Goal: Transaction & Acquisition: Purchase product/service

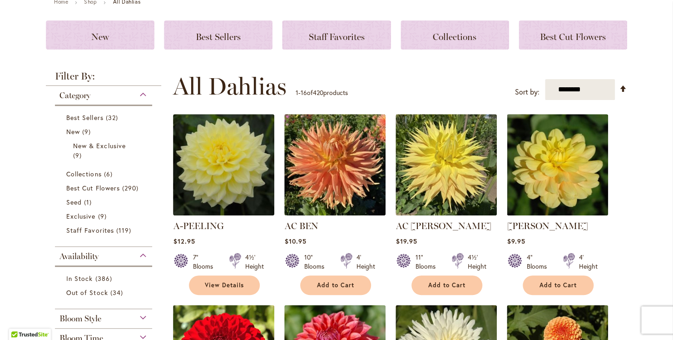
scroll to position [91, 0]
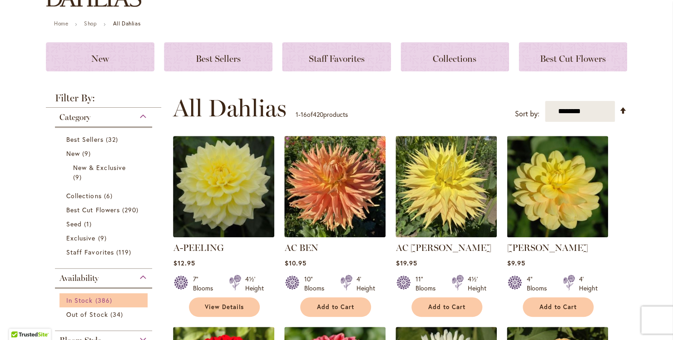
click at [85, 298] on span "In Stock" at bounding box center [79, 300] width 26 height 9
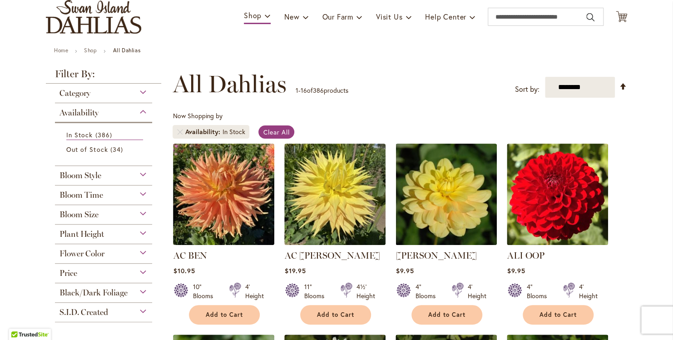
scroll to position [91, 0]
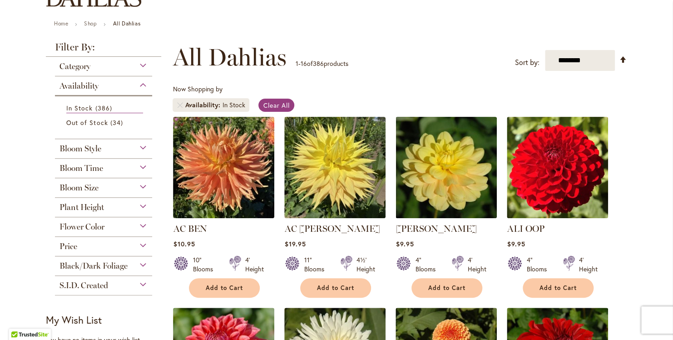
click at [426, 64] on div "**********" at bounding box center [400, 57] width 455 height 27
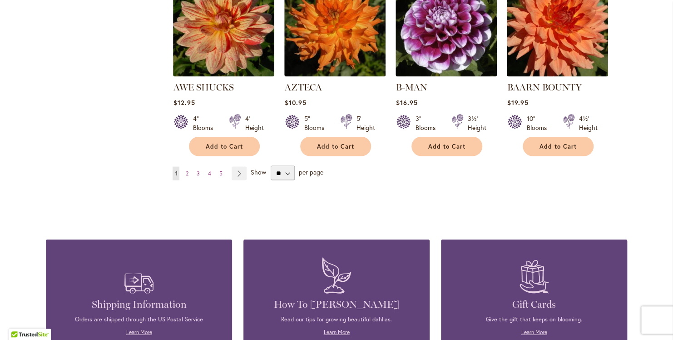
scroll to position [773, 0]
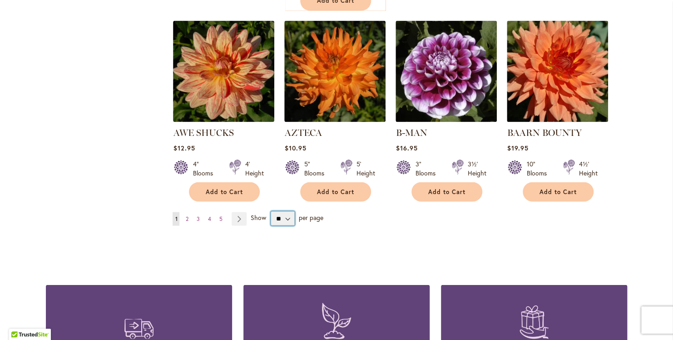
click at [285, 211] on select "** ** ** **" at bounding box center [283, 218] width 24 height 15
select select "**"
click at [271, 211] on select "** ** ** **" at bounding box center [283, 218] width 24 height 15
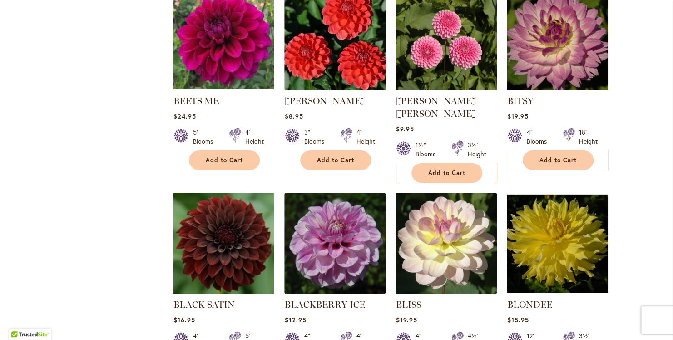
scroll to position [1590, 0]
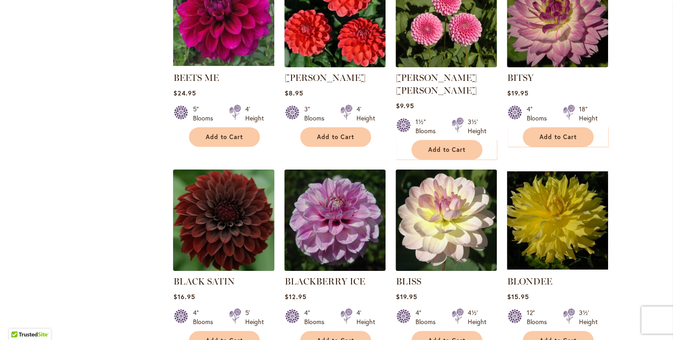
click at [224, 213] on img at bounding box center [224, 220] width 106 height 106
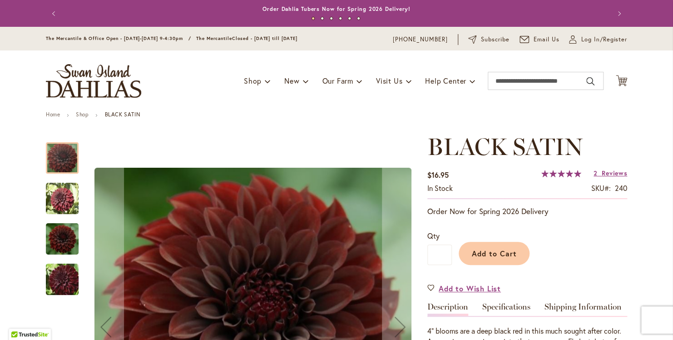
click at [59, 200] on img "BLACK SATIN" at bounding box center [62, 198] width 33 height 33
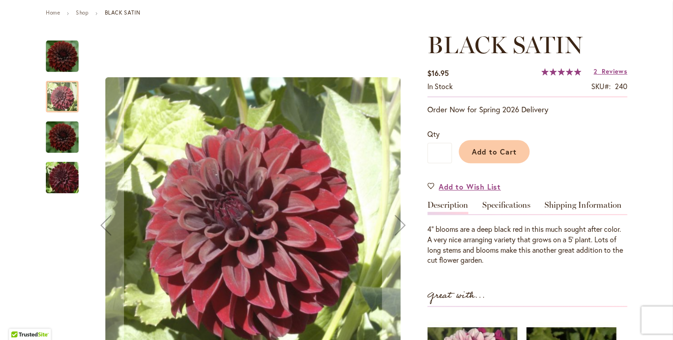
scroll to position [136, 0]
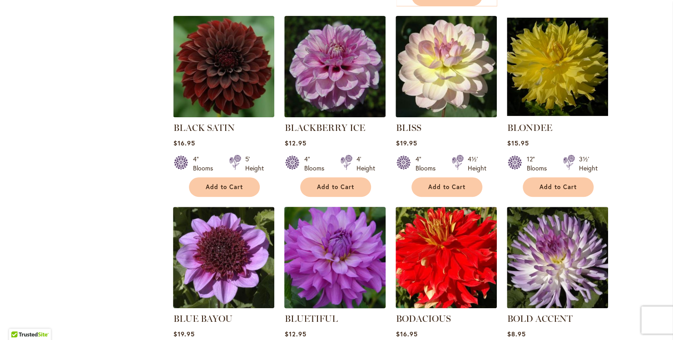
scroll to position [1727, 0]
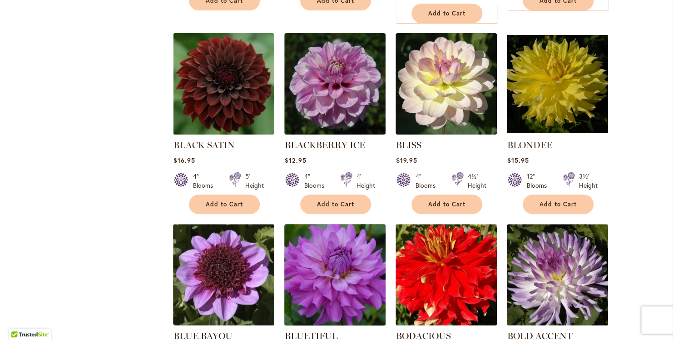
click at [344, 221] on img at bounding box center [335, 274] width 106 height 106
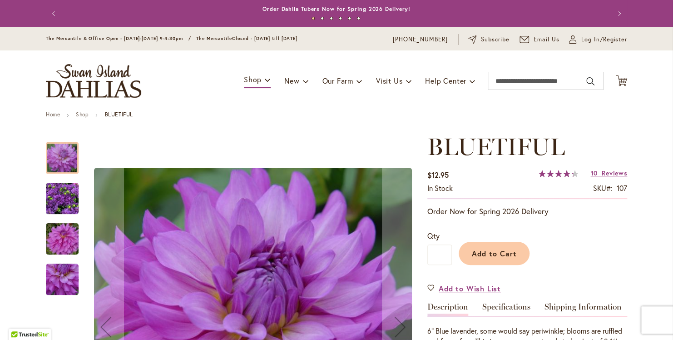
click at [70, 245] on img "Bluetiful" at bounding box center [62, 239] width 65 height 44
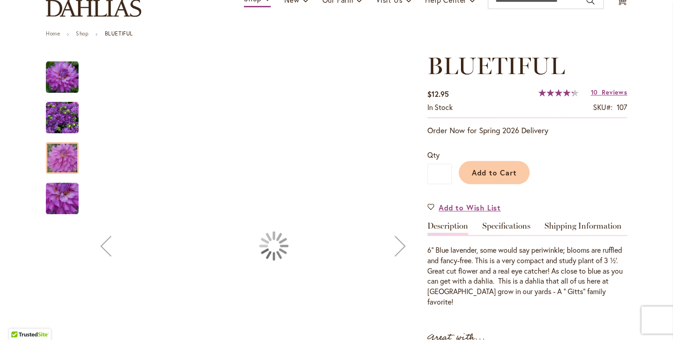
scroll to position [91, 0]
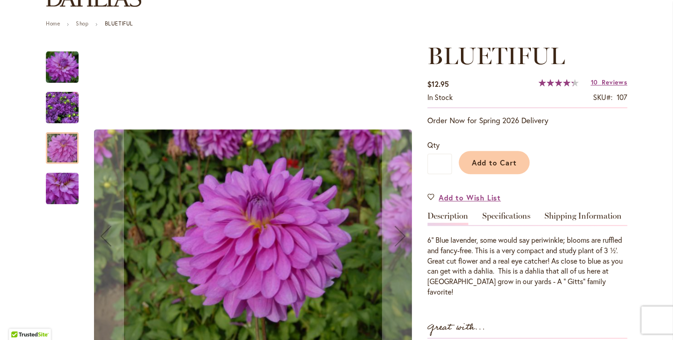
click at [60, 108] on img "Bluetiful" at bounding box center [62, 107] width 33 height 33
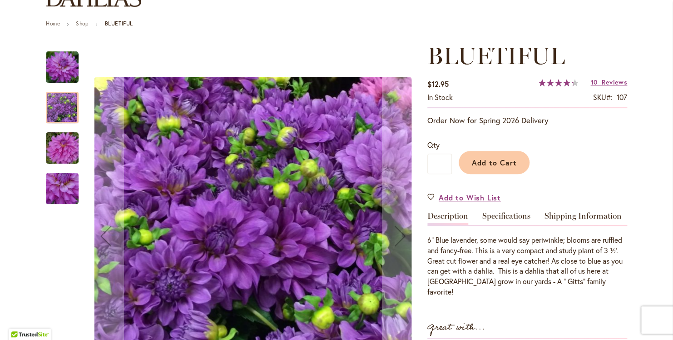
click at [57, 149] on img "Bluetiful" at bounding box center [62, 148] width 65 height 44
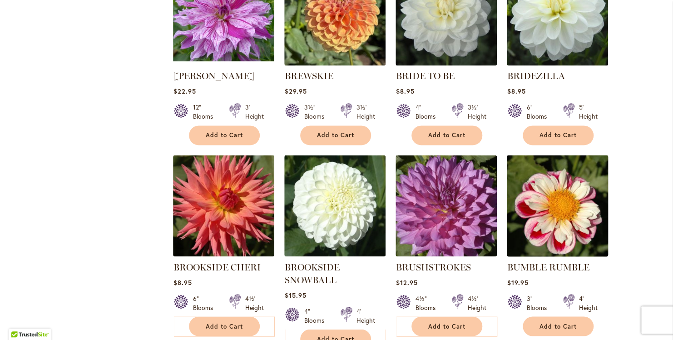
scroll to position [2363, 0]
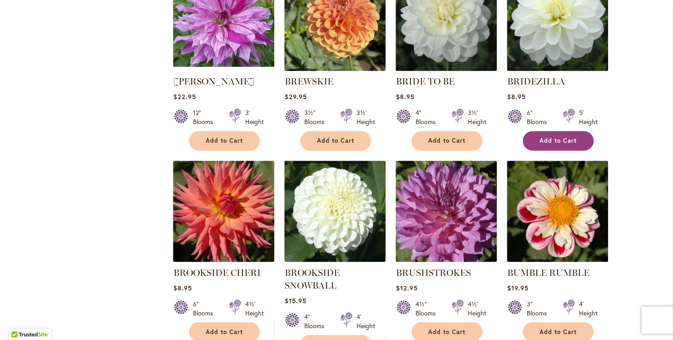
click at [566, 137] on span "Add to Cart" at bounding box center [558, 141] width 37 height 8
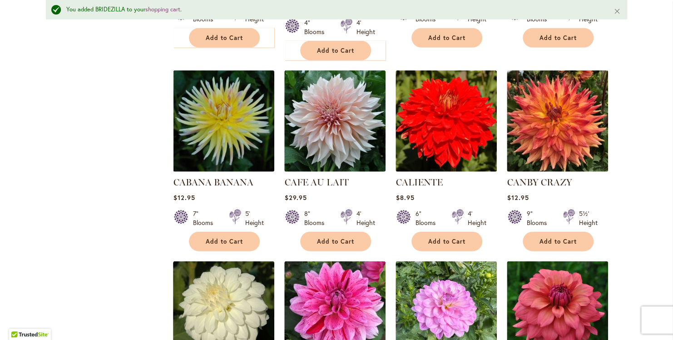
scroll to position [2681, 0]
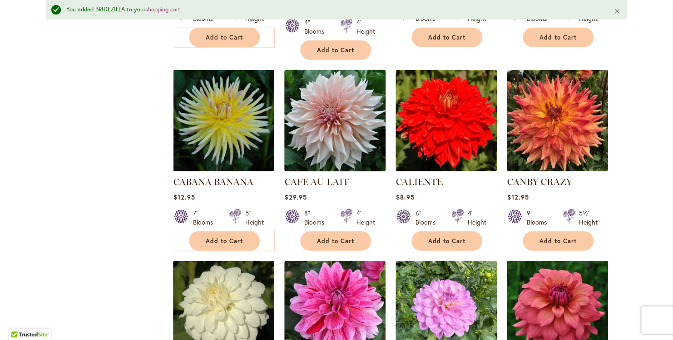
click at [337, 90] on img at bounding box center [335, 120] width 106 height 106
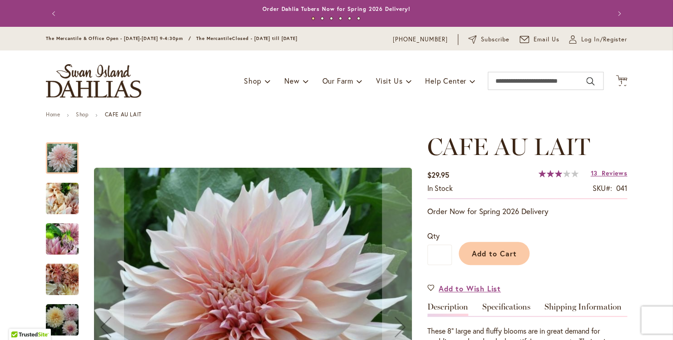
click at [60, 201] on img "Café Au Lait" at bounding box center [62, 199] width 33 height 44
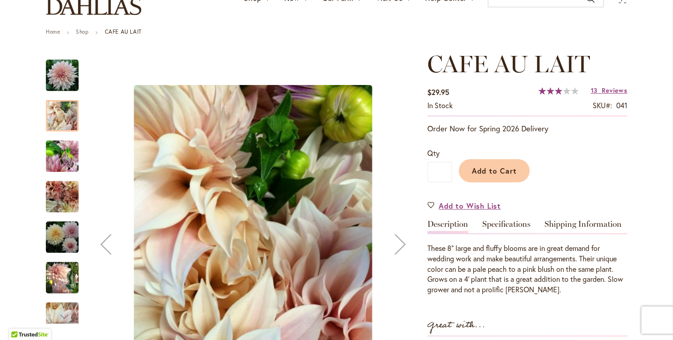
scroll to position [91, 0]
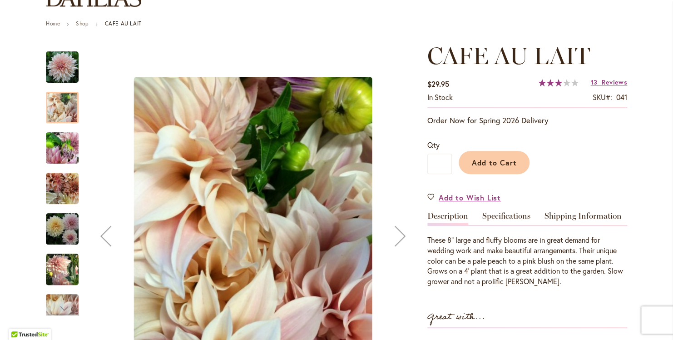
click at [70, 159] on img "Café Au Lait" at bounding box center [62, 148] width 33 height 44
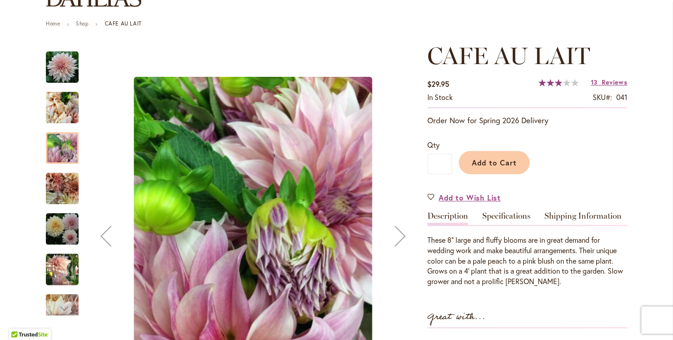
click at [66, 179] on img "Café Au Lait" at bounding box center [62, 188] width 33 height 33
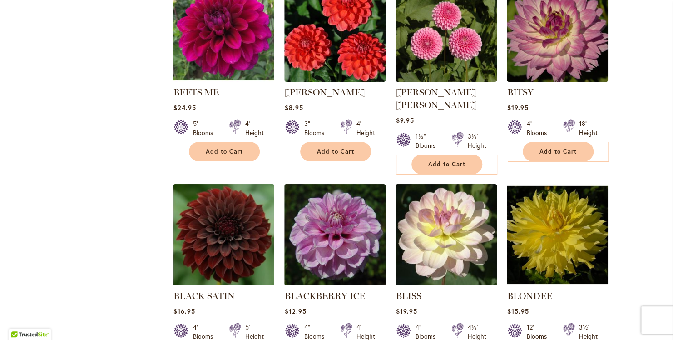
scroll to position [1590, 0]
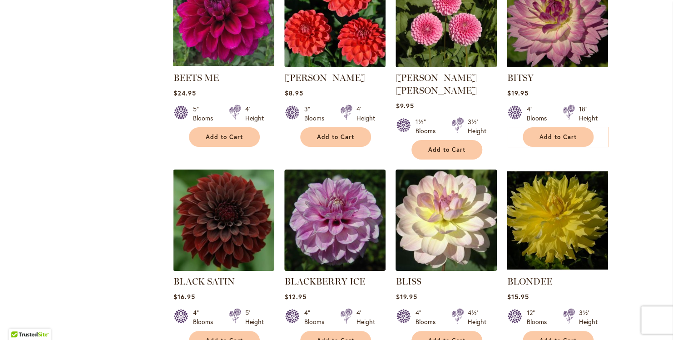
click at [449, 184] on img at bounding box center [447, 220] width 106 height 106
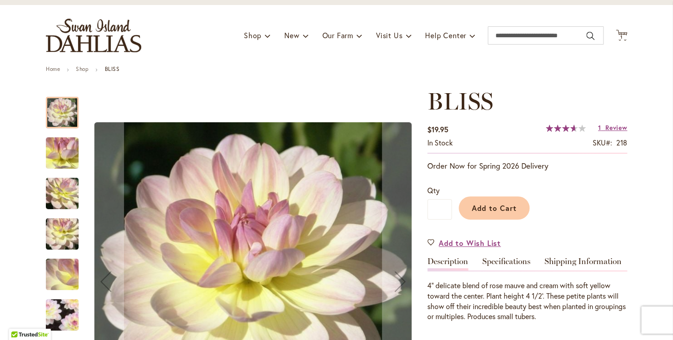
scroll to position [91, 0]
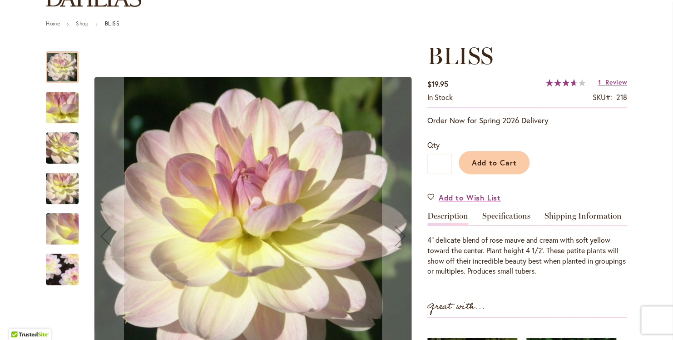
click at [57, 264] on img "BLISS" at bounding box center [62, 269] width 63 height 63
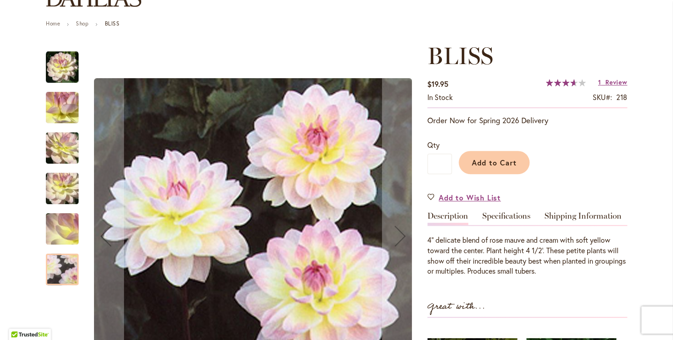
click at [68, 225] on img "BLISS" at bounding box center [62, 228] width 65 height 49
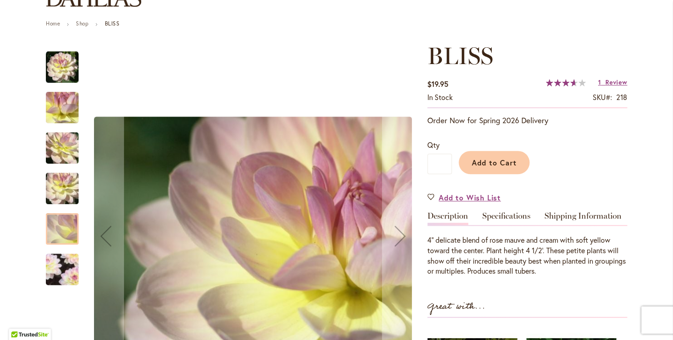
click at [59, 189] on img "BLISS" at bounding box center [62, 188] width 65 height 49
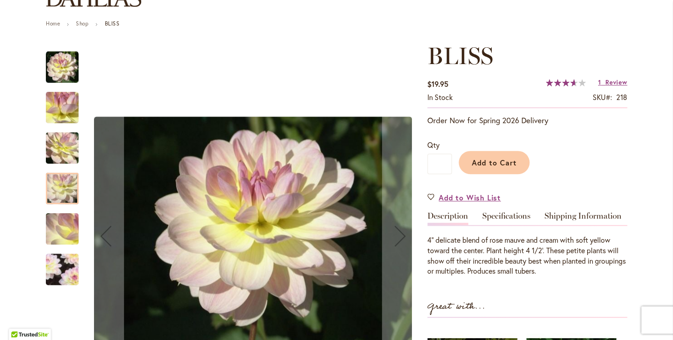
click at [58, 142] on img "BLISS" at bounding box center [62, 148] width 65 height 49
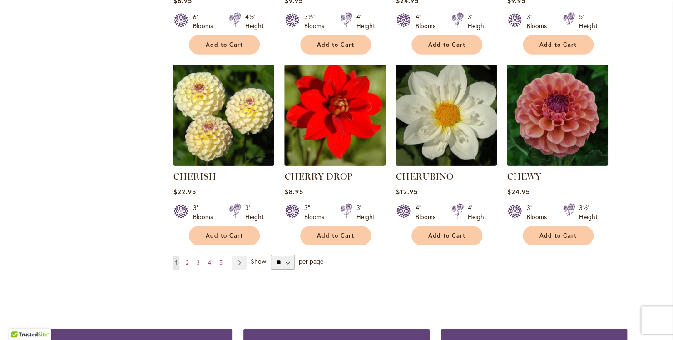
scroll to position [3057, 0]
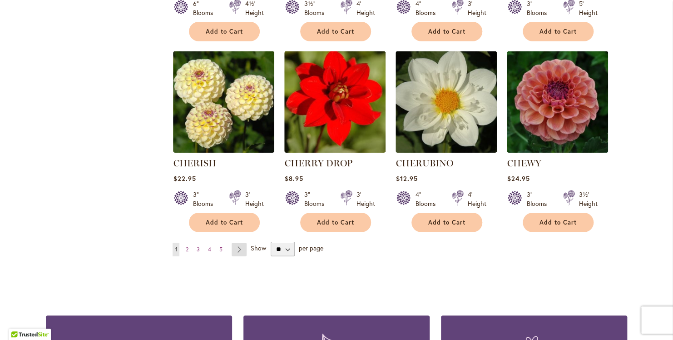
click at [239, 243] on link "Page Next" at bounding box center [239, 250] width 15 height 14
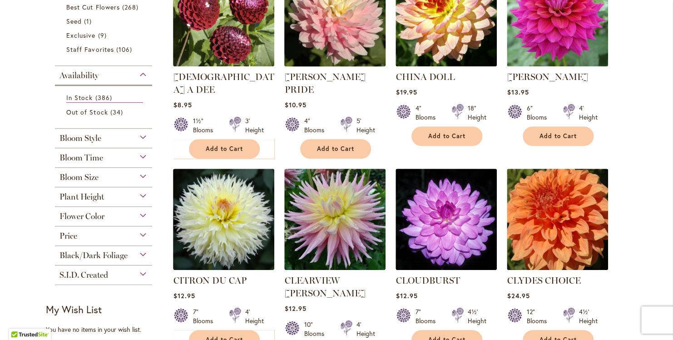
scroll to position [273, 0]
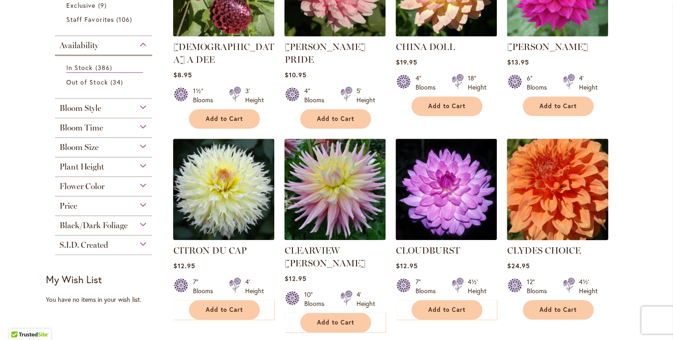
click at [573, 201] on img at bounding box center [558, 189] width 106 height 106
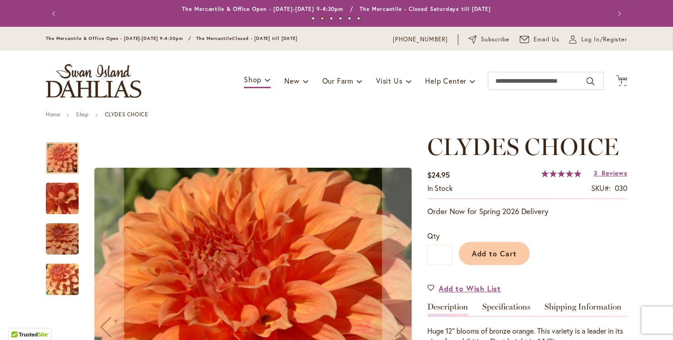
click at [48, 274] on img "Clyde's Choice" at bounding box center [62, 279] width 65 height 49
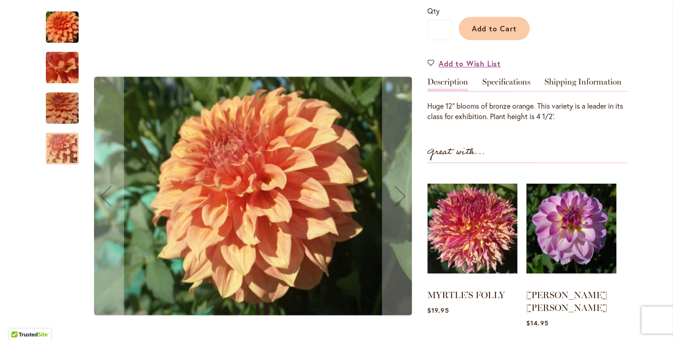
scroll to position [227, 0]
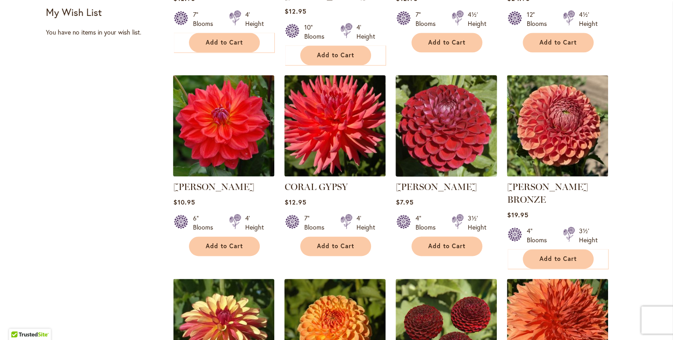
scroll to position [545, 0]
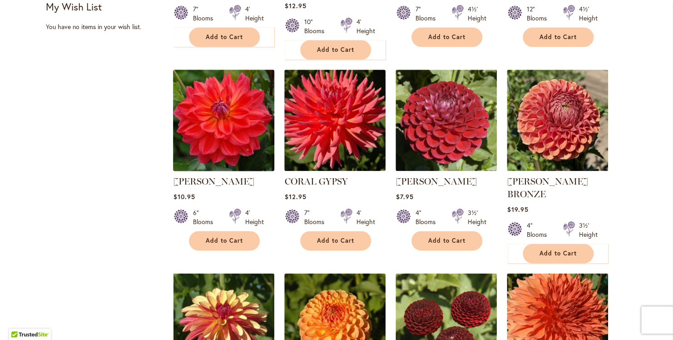
click at [217, 113] on img at bounding box center [224, 120] width 106 height 106
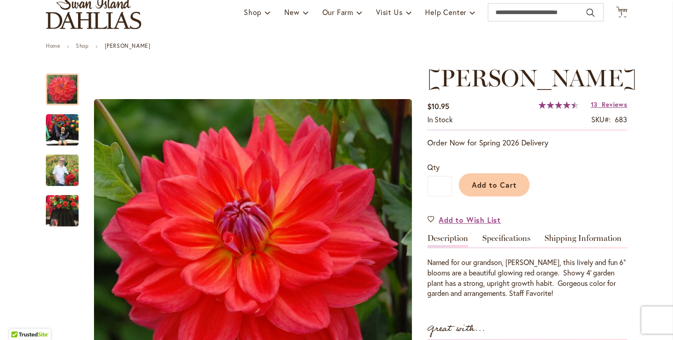
scroll to position [91, 0]
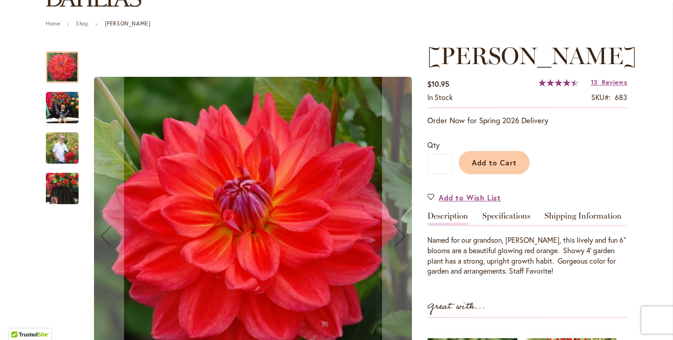
click at [53, 150] on img "COOPER BLAINE" at bounding box center [62, 147] width 33 height 41
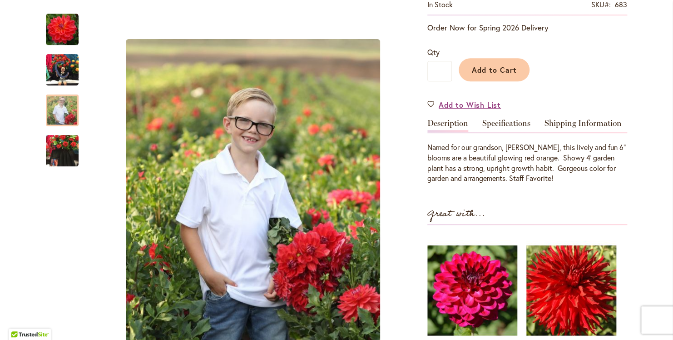
scroll to position [227, 0]
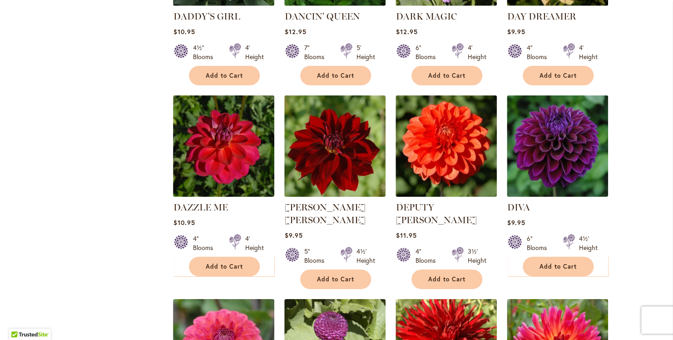
scroll to position [1318, 0]
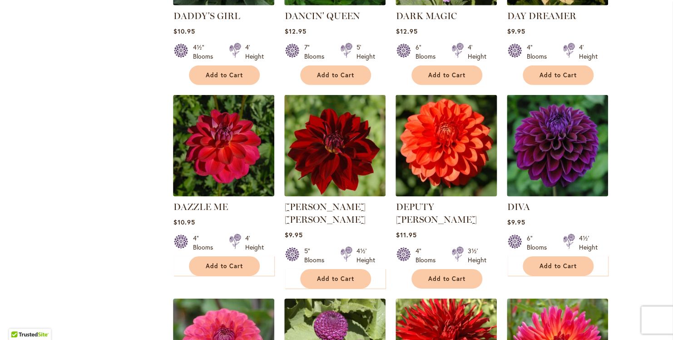
click at [444, 122] on img at bounding box center [447, 145] width 106 height 106
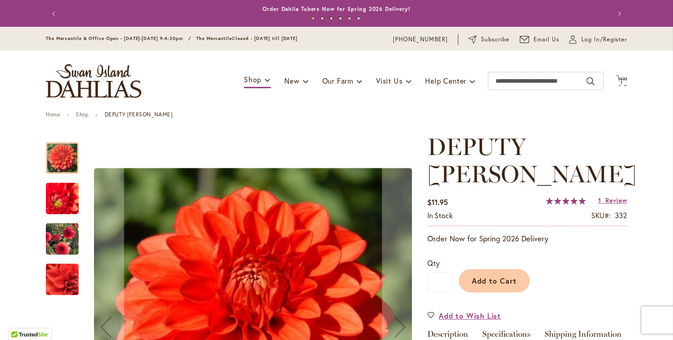
click at [58, 229] on img "DEPUTY BOB" at bounding box center [62, 239] width 65 height 52
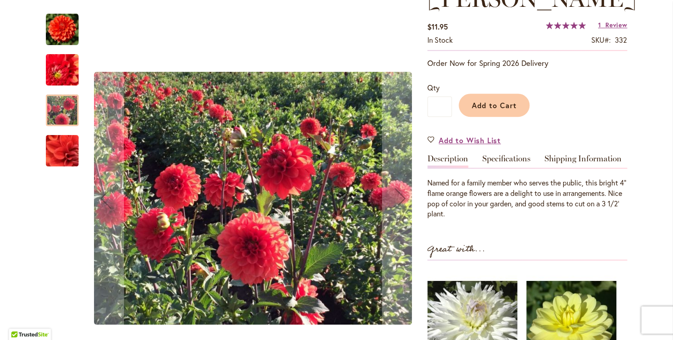
scroll to position [182, 0]
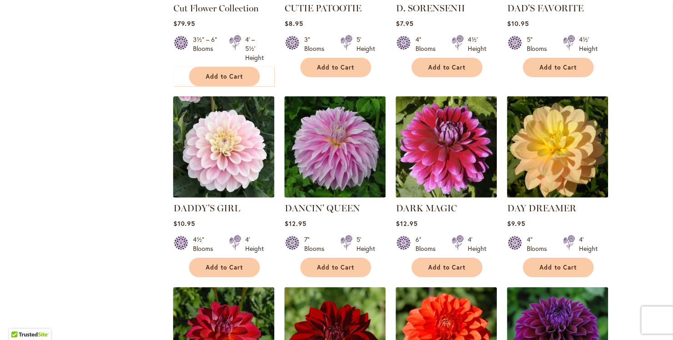
scroll to position [1136, 0]
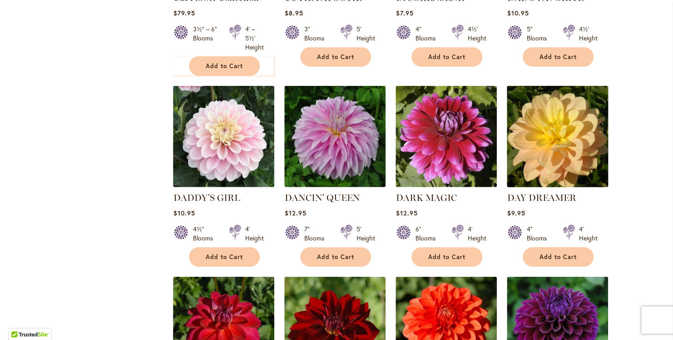
click at [583, 115] on img at bounding box center [558, 136] width 106 height 106
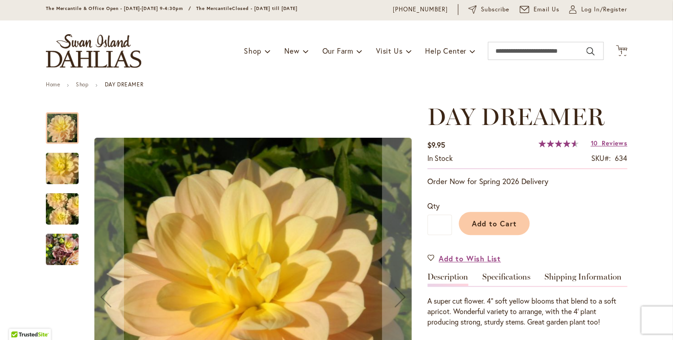
scroll to position [45, 0]
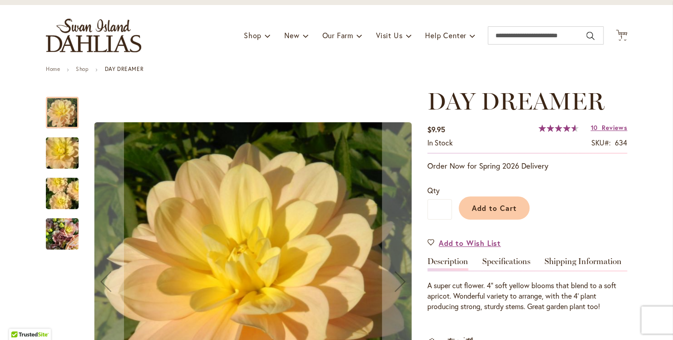
click at [64, 232] on img "DAY DREAMER" at bounding box center [62, 234] width 33 height 44
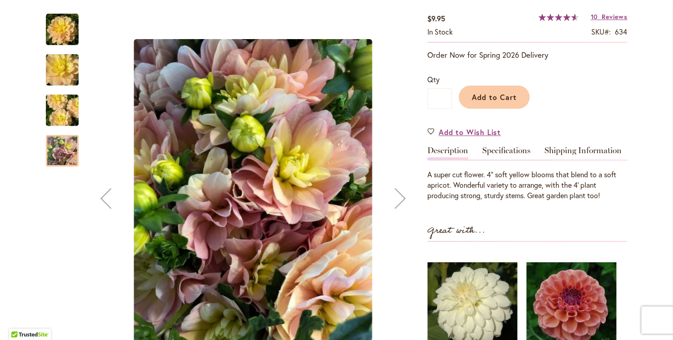
scroll to position [182, 0]
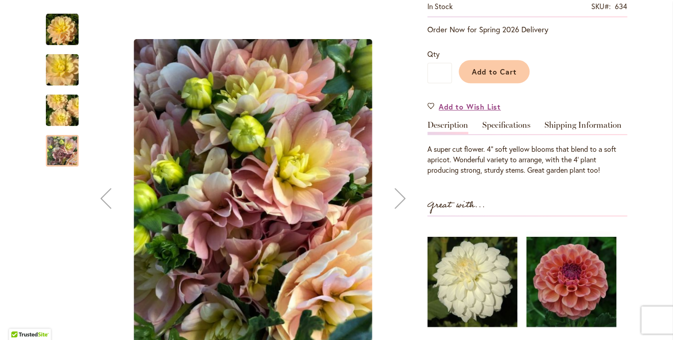
click at [46, 121] on img "DAY DREAMER" at bounding box center [62, 111] width 65 height 44
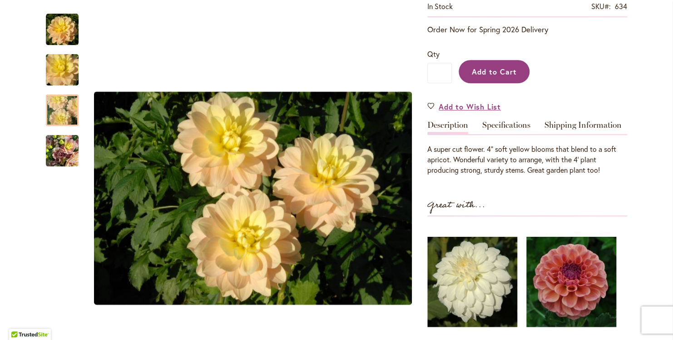
click at [506, 72] on span "Add to Cart" at bounding box center [494, 72] width 45 height 10
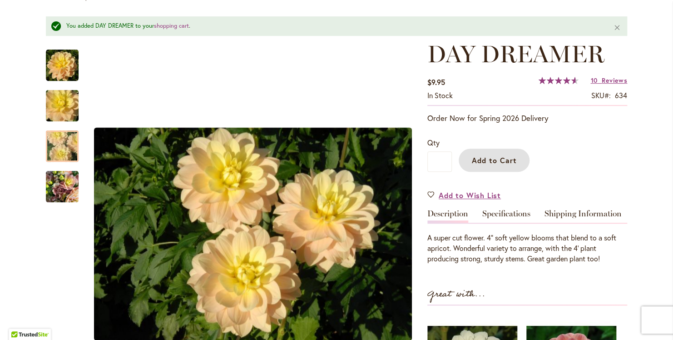
scroll to position [115, 0]
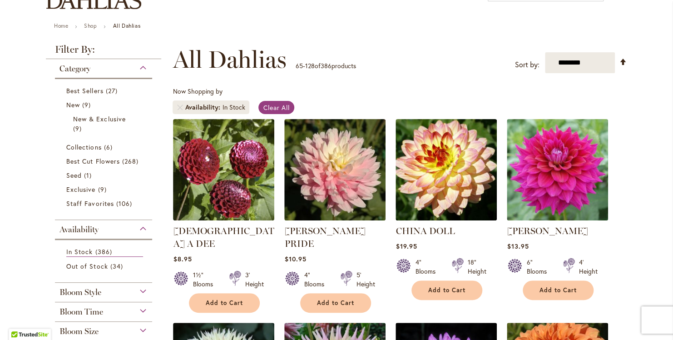
scroll to position [91, 0]
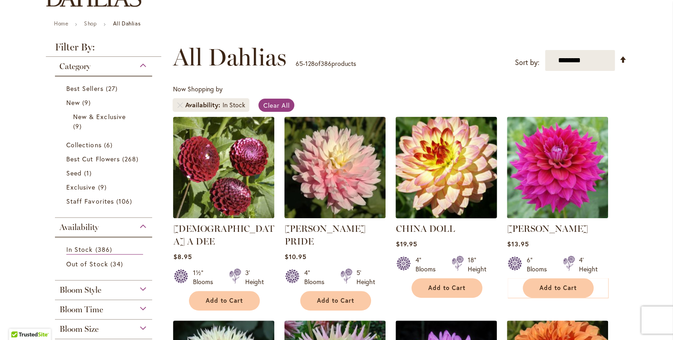
click at [440, 167] on img at bounding box center [447, 167] width 106 height 106
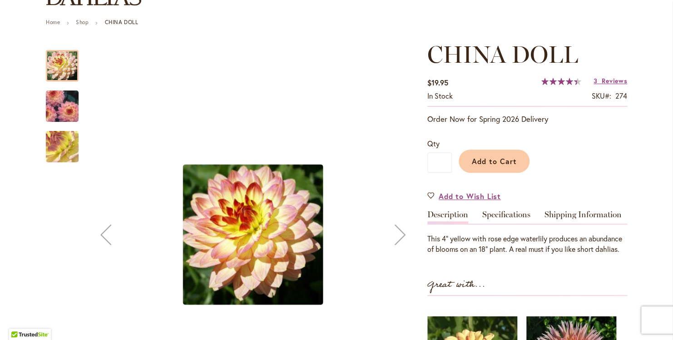
scroll to position [136, 0]
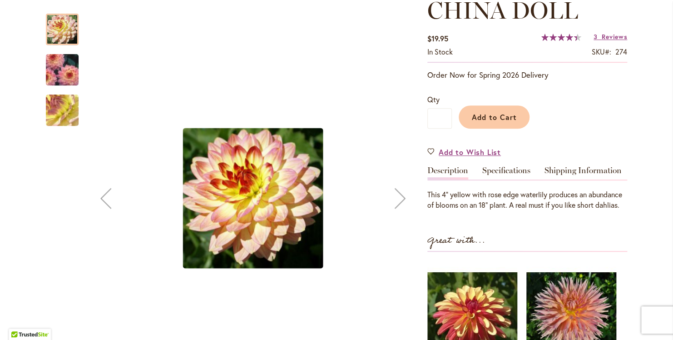
click at [50, 108] on img "CHINA DOLL" at bounding box center [62, 110] width 65 height 49
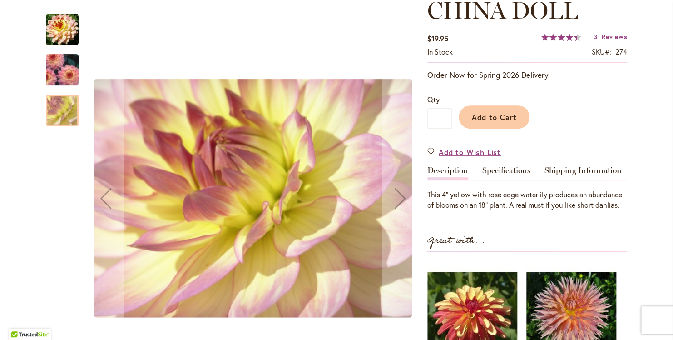
click at [62, 64] on img "CHINA DOLL" at bounding box center [62, 69] width 65 height 47
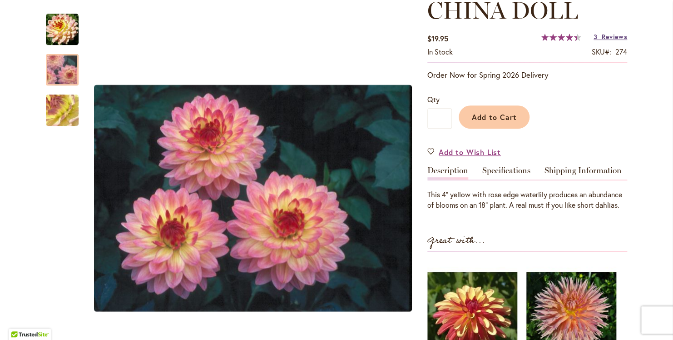
click at [602, 36] on span "Reviews" at bounding box center [614, 36] width 25 height 9
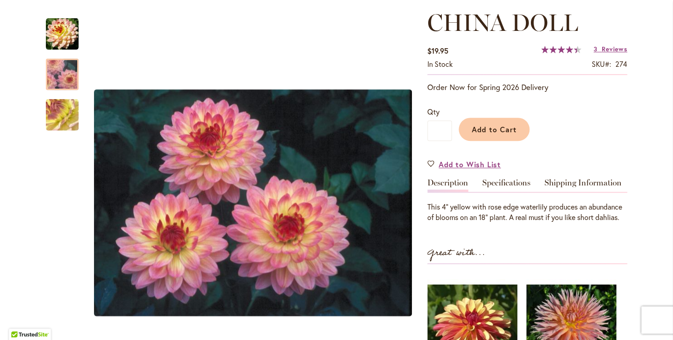
scroll to position [124, 0]
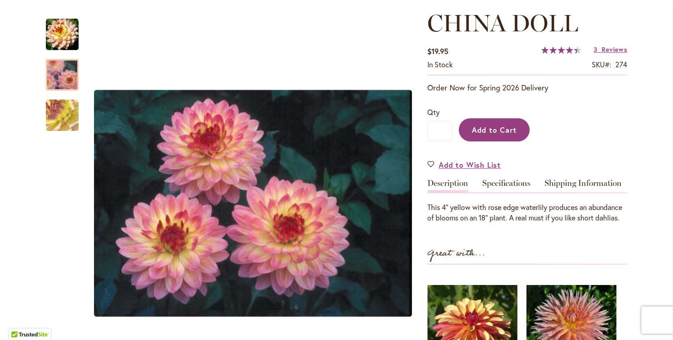
click at [487, 120] on button "Add to Cart" at bounding box center [494, 129] width 71 height 23
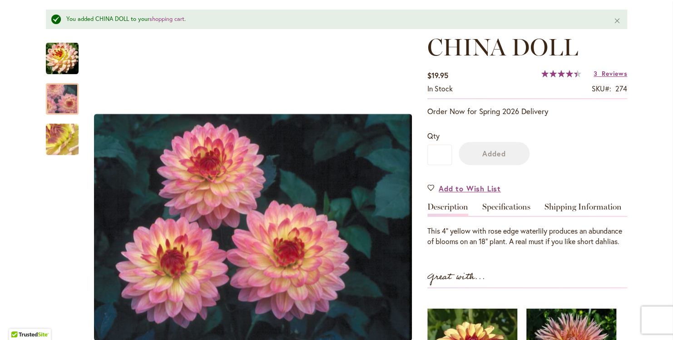
scroll to position [147, 0]
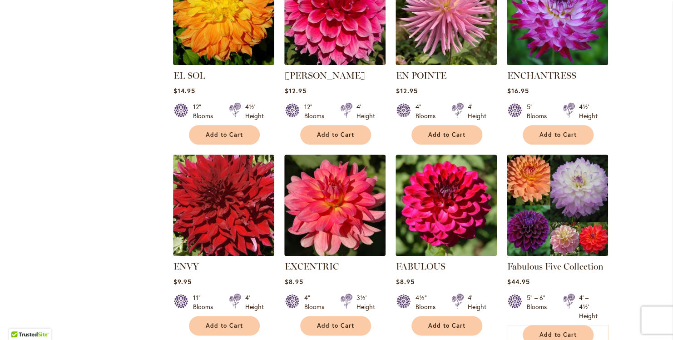
scroll to position [2045, 0]
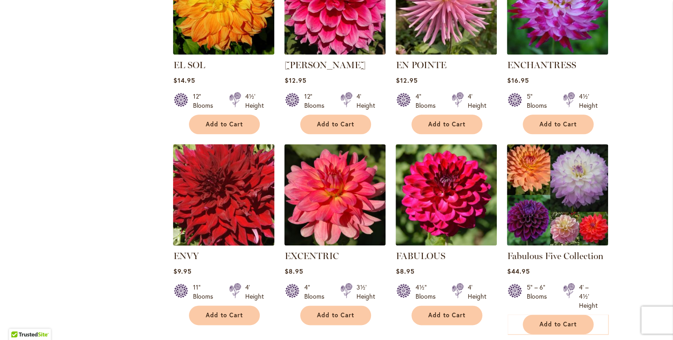
click at [213, 149] on img at bounding box center [224, 194] width 106 height 106
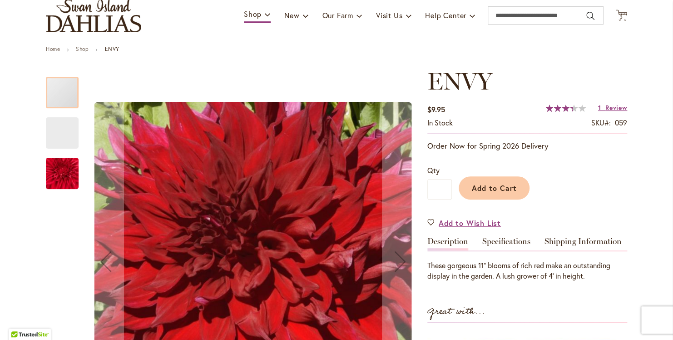
scroll to position [136, 0]
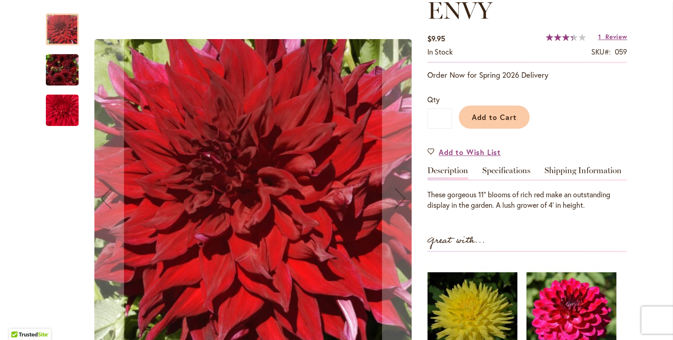
click at [51, 67] on img "Envy" at bounding box center [62, 70] width 33 height 44
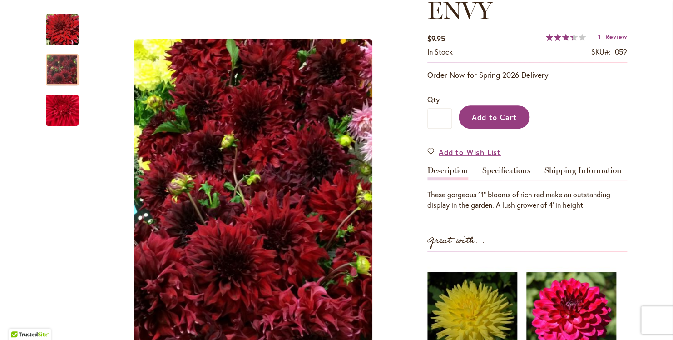
click at [478, 110] on button "Add to Cart" at bounding box center [494, 116] width 71 height 23
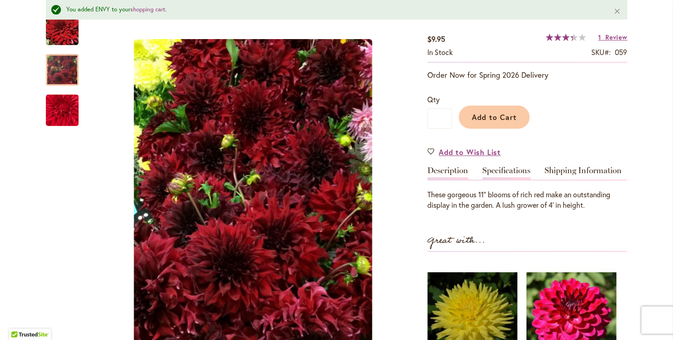
click at [507, 171] on link "Specifications" at bounding box center [507, 172] width 48 height 13
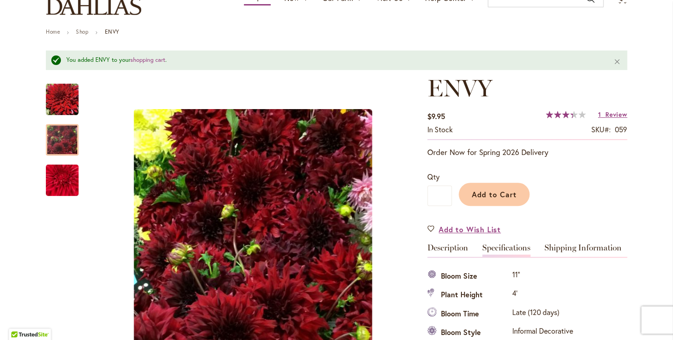
scroll to position [8, 0]
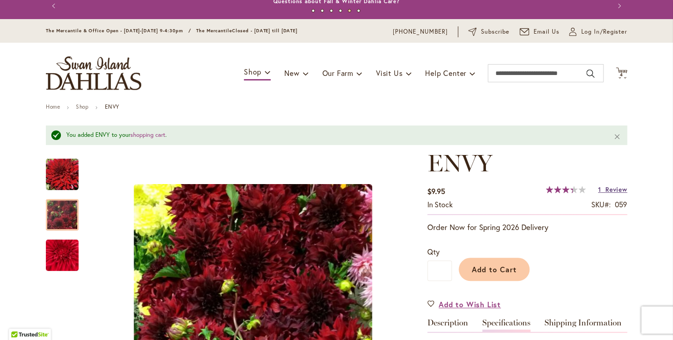
click at [612, 188] on span "Review" at bounding box center [617, 189] width 22 height 9
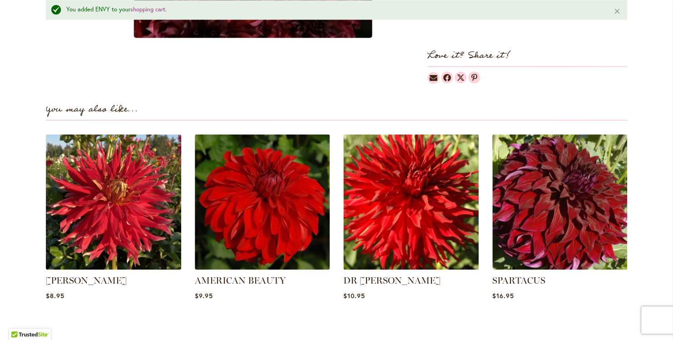
scroll to position [708, 0]
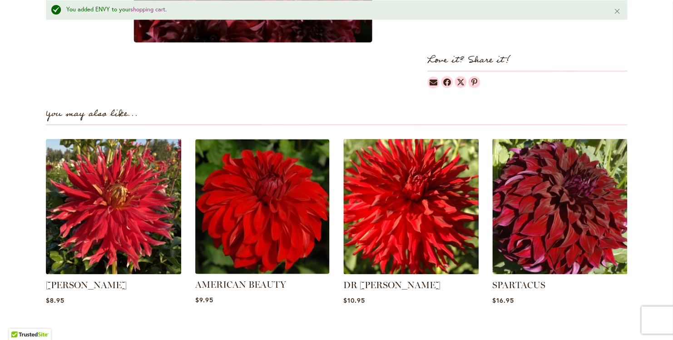
click at [228, 178] on img at bounding box center [262, 206] width 141 height 141
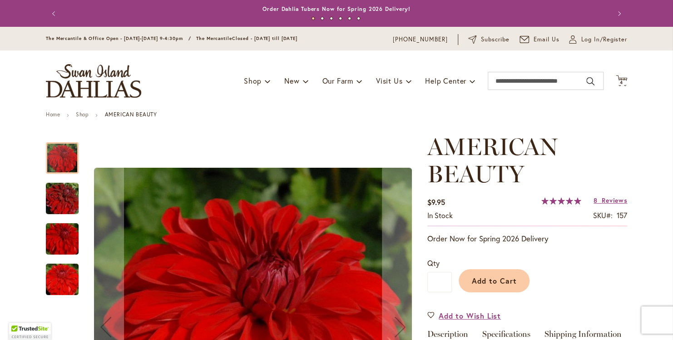
click at [48, 194] on img "AMERICAN BEAUTY" at bounding box center [62, 199] width 65 height 44
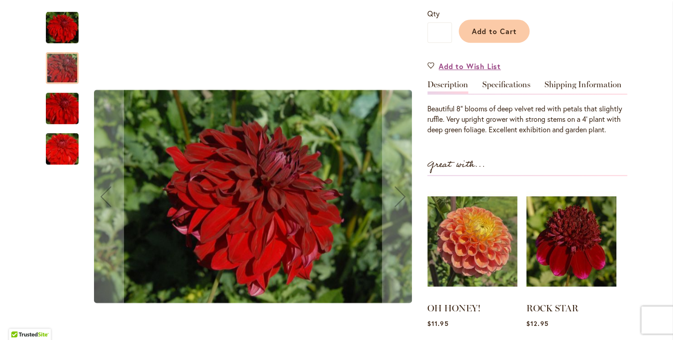
scroll to position [182, 0]
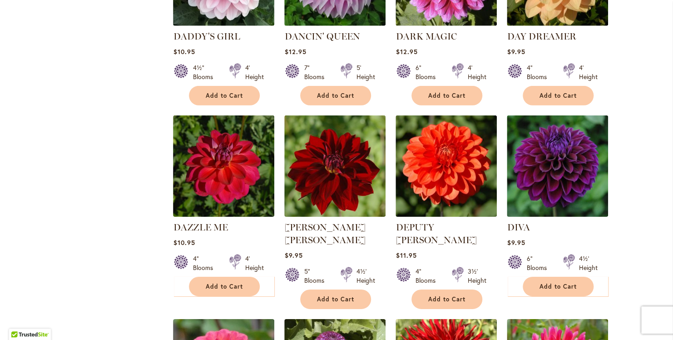
scroll to position [1318, 0]
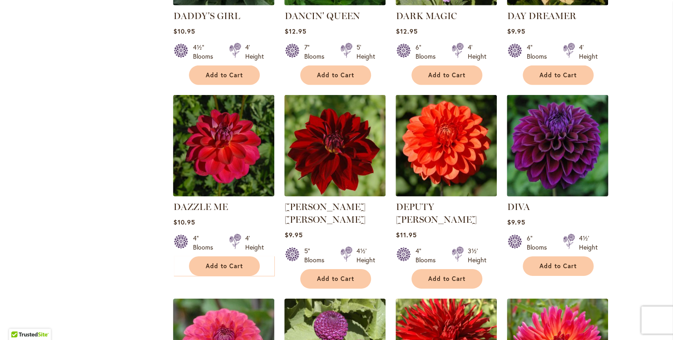
click at [575, 109] on img at bounding box center [558, 145] width 106 height 106
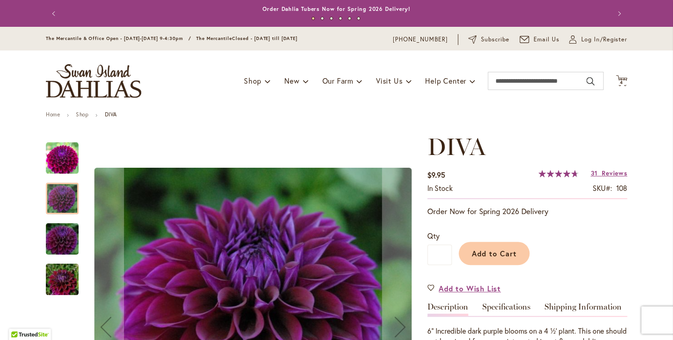
click at [54, 200] on div at bounding box center [62, 198] width 33 height 31
click at [54, 199] on div at bounding box center [62, 198] width 33 height 31
click at [72, 161] on img "Diva" at bounding box center [62, 158] width 33 height 33
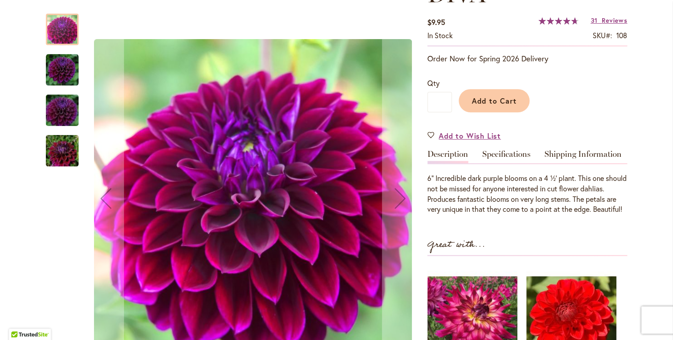
scroll to position [182, 0]
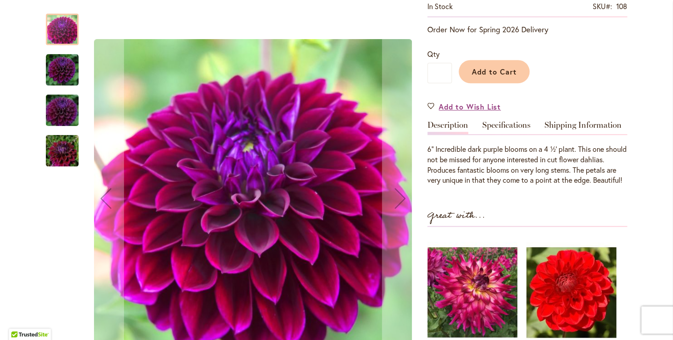
click at [58, 150] on img "Diva" at bounding box center [62, 151] width 65 height 44
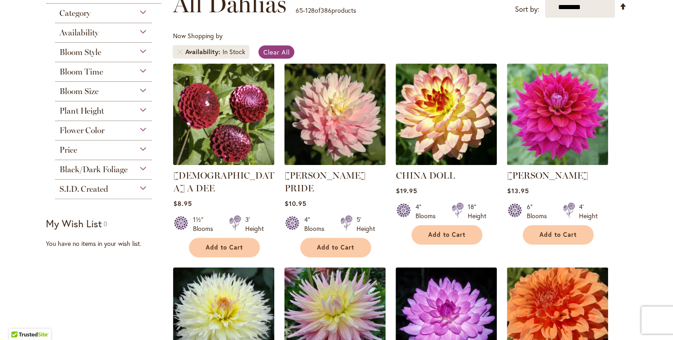
scroll to position [182, 0]
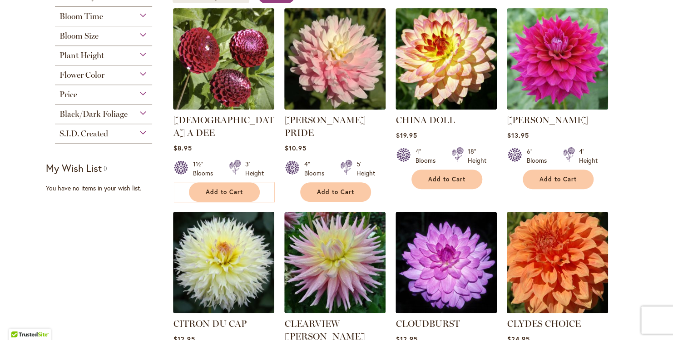
click at [335, 67] on img at bounding box center [335, 58] width 106 height 106
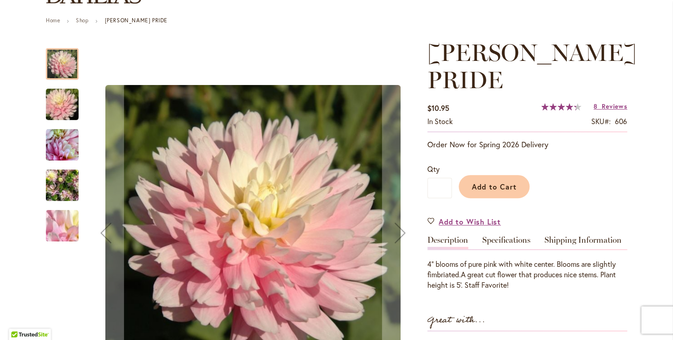
scroll to position [182, 0]
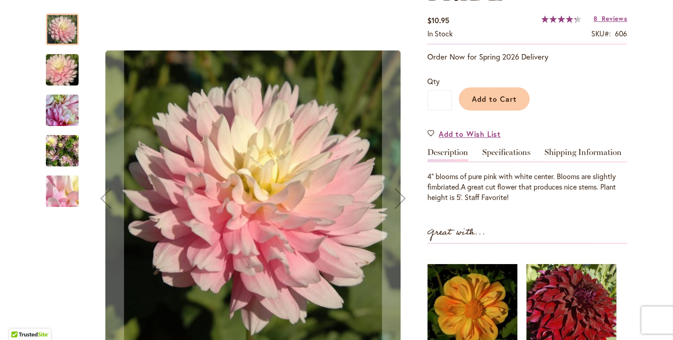
click at [58, 154] on img "CHILSON'S PRIDE" at bounding box center [62, 151] width 33 height 44
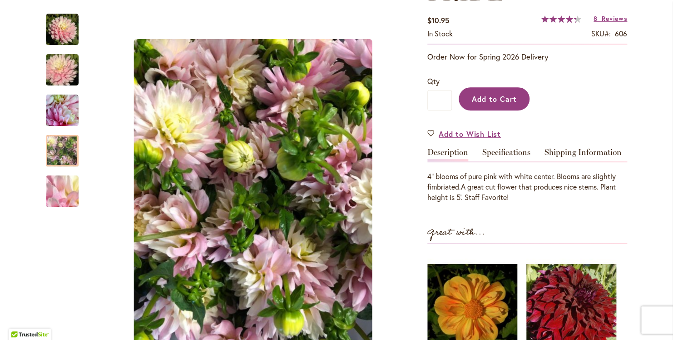
click at [503, 100] on span "Add to Cart" at bounding box center [494, 99] width 45 height 10
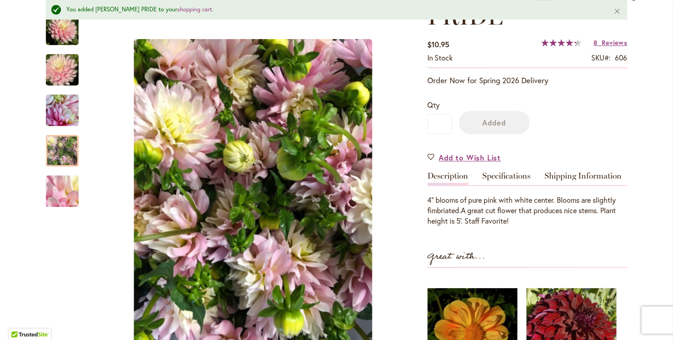
scroll to position [205, 0]
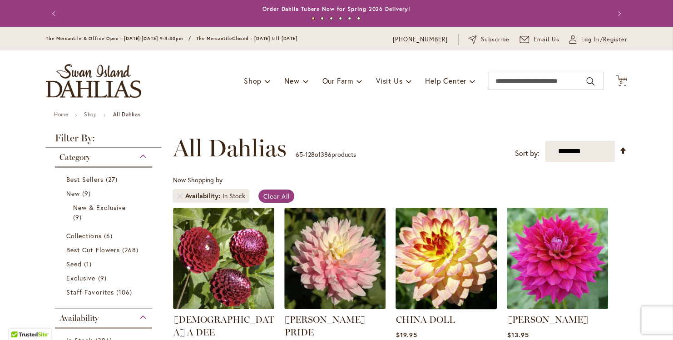
click at [427, 254] on img at bounding box center [447, 258] width 106 height 106
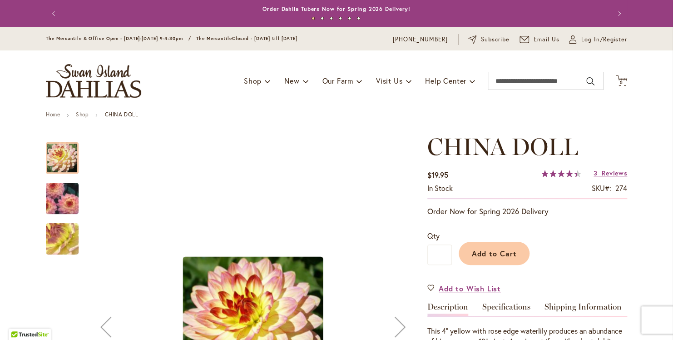
click at [67, 196] on img "CHINA DOLL" at bounding box center [62, 198] width 65 height 47
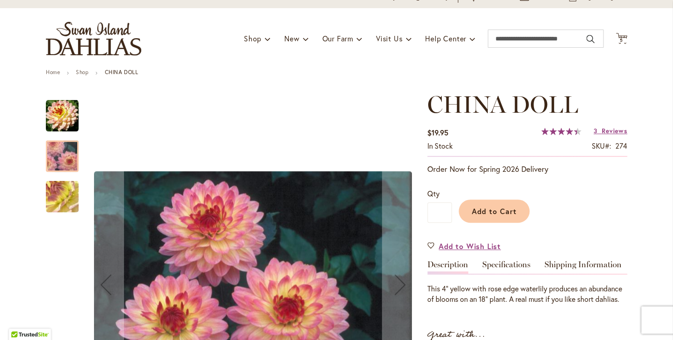
scroll to position [91, 0]
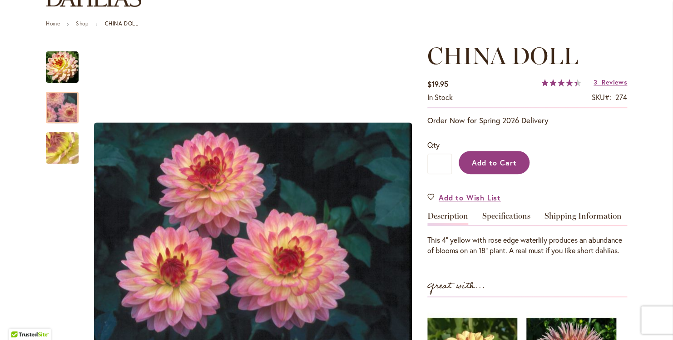
click at [512, 164] on span "Add to Cart" at bounding box center [494, 163] width 45 height 10
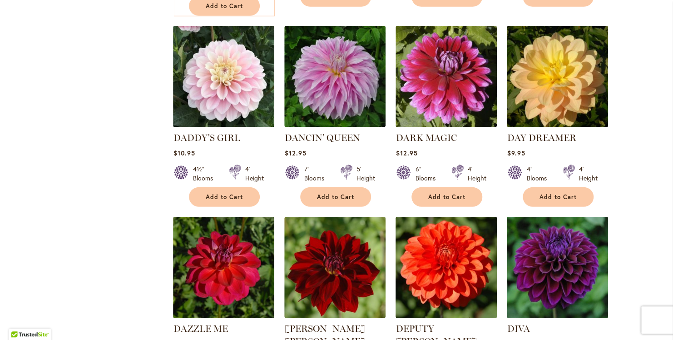
scroll to position [1182, 0]
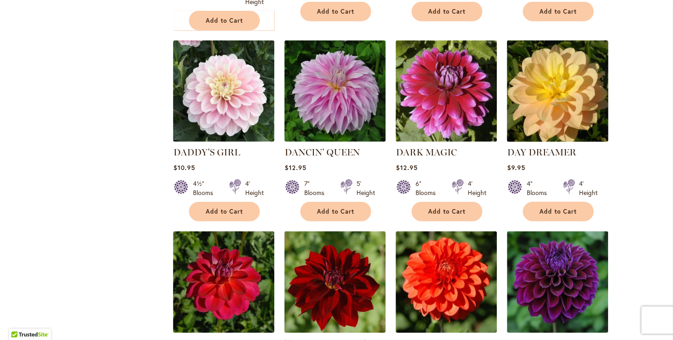
click at [536, 64] on img at bounding box center [558, 91] width 106 height 106
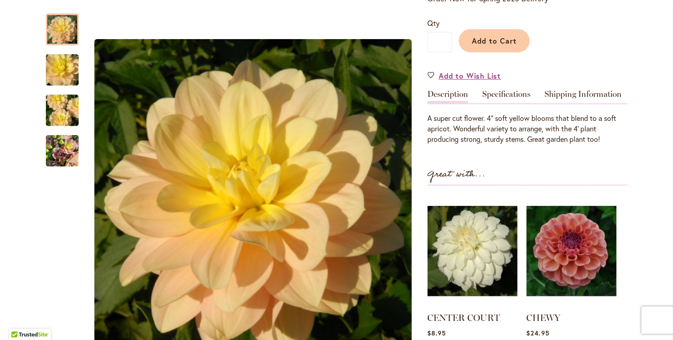
scroll to position [227, 0]
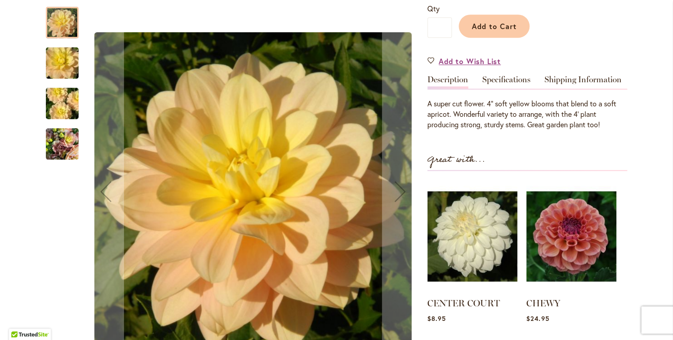
click at [55, 140] on img "DAY DREAMER" at bounding box center [62, 144] width 33 height 44
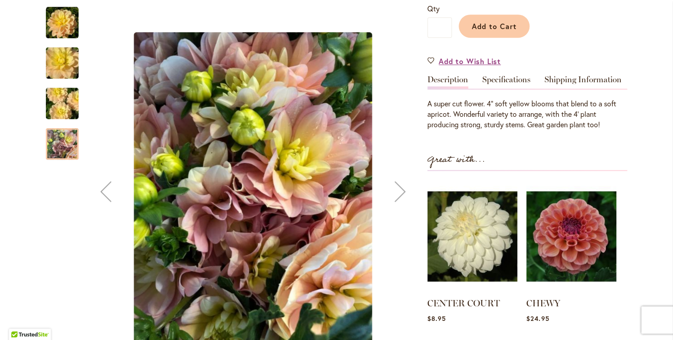
click at [55, 93] on img "DAY DREAMER" at bounding box center [62, 104] width 65 height 44
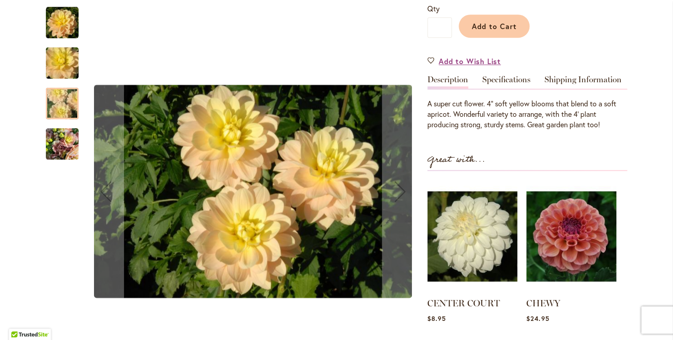
click at [66, 53] on img "DAY DREAMER" at bounding box center [62, 63] width 65 height 44
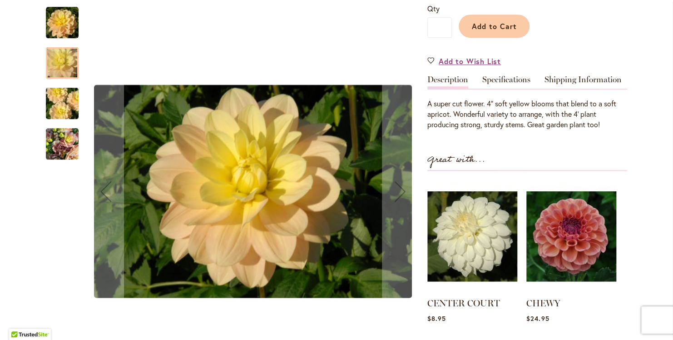
click at [52, 15] on img "DAY DREAMER" at bounding box center [62, 22] width 33 height 33
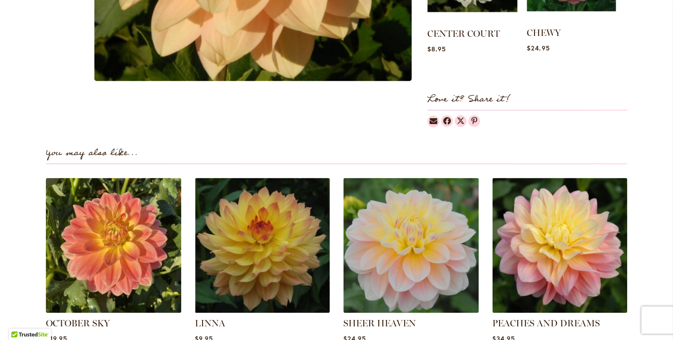
scroll to position [545, 0]
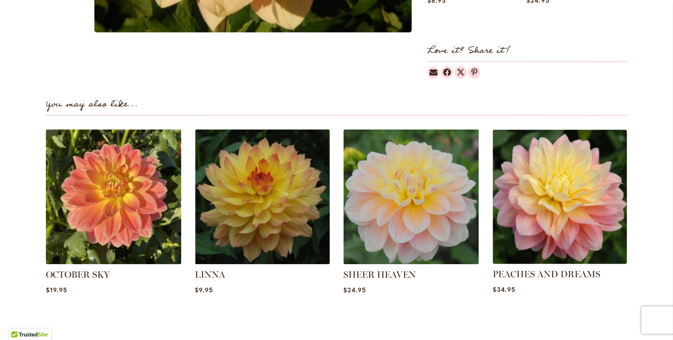
click at [571, 169] on img at bounding box center [559, 196] width 141 height 141
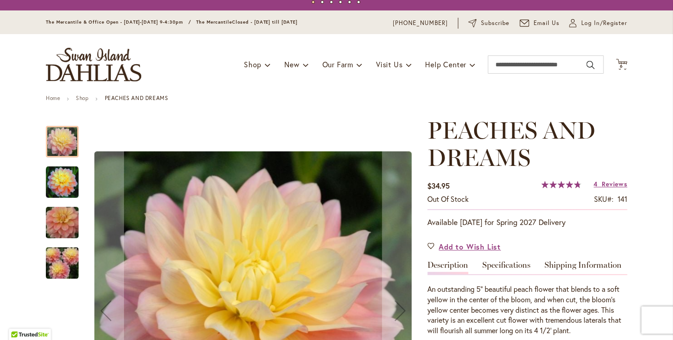
scroll to position [45, 0]
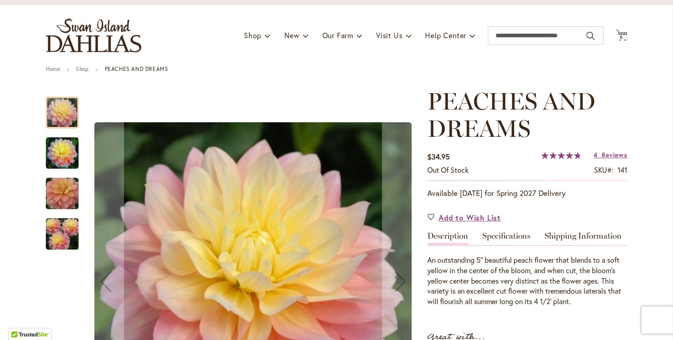
click at [58, 153] on img "PEACHES AND DREAMS" at bounding box center [62, 153] width 33 height 33
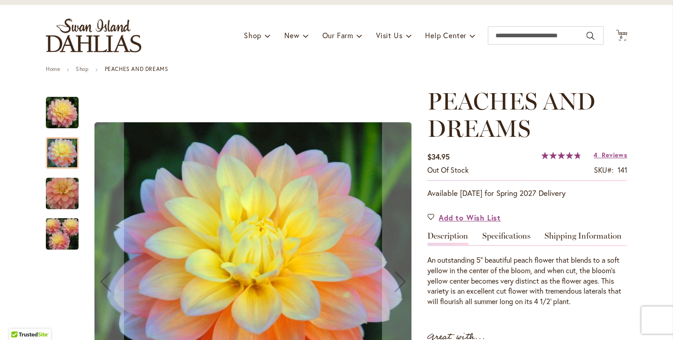
click at [55, 237] on img "PEACHES AND DREAMS" at bounding box center [62, 234] width 65 height 44
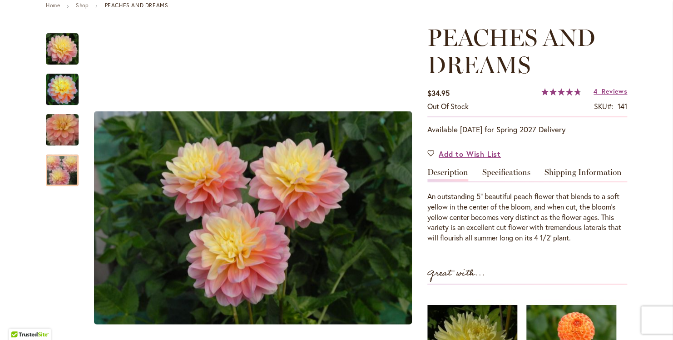
scroll to position [91, 0]
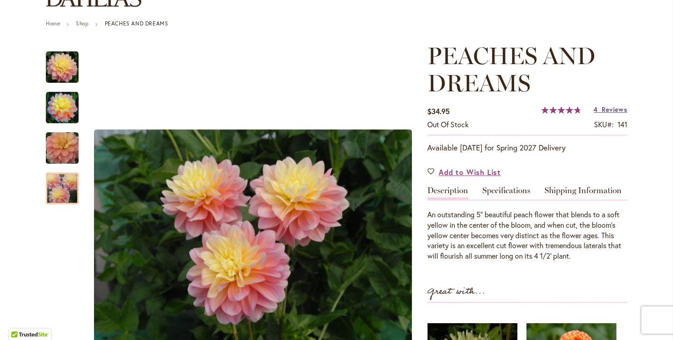
click at [608, 106] on span "Reviews" at bounding box center [614, 109] width 25 height 9
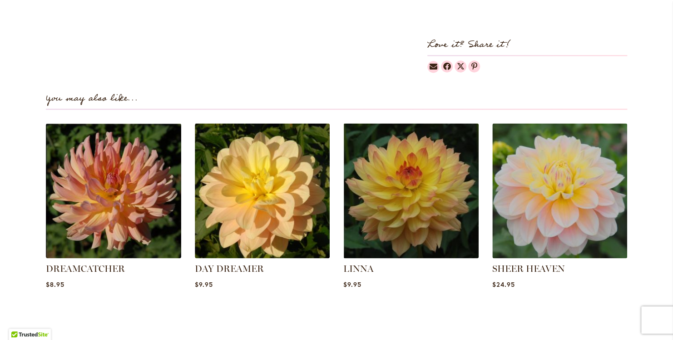
scroll to position [597, 0]
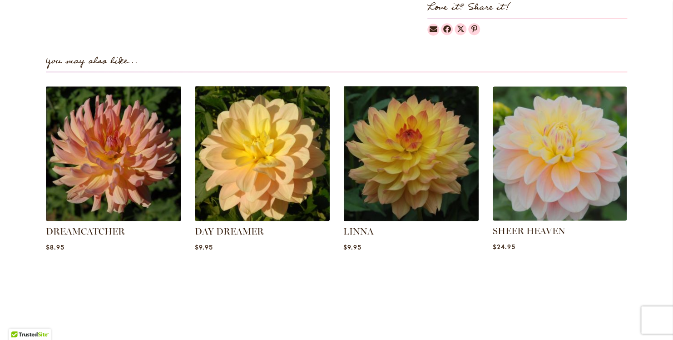
click at [547, 169] on img at bounding box center [559, 153] width 141 height 141
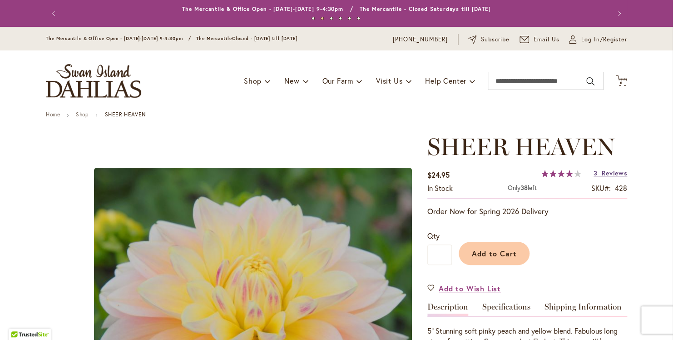
click at [609, 174] on span "Reviews" at bounding box center [614, 173] width 25 height 9
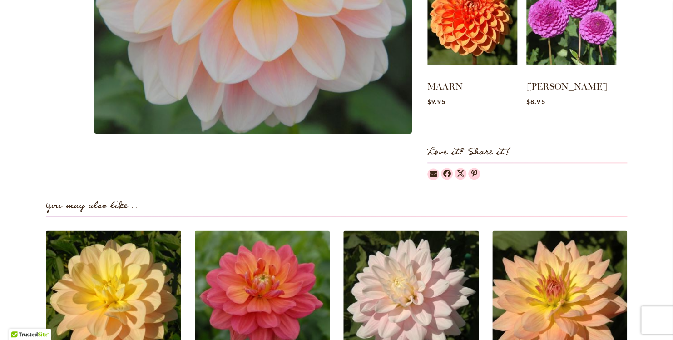
scroll to position [636, 0]
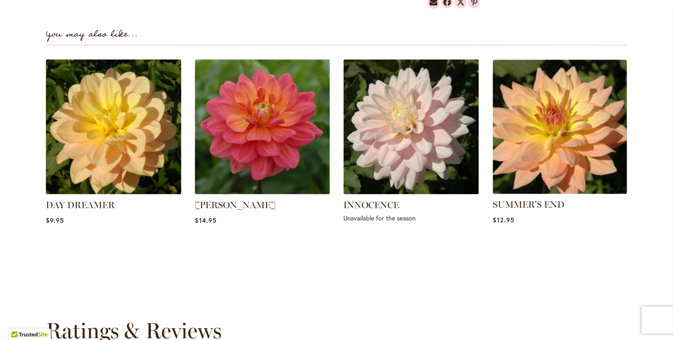
click at [535, 137] on img at bounding box center [559, 126] width 141 height 141
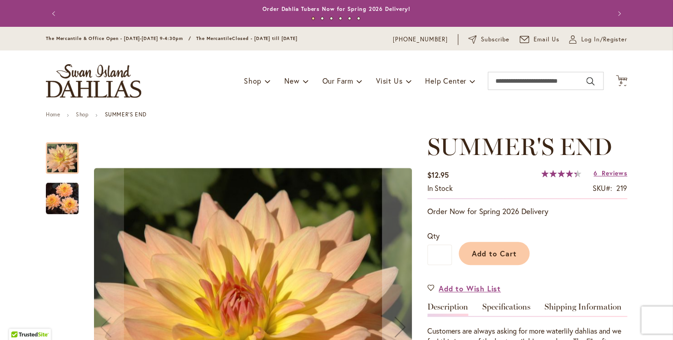
click at [69, 204] on img "SUMMER'S END" at bounding box center [62, 198] width 33 height 33
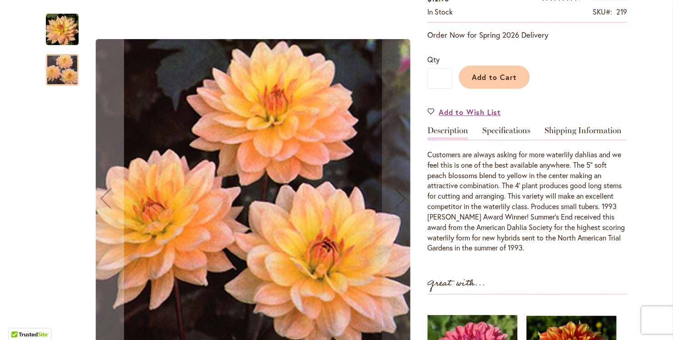
scroll to position [182, 0]
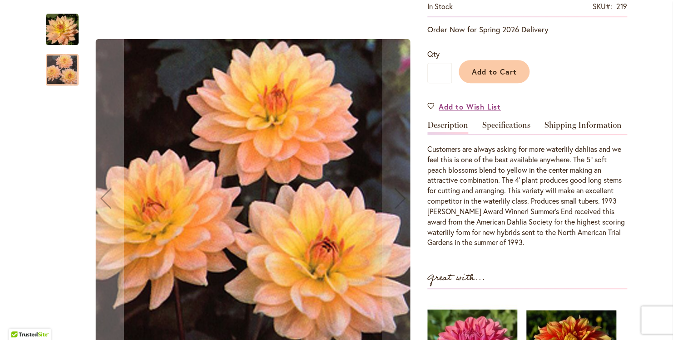
click at [59, 40] on img "SUMMER'S END" at bounding box center [62, 29] width 33 height 33
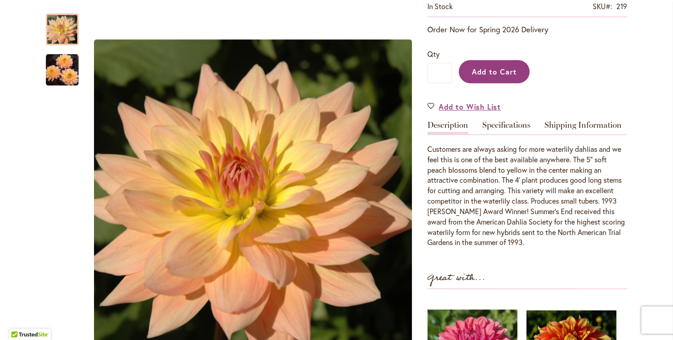
click at [514, 78] on button "Add to Cart" at bounding box center [494, 71] width 71 height 23
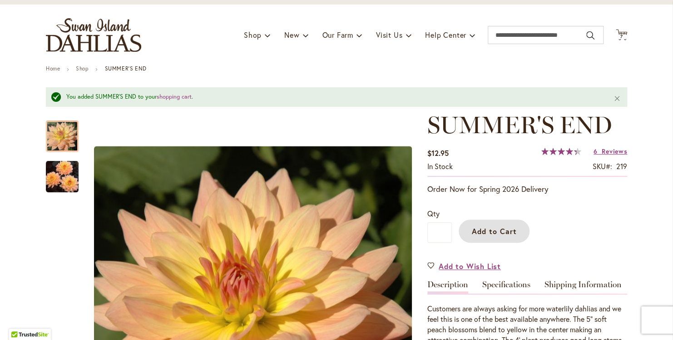
scroll to position [24, 0]
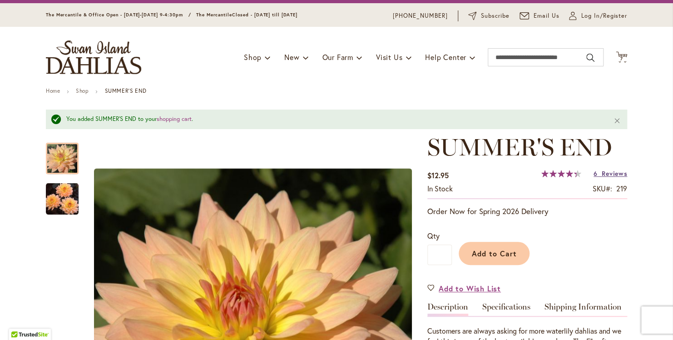
click at [602, 170] on span "Reviews" at bounding box center [614, 173] width 25 height 9
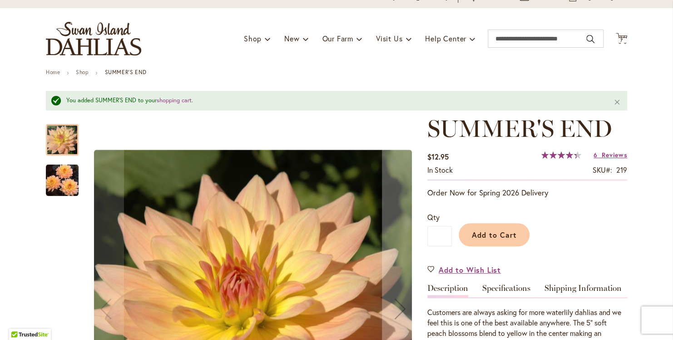
scroll to position [91, 0]
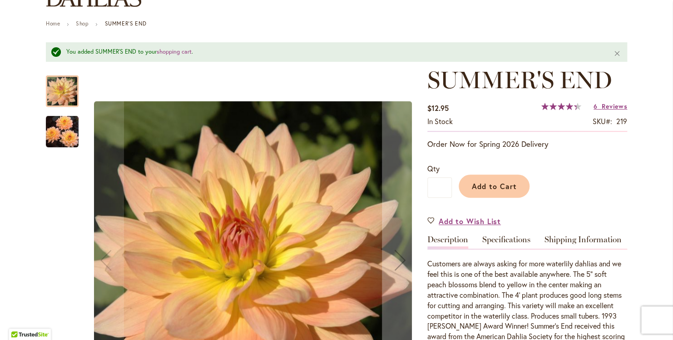
click at [60, 122] on img "SUMMER'S END" at bounding box center [62, 131] width 33 height 33
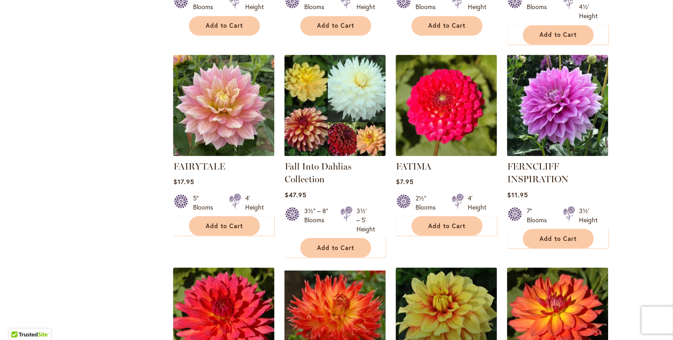
scroll to position [2432, 0]
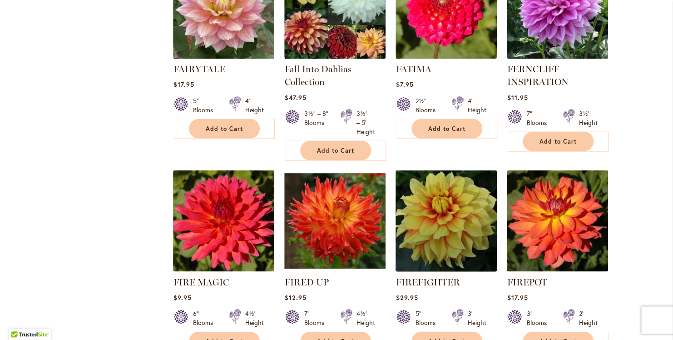
click at [431, 171] on img at bounding box center [447, 220] width 106 height 106
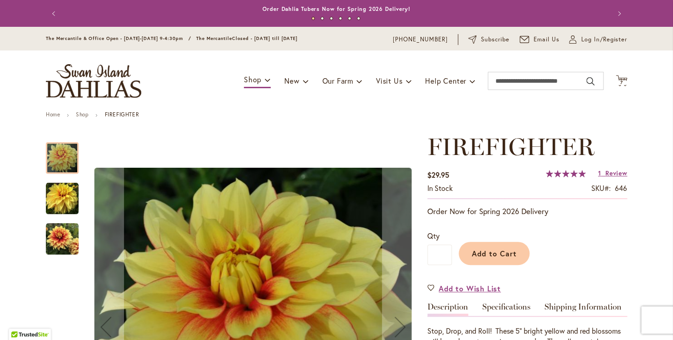
click at [71, 195] on img "FIREFIGHTER" at bounding box center [62, 198] width 33 height 33
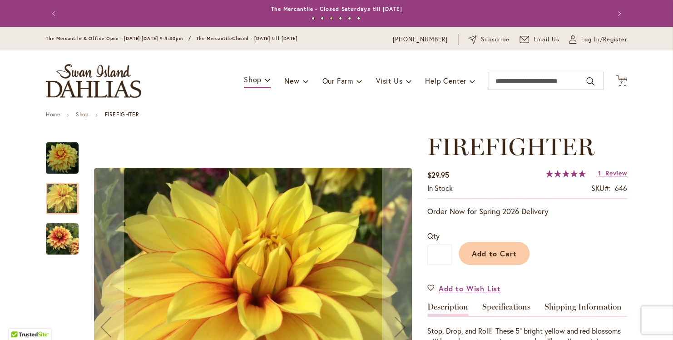
click at [65, 236] on img "FIREFIGHTER" at bounding box center [62, 239] width 33 height 33
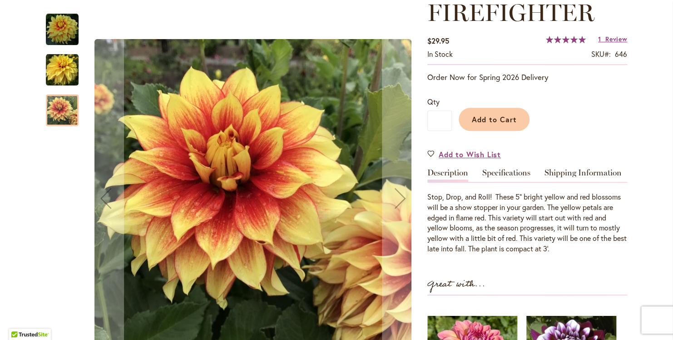
scroll to position [136, 0]
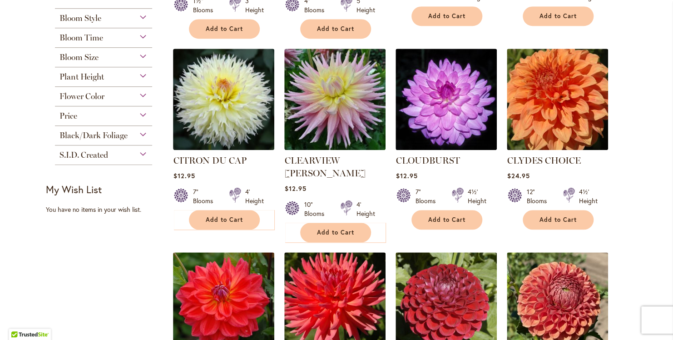
scroll to position [349, 0]
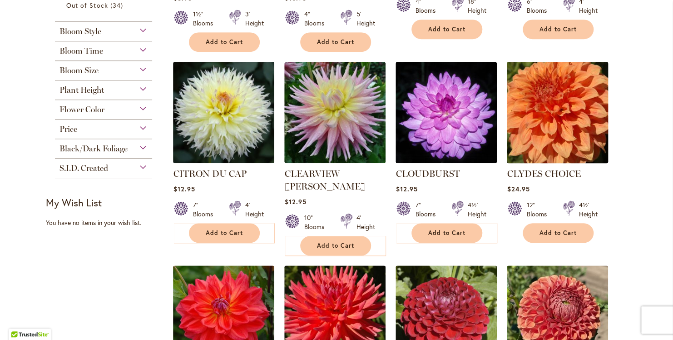
click at [573, 80] on img at bounding box center [558, 112] width 106 height 106
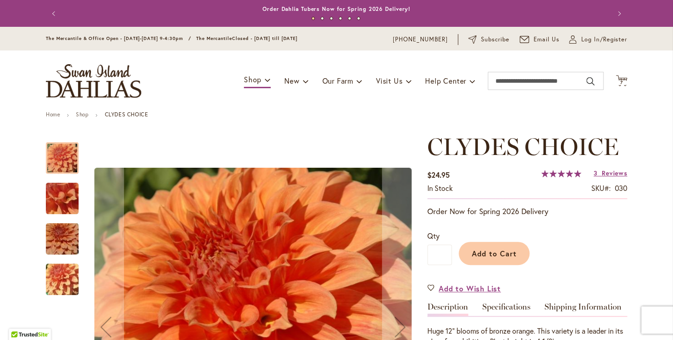
click at [51, 264] on img "Clyde's Choice" at bounding box center [62, 279] width 65 height 49
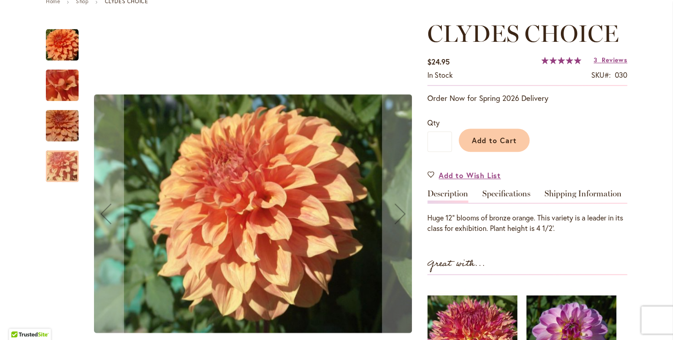
scroll to position [182, 0]
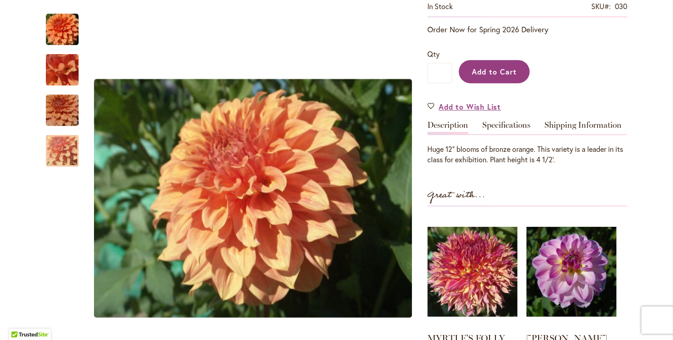
click at [502, 65] on button "Add to Cart" at bounding box center [494, 71] width 71 height 23
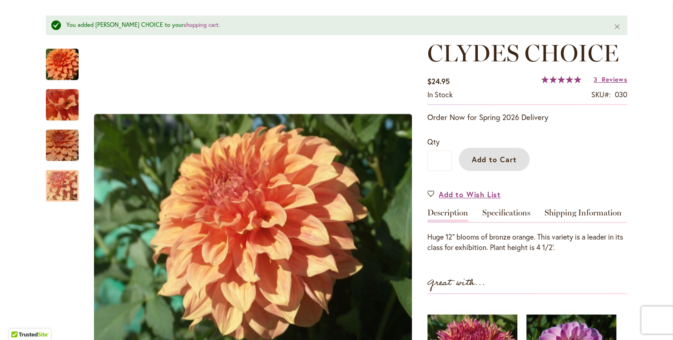
scroll to position [115, 0]
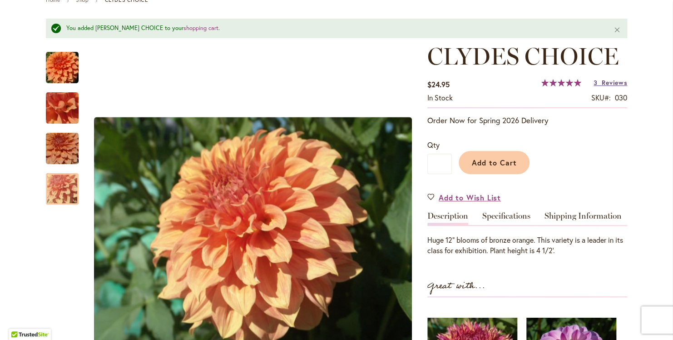
click at [613, 78] on span "Reviews" at bounding box center [614, 82] width 25 height 9
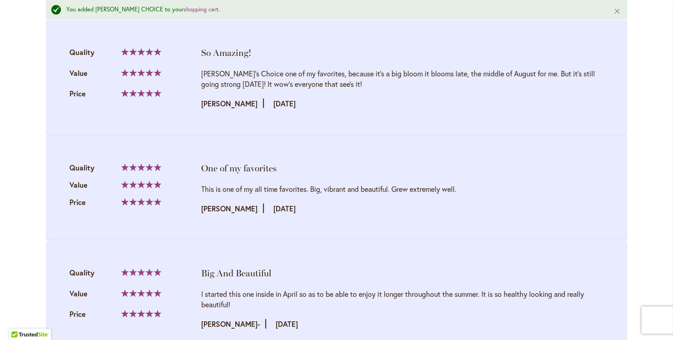
scroll to position [987, 0]
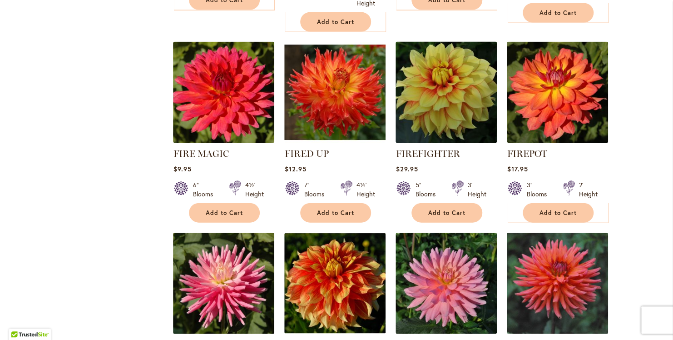
scroll to position [2545, 0]
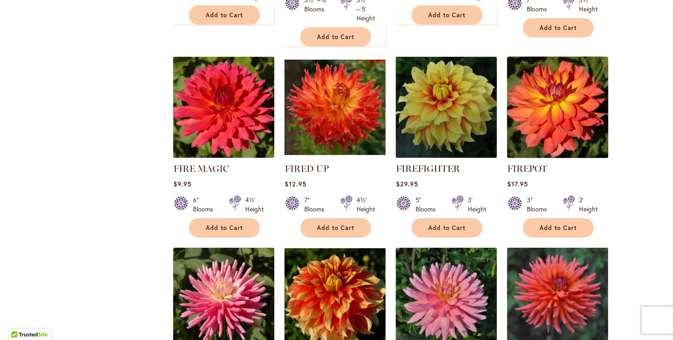
click at [559, 69] on img at bounding box center [558, 107] width 106 height 106
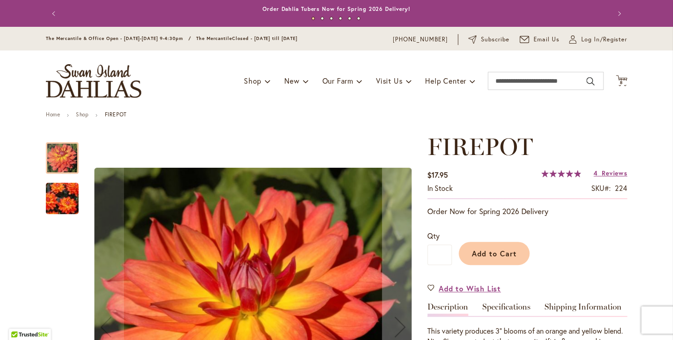
click at [48, 199] on img "FIREPOT" at bounding box center [62, 198] width 65 height 51
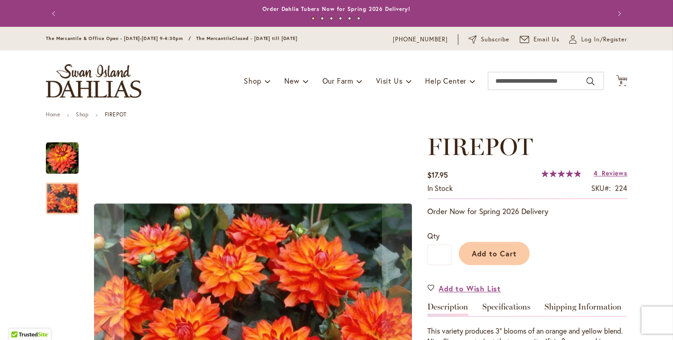
click at [60, 155] on img "FIREPOT" at bounding box center [62, 158] width 33 height 33
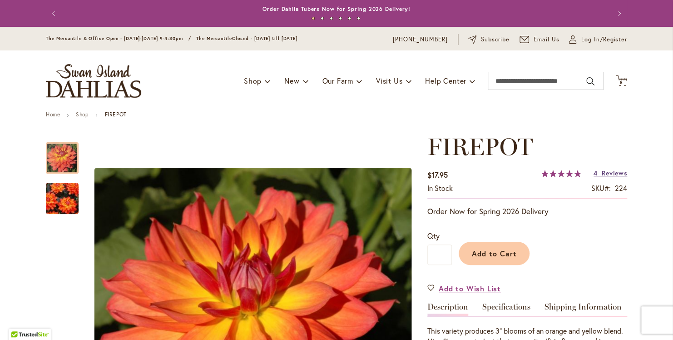
click at [609, 174] on span "Reviews" at bounding box center [614, 173] width 25 height 9
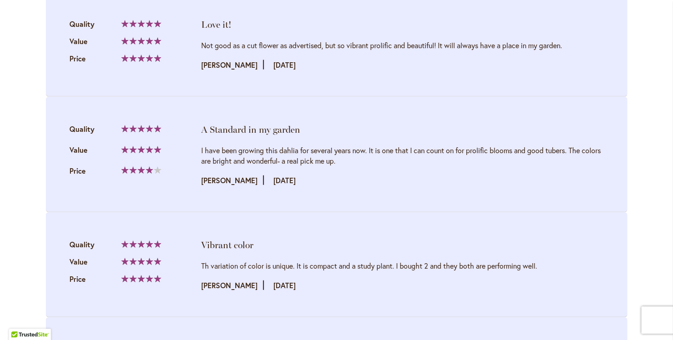
scroll to position [998, 0]
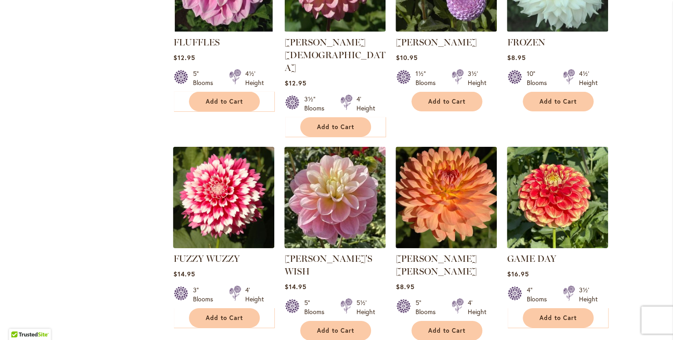
scroll to position [3090, 0]
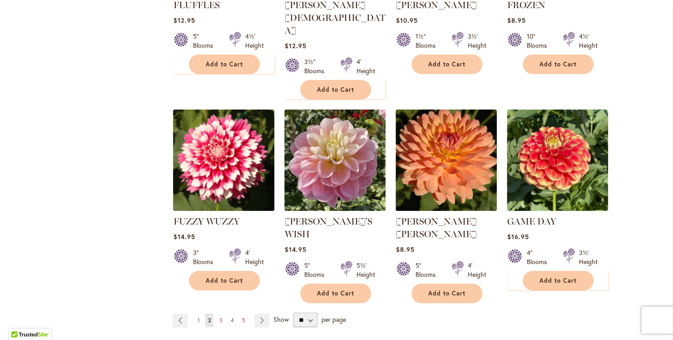
click at [226, 107] on img at bounding box center [224, 160] width 106 height 106
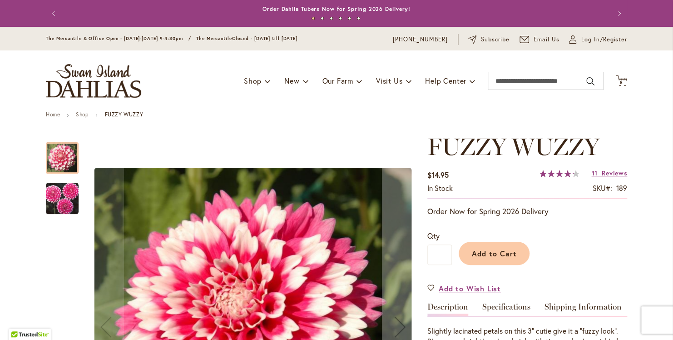
click at [71, 189] on img "FUZZY WUZZY" at bounding box center [62, 198] width 33 height 33
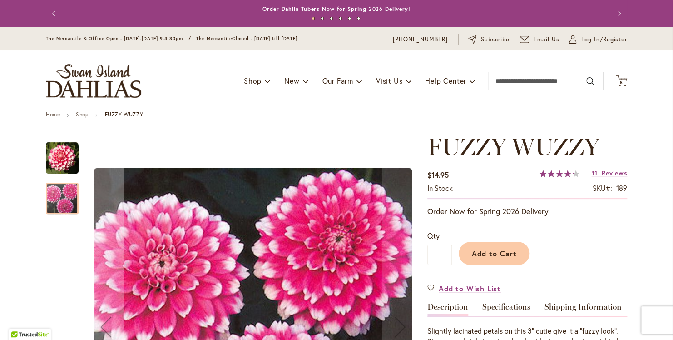
click at [55, 152] on img "FUZZY WUZZY" at bounding box center [62, 158] width 33 height 33
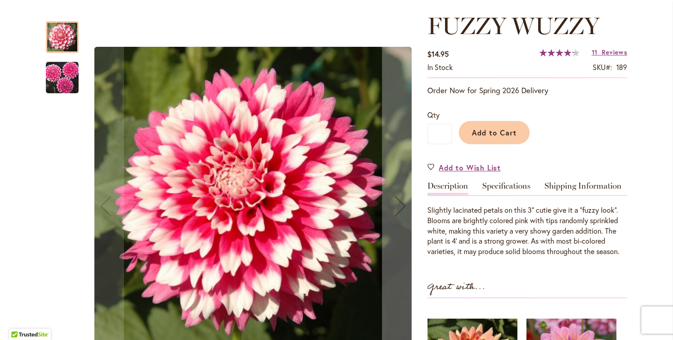
scroll to position [91, 0]
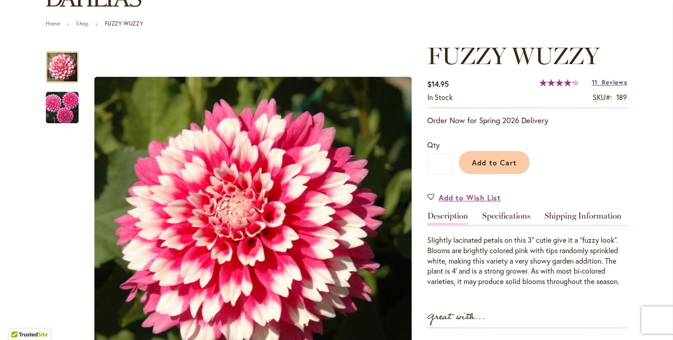
click at [603, 84] on span "Reviews" at bounding box center [614, 82] width 25 height 9
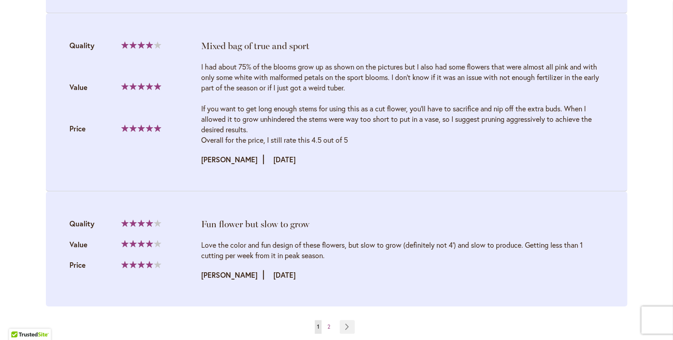
scroll to position [2018, 0]
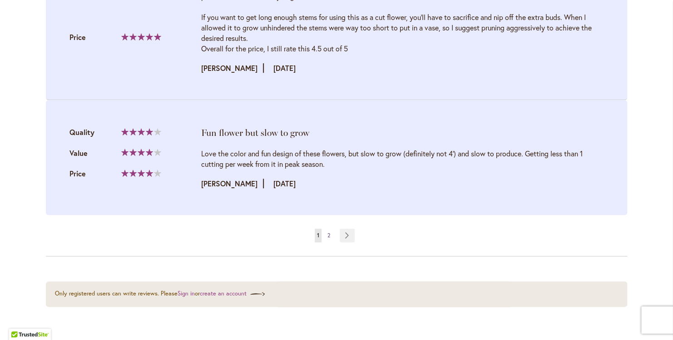
click at [328, 229] on link "Page 2" at bounding box center [328, 236] width 7 height 14
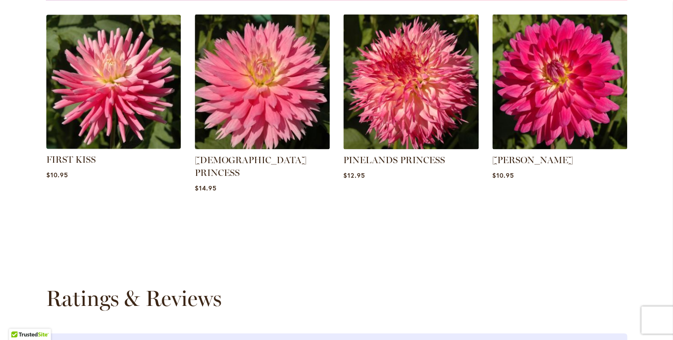
scroll to position [682, 0]
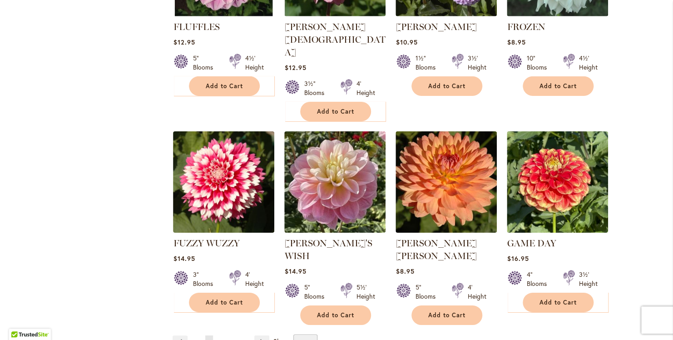
scroll to position [3072, 0]
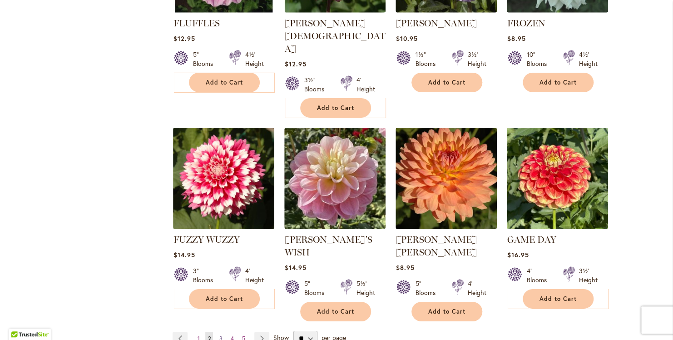
click at [219, 335] on span "3" at bounding box center [220, 338] width 3 height 7
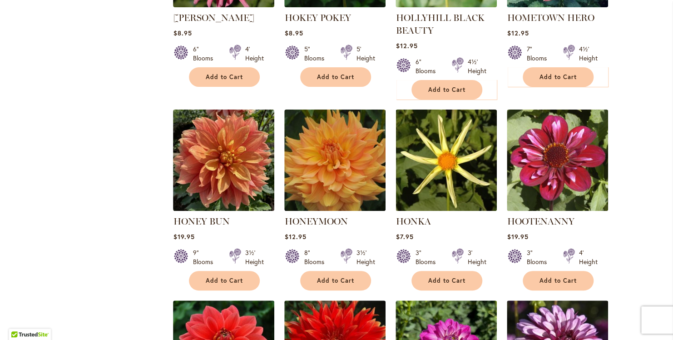
scroll to position [1726, 0]
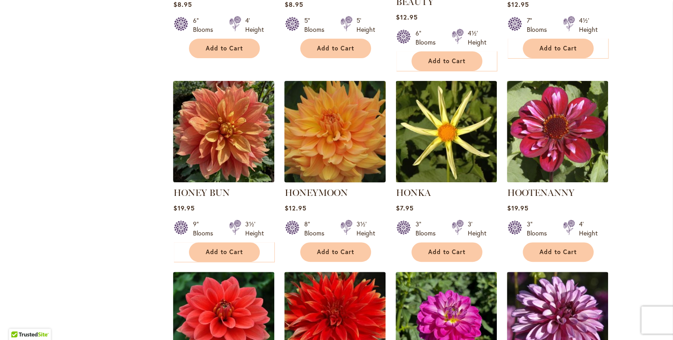
click at [344, 116] on img at bounding box center [335, 131] width 106 height 106
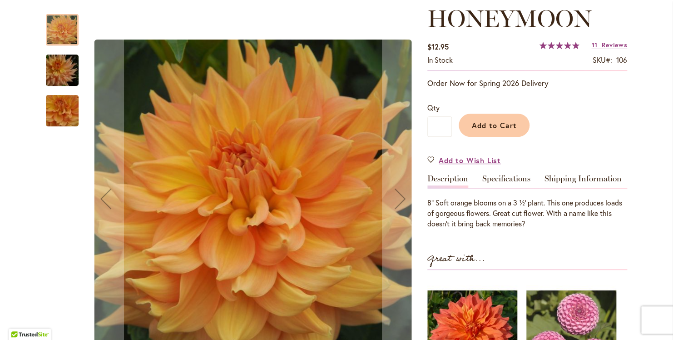
scroll to position [136, 0]
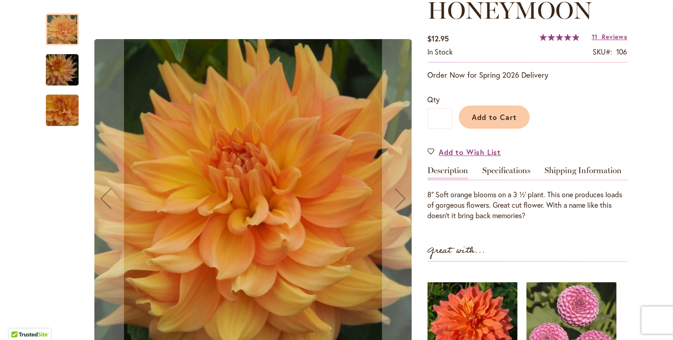
click at [59, 62] on img "Honeymoon" at bounding box center [62, 70] width 65 height 44
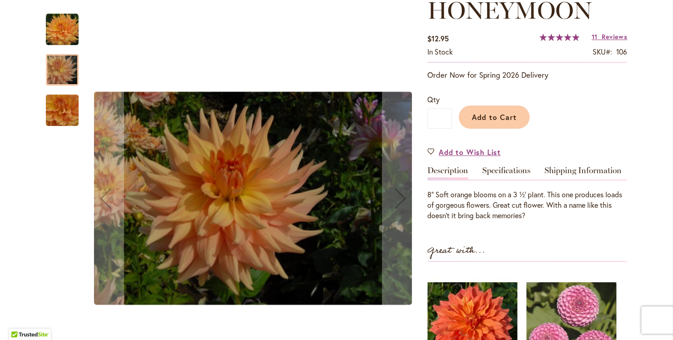
click at [60, 107] on img "Honeymoon" at bounding box center [62, 110] width 65 height 60
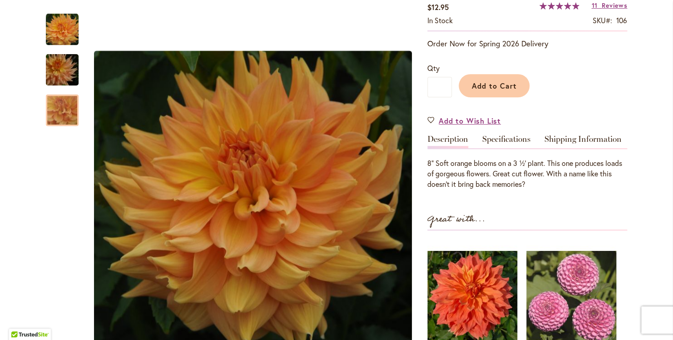
scroll to position [182, 0]
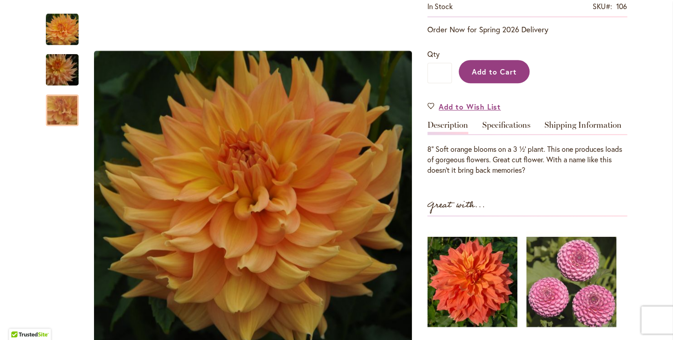
click at [491, 71] on span "Add to Cart" at bounding box center [494, 72] width 45 height 10
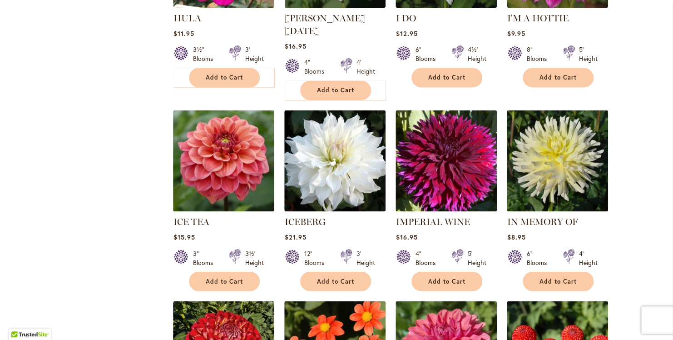
scroll to position [2262, 0]
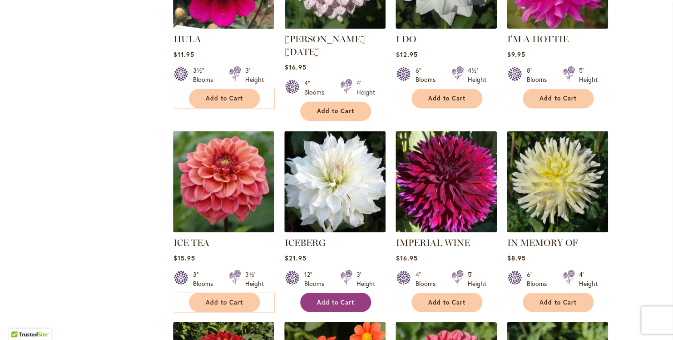
click at [334, 298] on span "Add to Cart" at bounding box center [335, 302] width 37 height 8
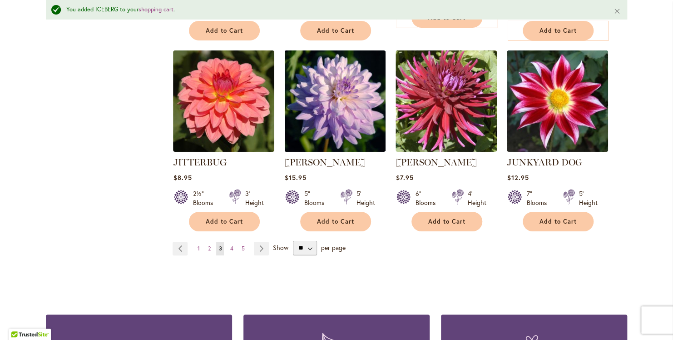
scroll to position [3104, 0]
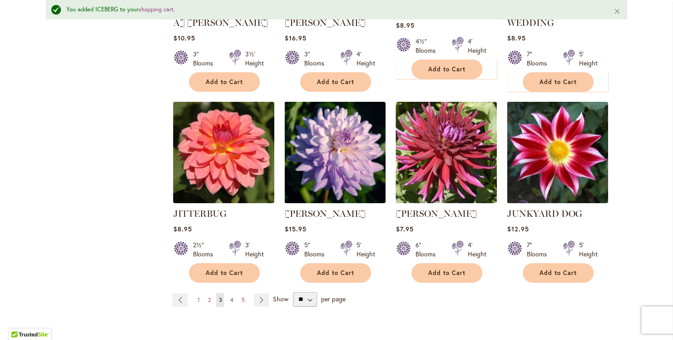
click at [229, 293] on link "Page 4" at bounding box center [232, 300] width 8 height 14
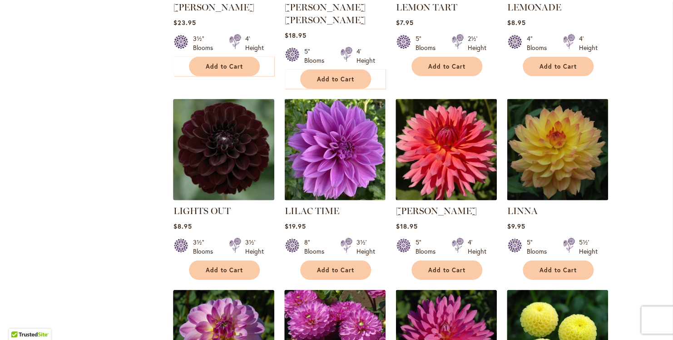
scroll to position [913, 0]
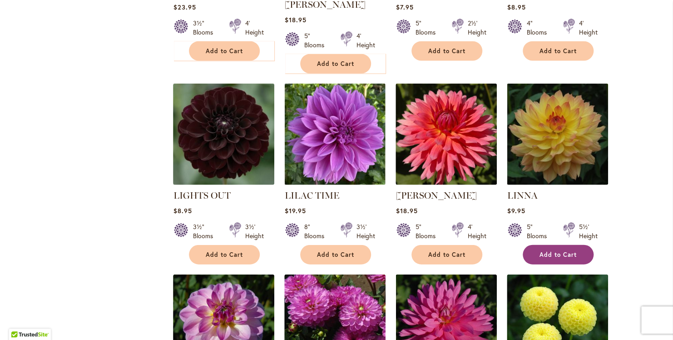
click at [554, 251] on span "Add to Cart" at bounding box center [558, 255] width 37 height 8
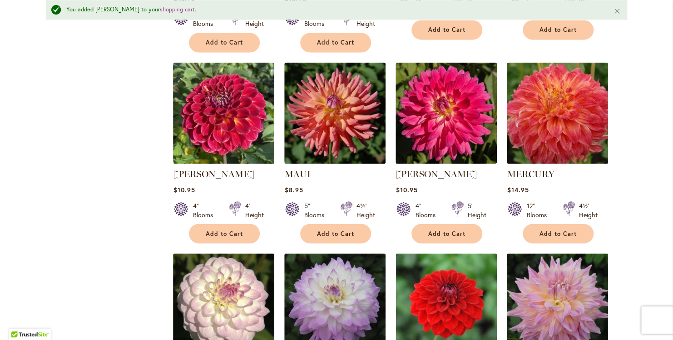
scroll to position [2391, 0]
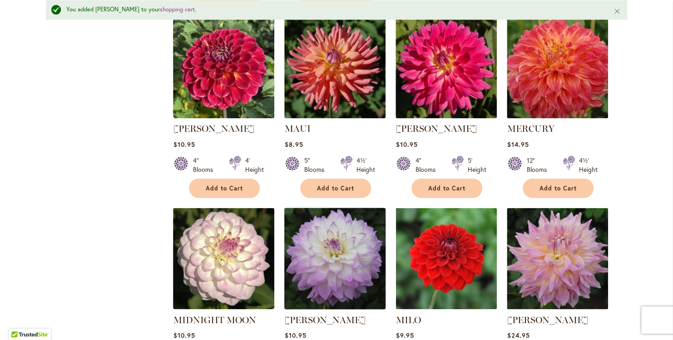
click at [346, 211] on img at bounding box center [335, 258] width 106 height 106
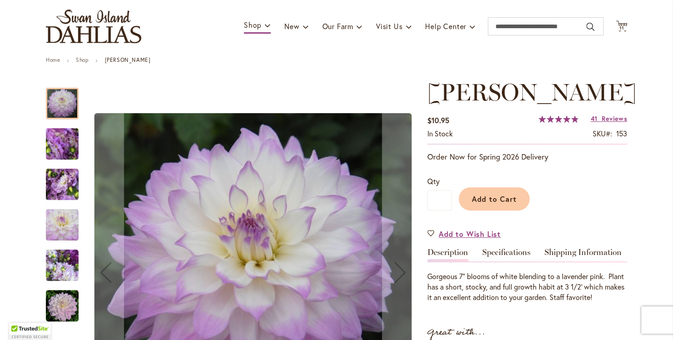
scroll to position [91, 0]
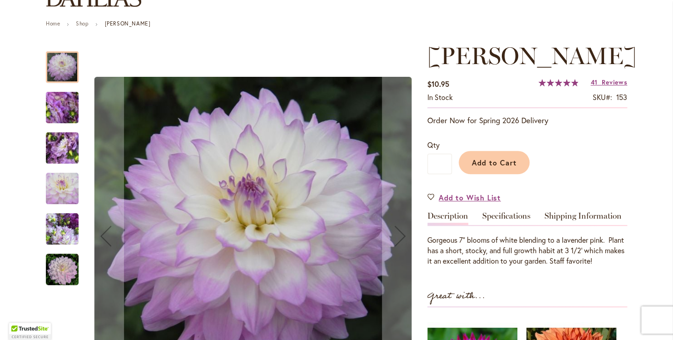
click at [55, 223] on img "MIKAYLA MIRANDA" at bounding box center [62, 229] width 33 height 33
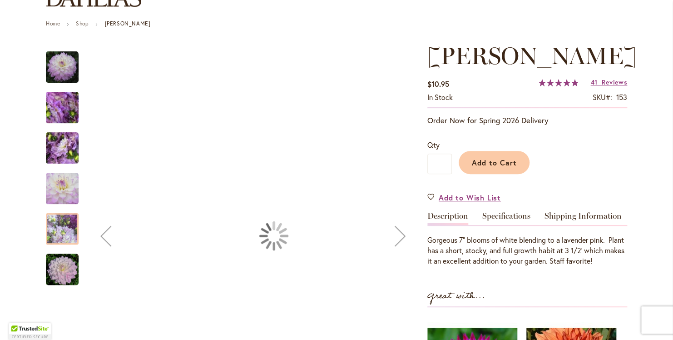
click at [60, 269] on img "MIKAYLA MIRANDA" at bounding box center [62, 269] width 33 height 33
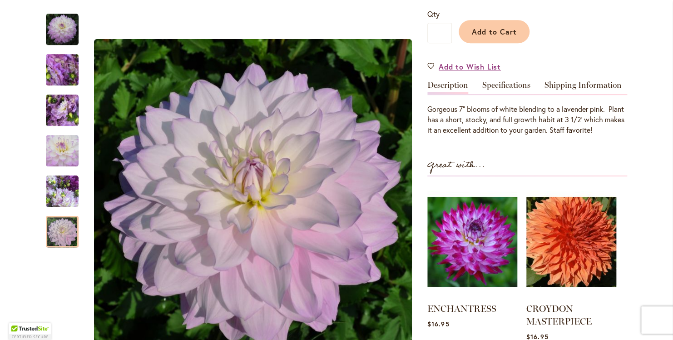
scroll to position [227, 0]
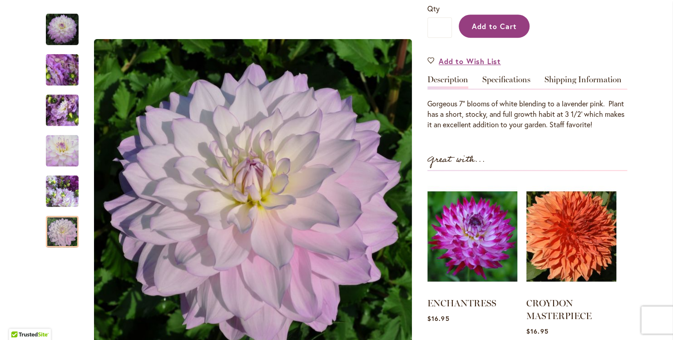
click at [507, 31] on span "Add to Cart" at bounding box center [494, 26] width 45 height 10
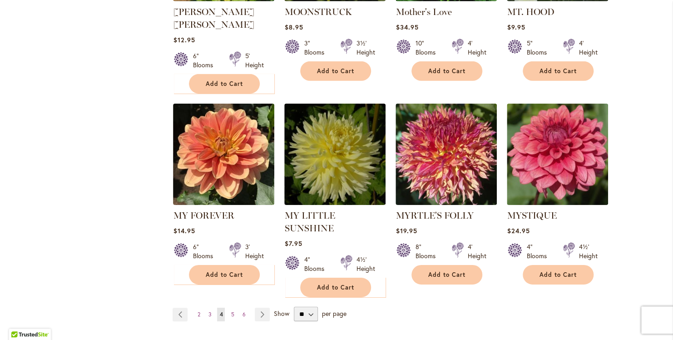
scroll to position [3090, 0]
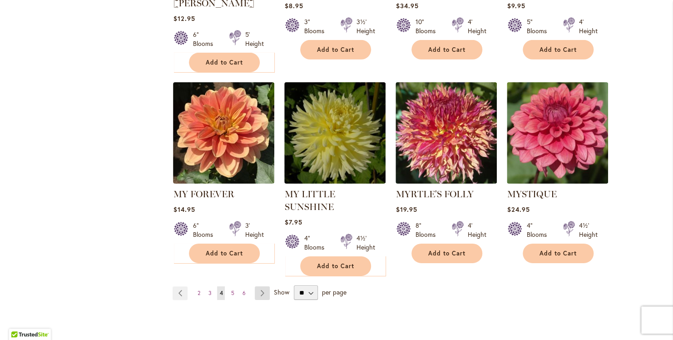
click at [255, 286] on link "Page Next" at bounding box center [262, 293] width 15 height 14
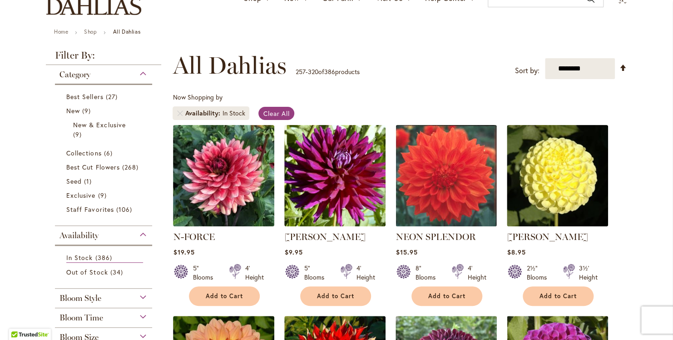
scroll to position [91, 0]
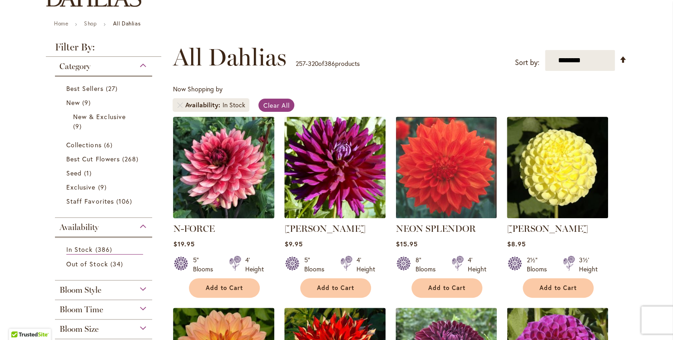
click at [233, 178] on img at bounding box center [224, 167] width 106 height 106
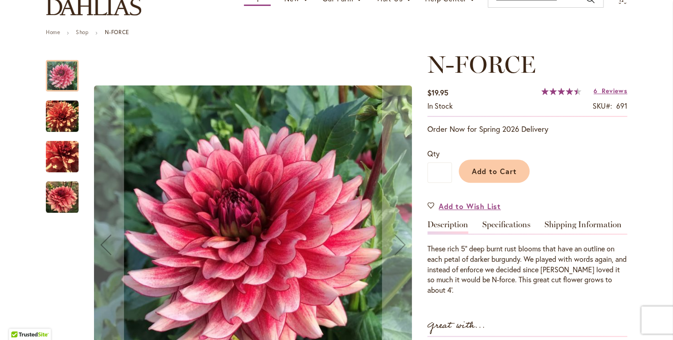
scroll to position [136, 0]
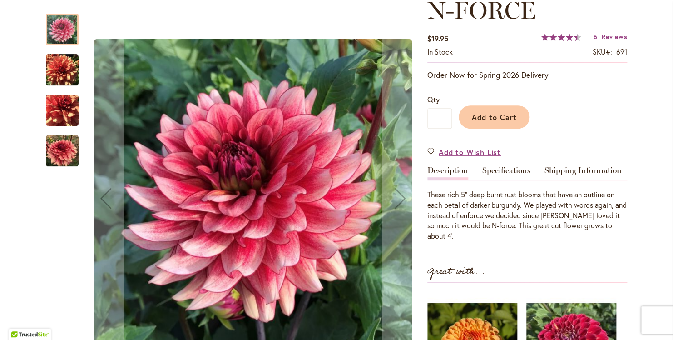
click at [59, 64] on img "N-FORCE" at bounding box center [62, 70] width 33 height 33
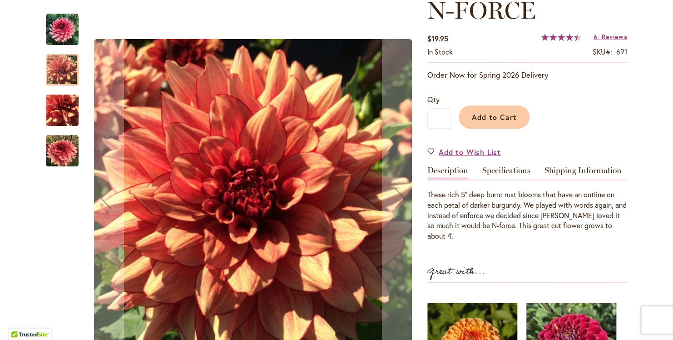
click at [62, 110] on img "N-FORCE" at bounding box center [62, 110] width 33 height 33
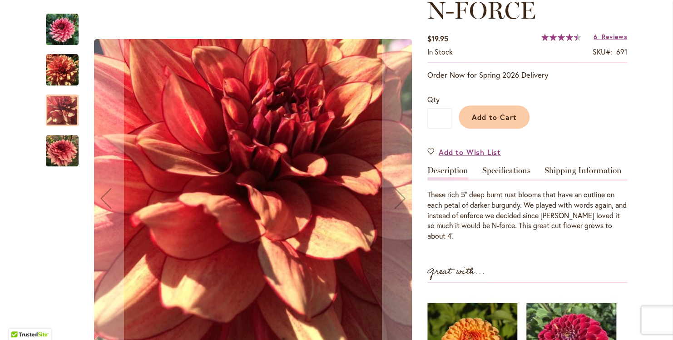
click at [69, 142] on img "N-FORCE" at bounding box center [62, 151] width 33 height 33
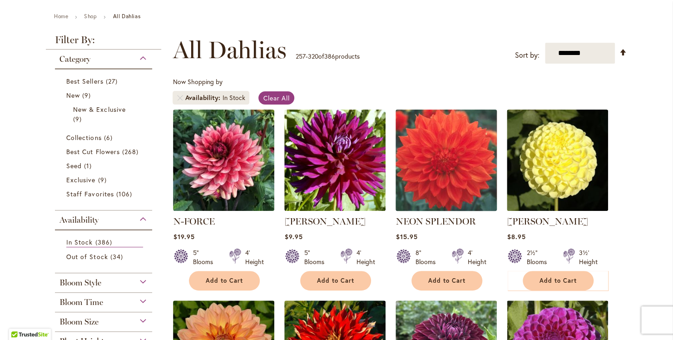
scroll to position [227, 0]
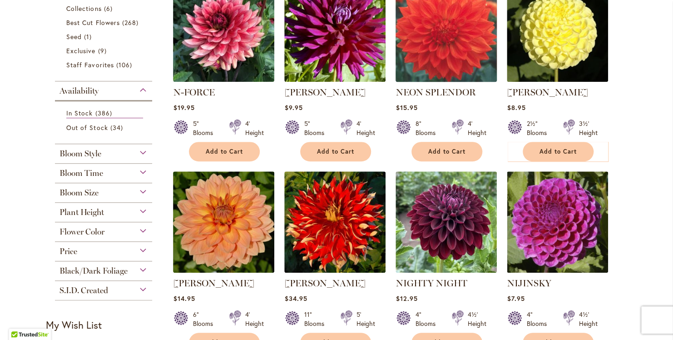
click at [434, 34] on img at bounding box center [447, 31] width 106 height 106
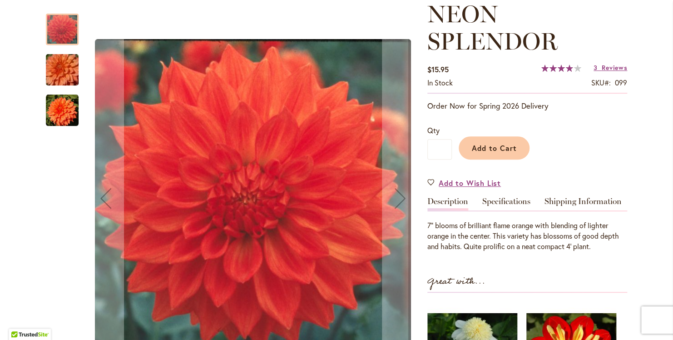
scroll to position [136, 0]
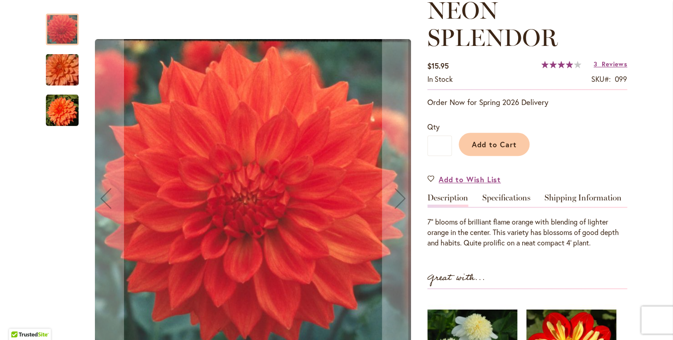
click at [68, 69] on img "Neon Splendor" at bounding box center [62, 70] width 65 height 44
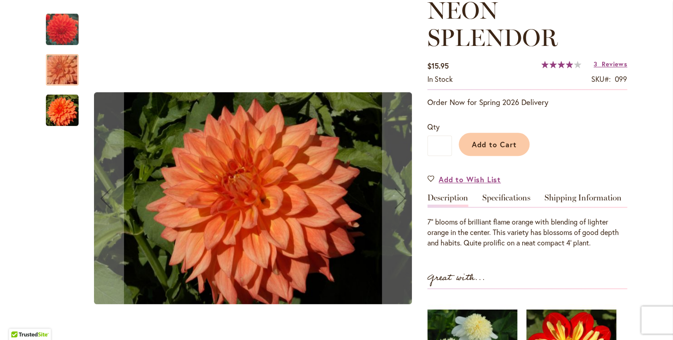
click at [68, 69] on img "Neon Splendor" at bounding box center [62, 70] width 65 height 44
click at [48, 112] on img "Neon Splendor" at bounding box center [62, 110] width 33 height 33
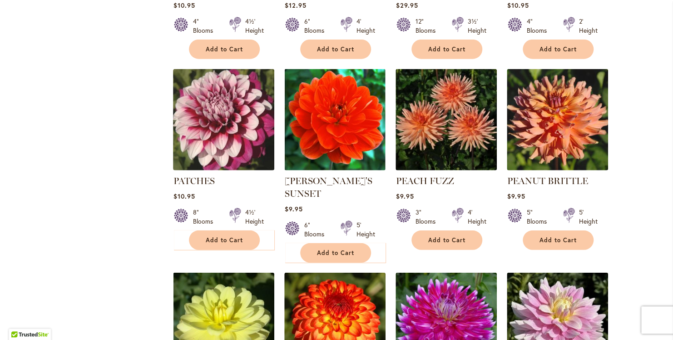
scroll to position [1136, 0]
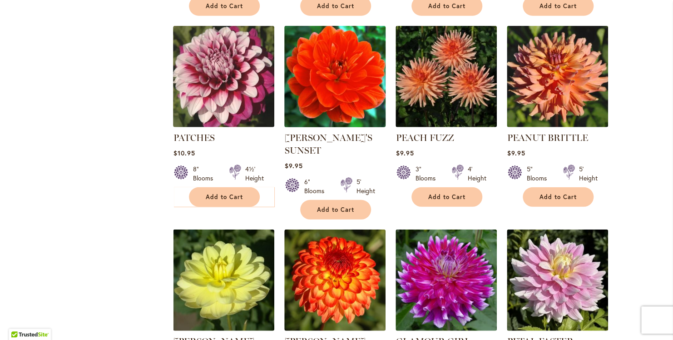
click at [329, 79] on img at bounding box center [335, 76] width 106 height 106
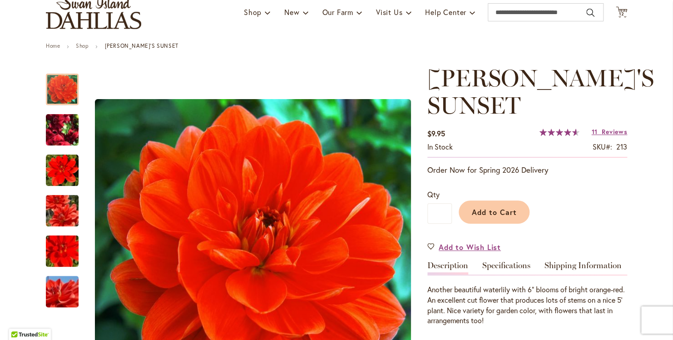
scroll to position [91, 0]
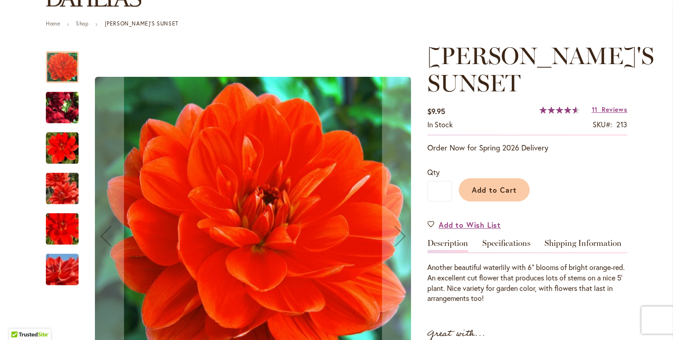
click at [58, 189] on img "PATRICIA ANN'S SUNSET" at bounding box center [62, 189] width 65 height 44
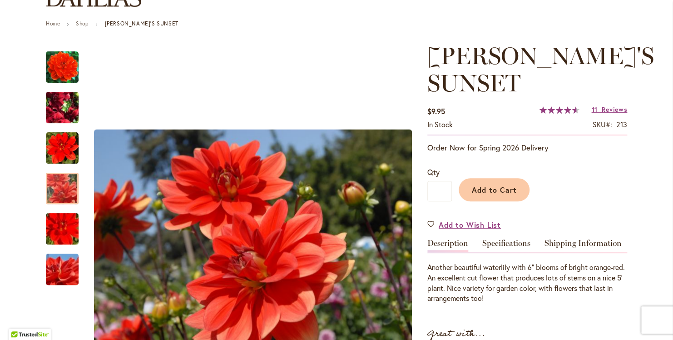
scroll to position [136, 0]
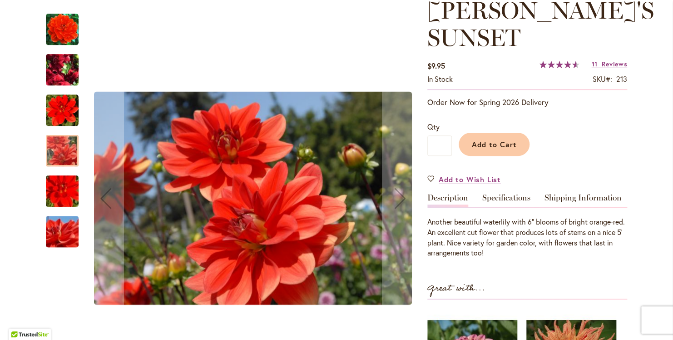
click at [64, 233] on img "PATRICIA ANN'S SUNSET" at bounding box center [62, 232] width 65 height 44
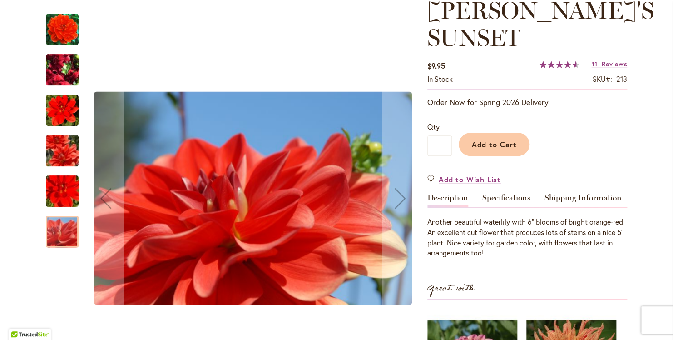
click at [60, 193] on img "PATRICIA ANN'S SUNSET" at bounding box center [62, 192] width 65 height 44
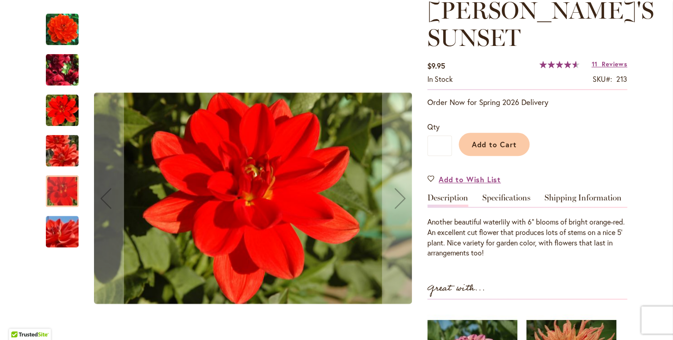
click at [60, 148] on img "PATRICIA ANN'S SUNSET" at bounding box center [62, 151] width 65 height 44
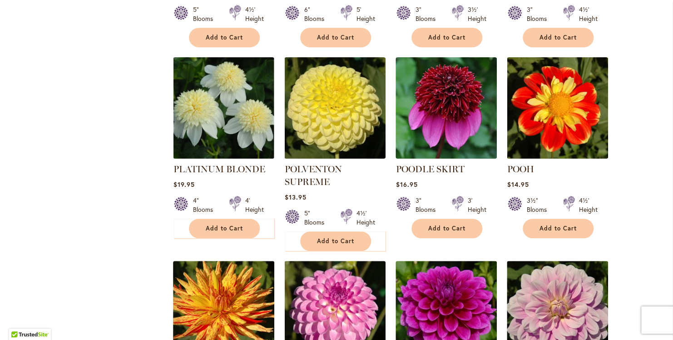
scroll to position [1909, 0]
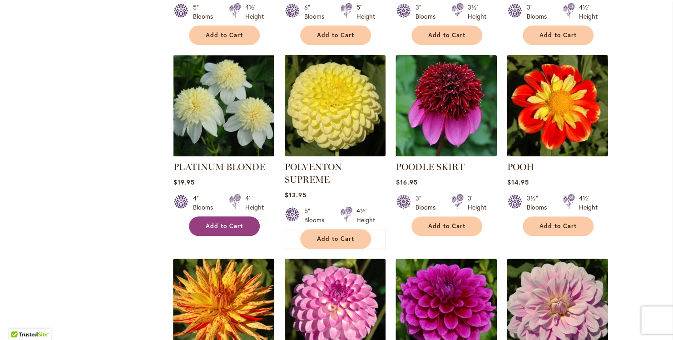
click at [209, 222] on span "Add to Cart" at bounding box center [224, 226] width 37 height 8
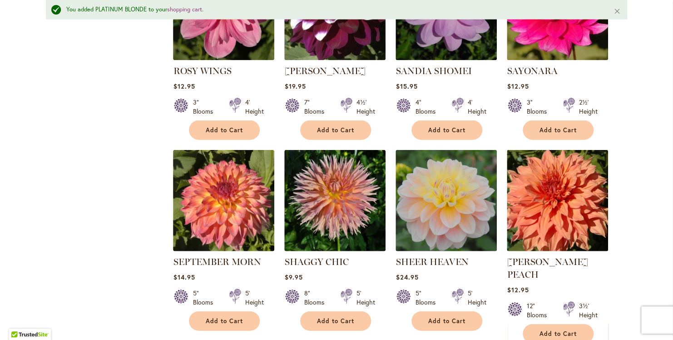
scroll to position [2659, 0]
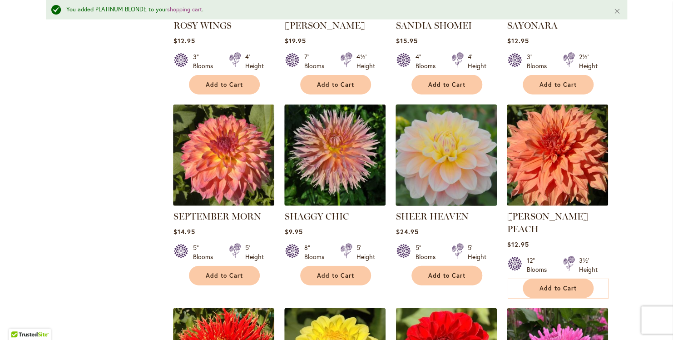
click at [453, 144] on img at bounding box center [447, 155] width 106 height 106
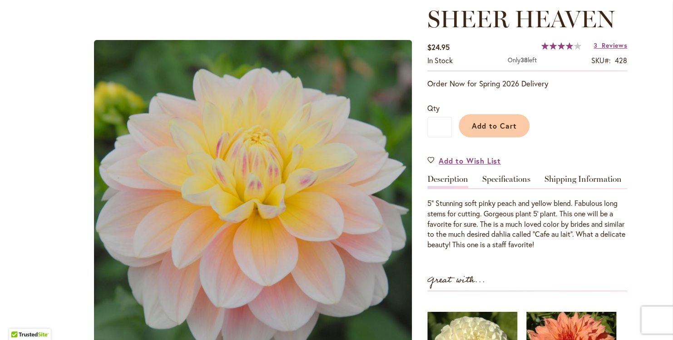
scroll to position [45, 0]
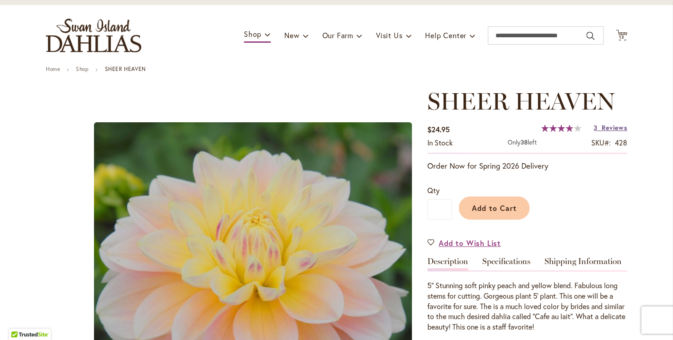
click at [613, 129] on span "Reviews" at bounding box center [614, 127] width 25 height 9
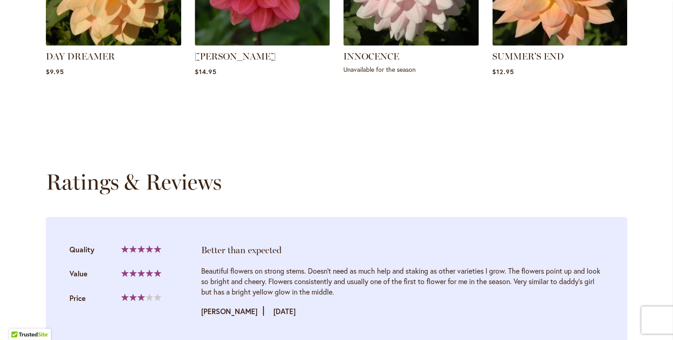
scroll to position [895, 0]
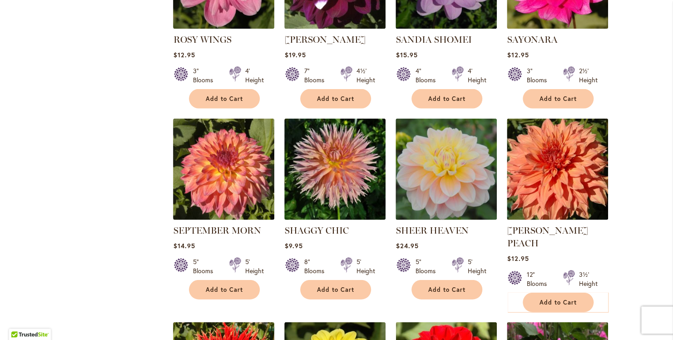
scroll to position [2636, 0]
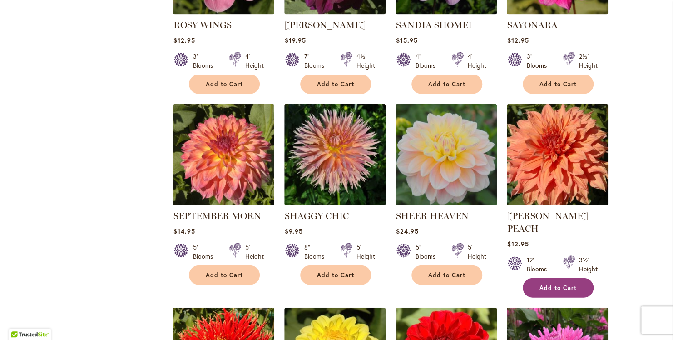
click at [541, 284] on span "Add to Cart" at bounding box center [558, 288] width 37 height 8
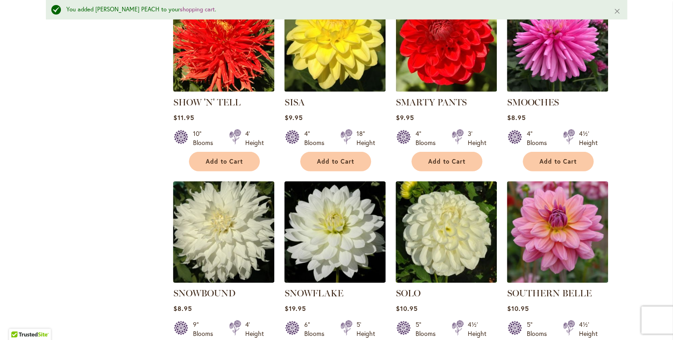
scroll to position [2999, 0]
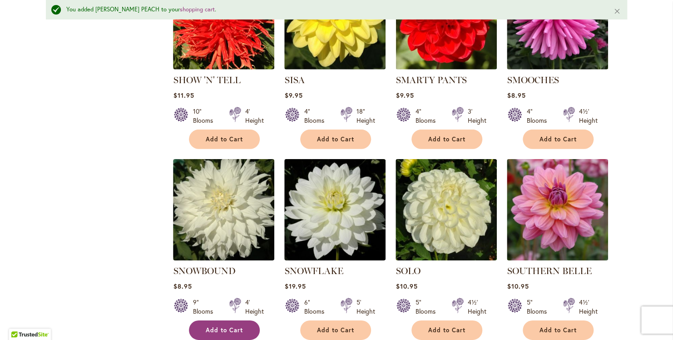
click at [206, 326] on span "Add to Cart" at bounding box center [224, 330] width 37 height 8
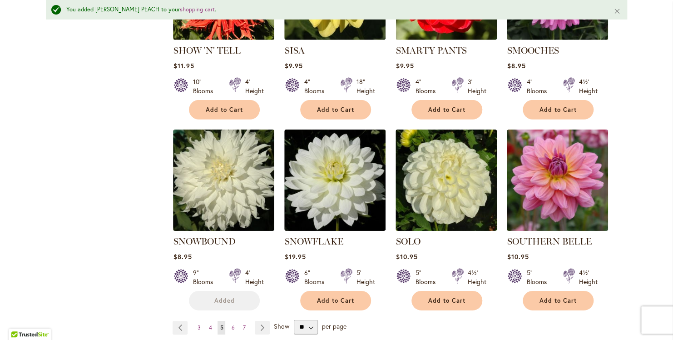
scroll to position [3045, 0]
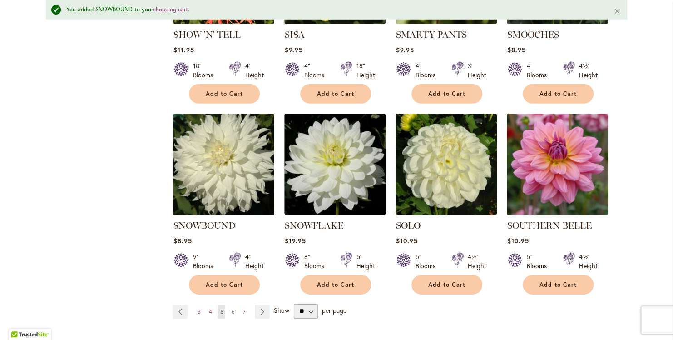
click at [232, 305] on link "Page 6" at bounding box center [233, 312] width 8 height 14
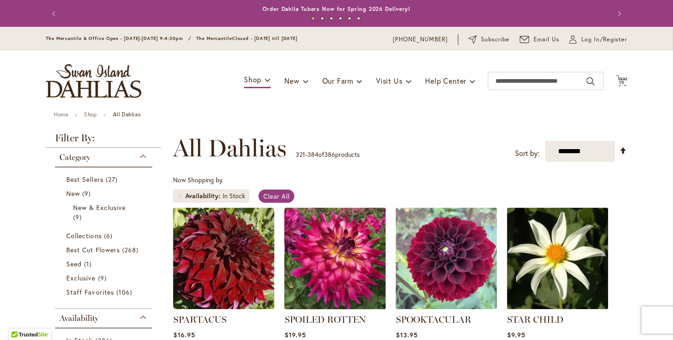
scroll to position [140, 0]
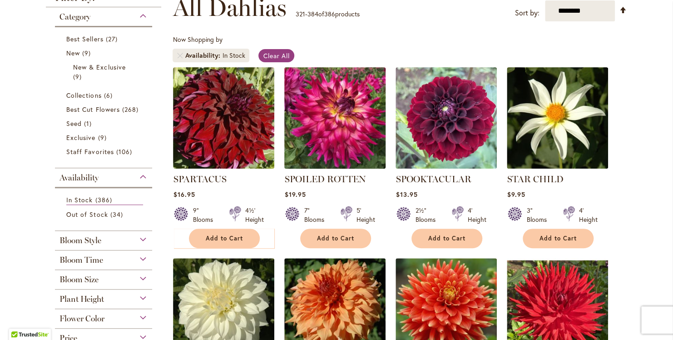
click at [332, 128] on img at bounding box center [335, 118] width 106 height 106
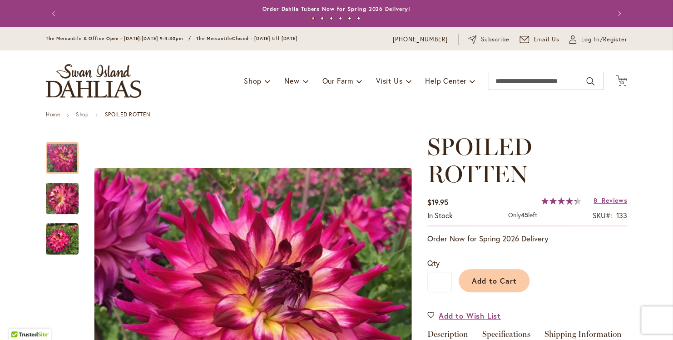
click at [55, 235] on img "SPOILED ROTTEN" at bounding box center [62, 239] width 33 height 33
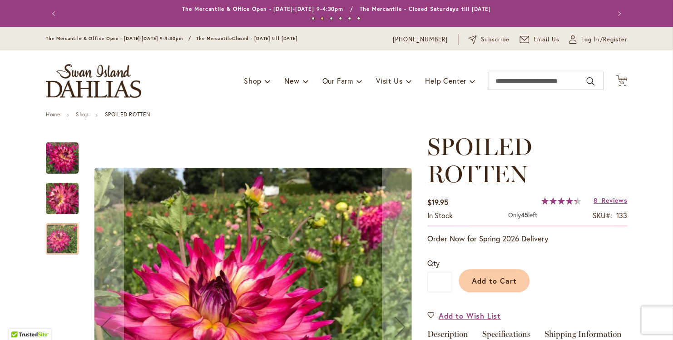
scroll to position [273, 0]
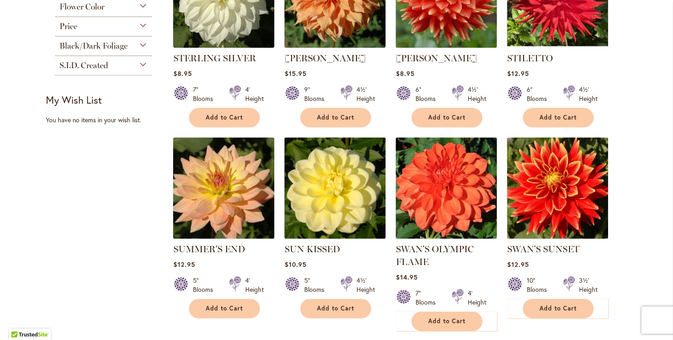
scroll to position [454, 0]
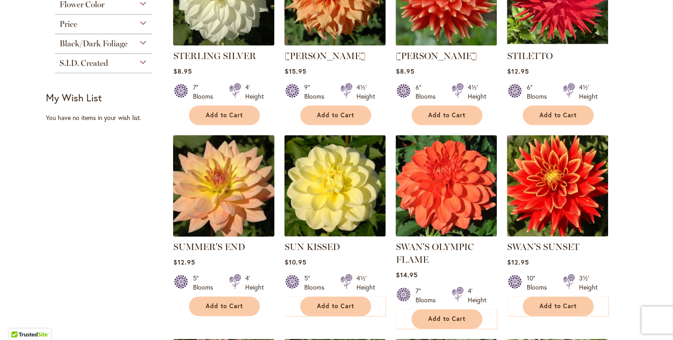
click at [229, 186] on img at bounding box center [224, 185] width 106 height 106
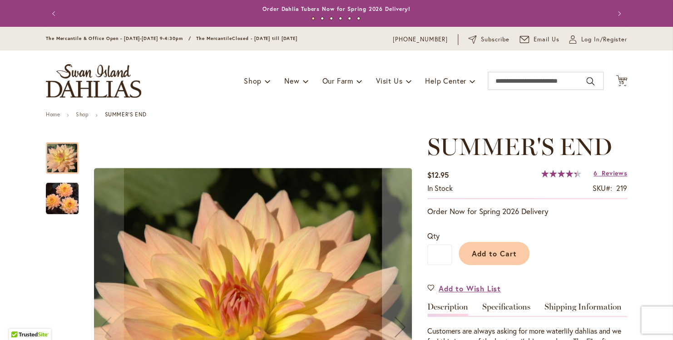
click at [68, 198] on img "SUMMER'S END" at bounding box center [62, 198] width 33 height 33
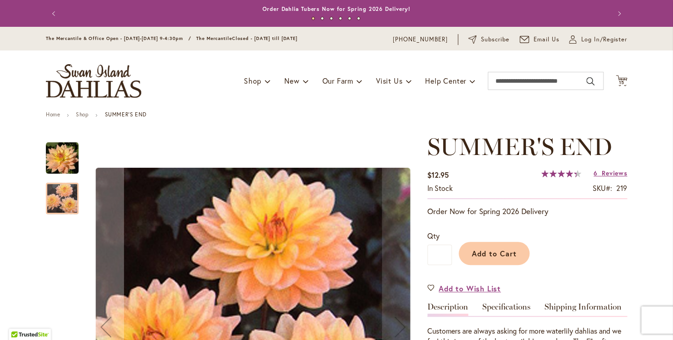
click at [55, 158] on img "SUMMER'S END" at bounding box center [62, 158] width 33 height 33
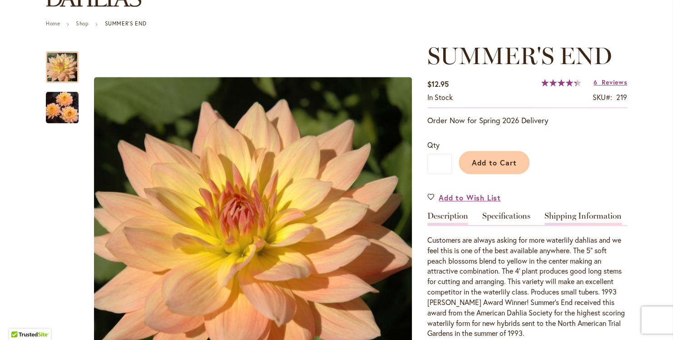
scroll to position [136, 0]
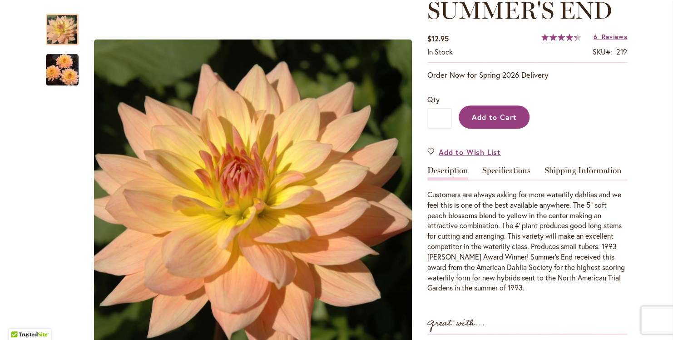
click at [478, 124] on button "Add to Cart" at bounding box center [494, 116] width 71 height 23
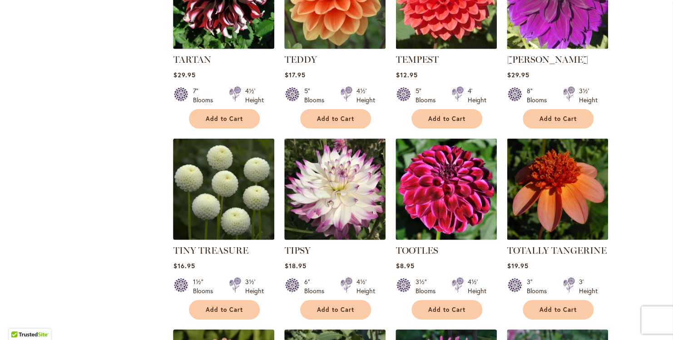
scroll to position [1272, 0]
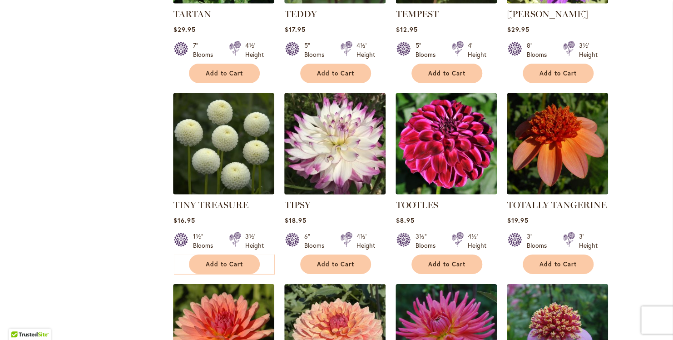
click at [334, 131] on img at bounding box center [335, 143] width 106 height 106
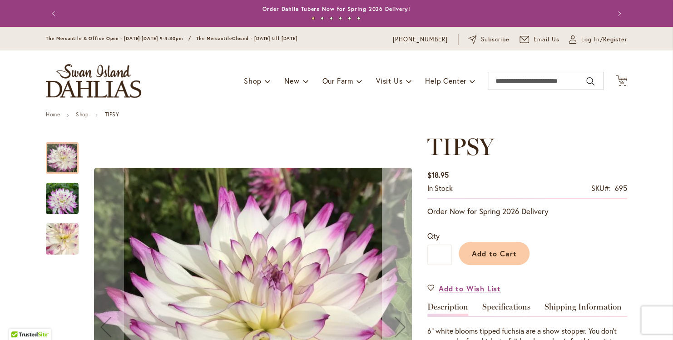
scroll to position [91, 0]
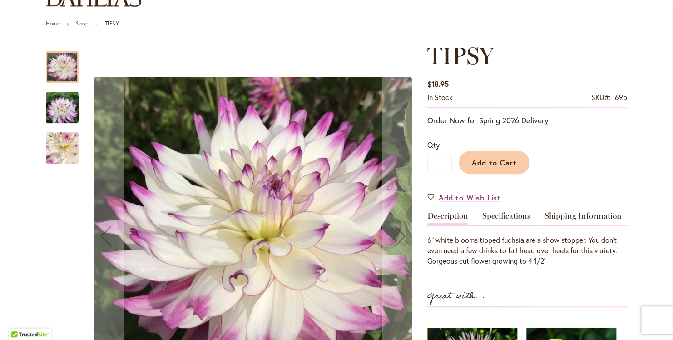
click at [55, 111] on img "TIPSY" at bounding box center [62, 108] width 33 height 44
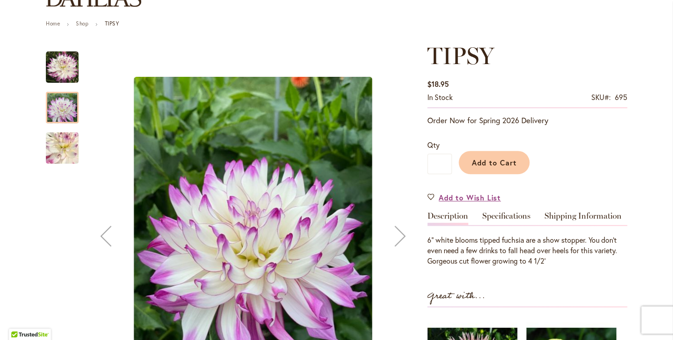
click at [57, 149] on img "TIPSY" at bounding box center [62, 148] width 65 height 63
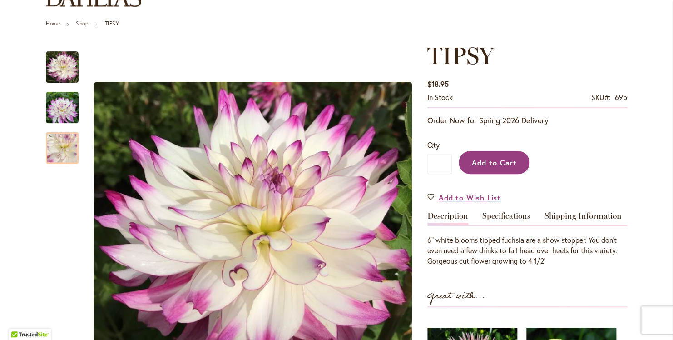
click at [503, 167] on button "Add to Cart" at bounding box center [494, 162] width 71 height 23
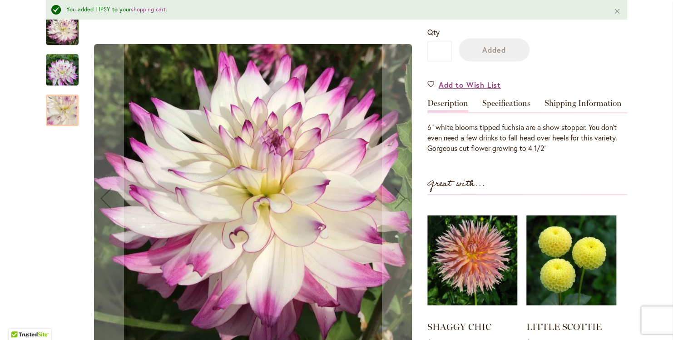
scroll to position [251, 0]
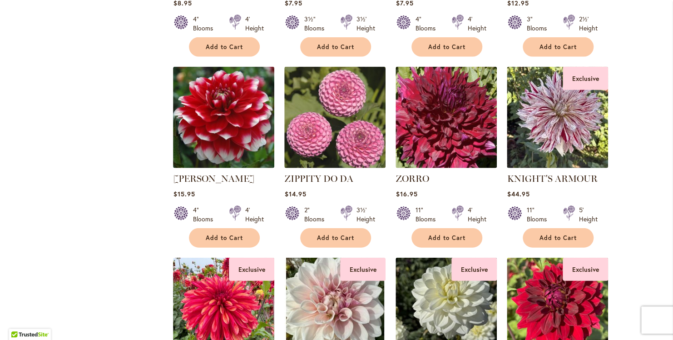
scroll to position [2636, 0]
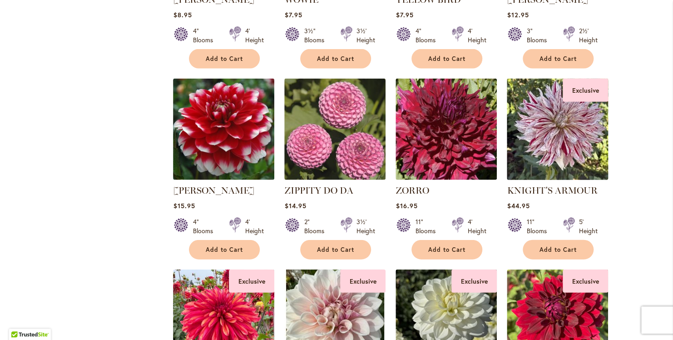
click at [551, 109] on img at bounding box center [558, 129] width 106 height 106
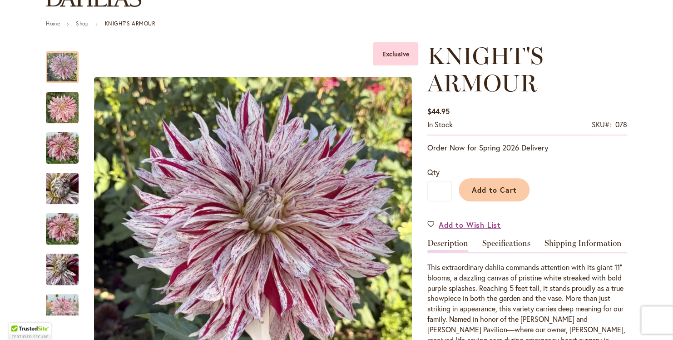
scroll to position [136, 0]
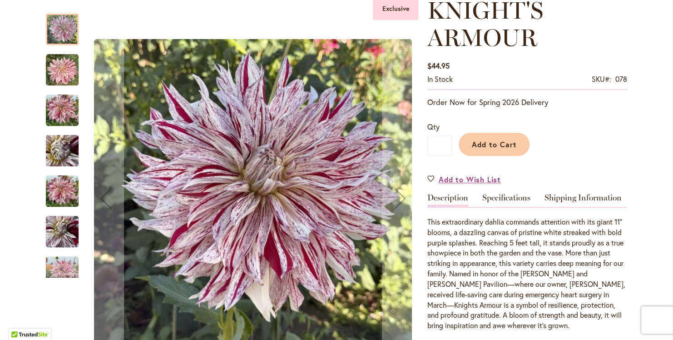
click at [60, 69] on img "KNIGHTS ARMOUR" at bounding box center [62, 70] width 33 height 33
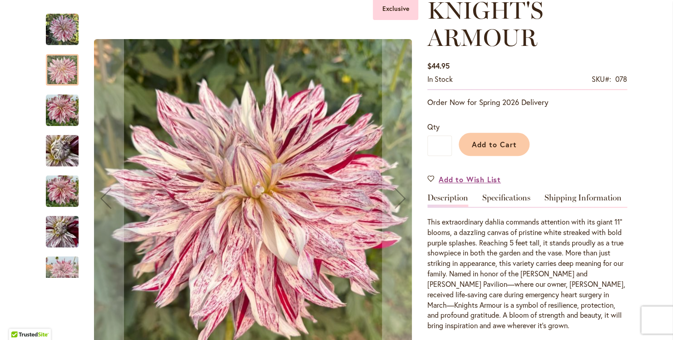
click at [57, 113] on img "KNIGHTS ARMOUR" at bounding box center [62, 110] width 33 height 33
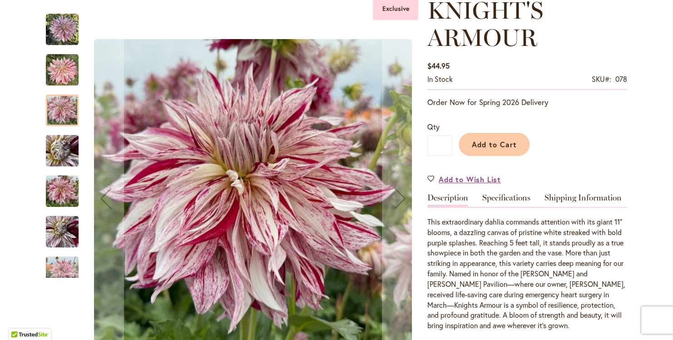
click at [60, 152] on img "KNIGHT'S ARMOUR" at bounding box center [62, 150] width 65 height 49
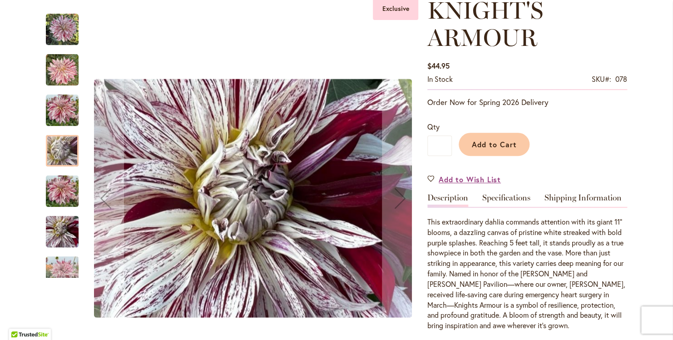
click at [60, 197] on img "KNIGHT'S ARMOUR" at bounding box center [62, 192] width 33 height 44
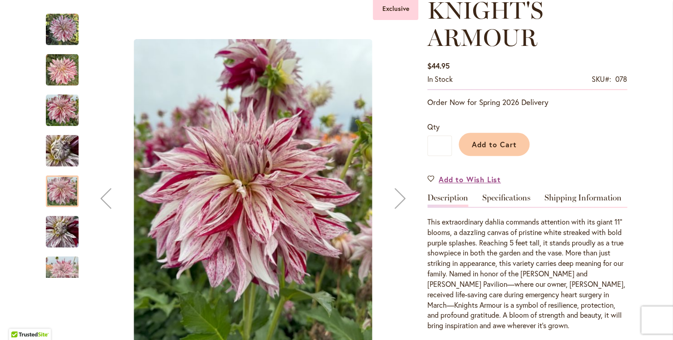
click at [60, 225] on img "KNIGHT'S ARMOUR" at bounding box center [62, 232] width 33 height 44
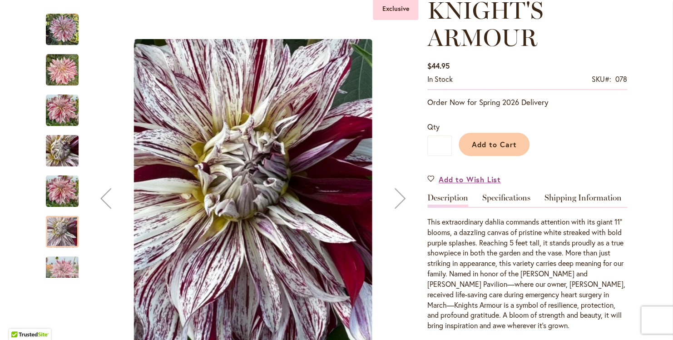
click at [66, 190] on img "KNIGHT'S ARMOUR" at bounding box center [62, 192] width 33 height 44
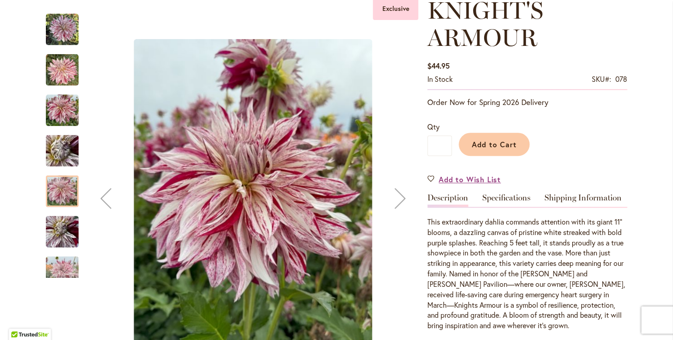
click at [62, 242] on img "KNIGHT'S ARMOUR" at bounding box center [62, 232] width 33 height 44
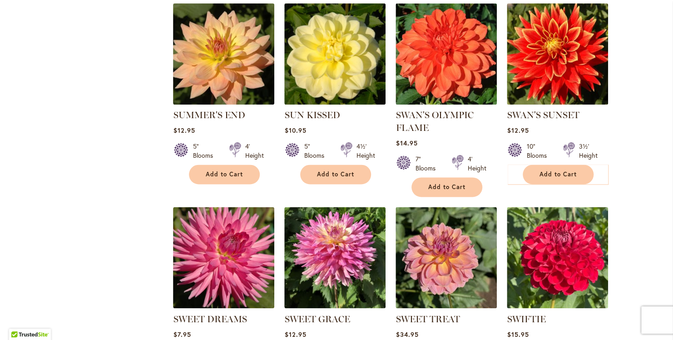
scroll to position [591, 0]
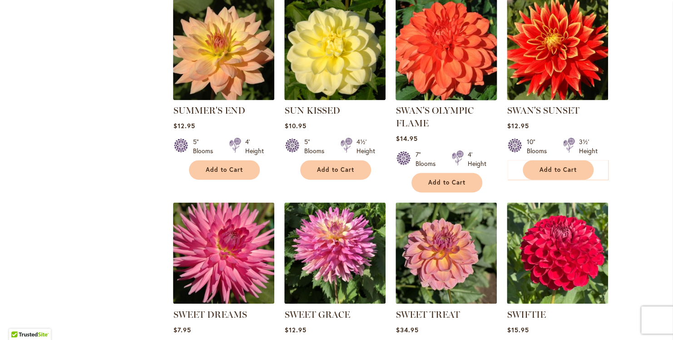
click at [454, 80] on img at bounding box center [447, 49] width 106 height 106
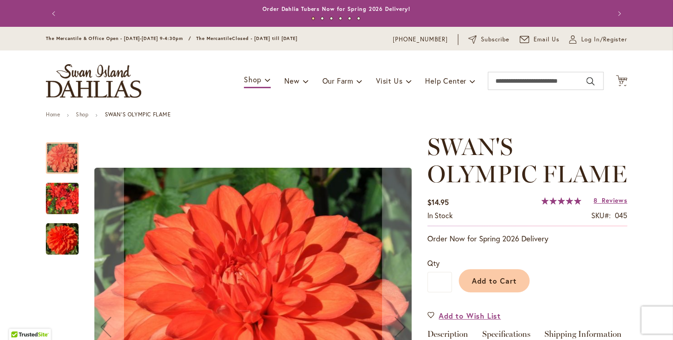
click at [51, 204] on img "Swan's Olympic Flame" at bounding box center [62, 199] width 33 height 44
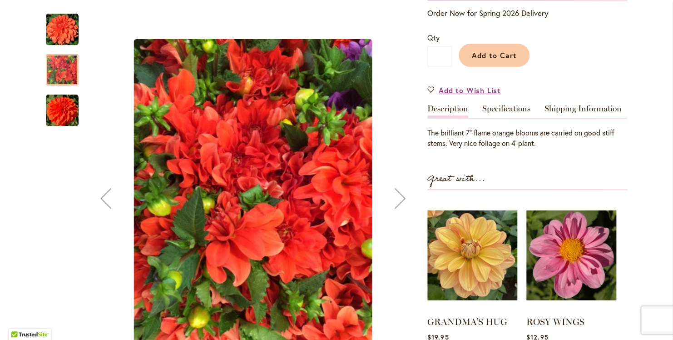
scroll to position [227, 0]
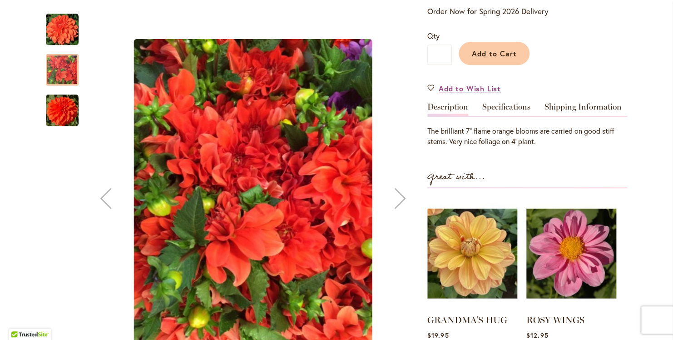
click at [62, 117] on img "Swan's Olympic Flame" at bounding box center [62, 110] width 33 height 33
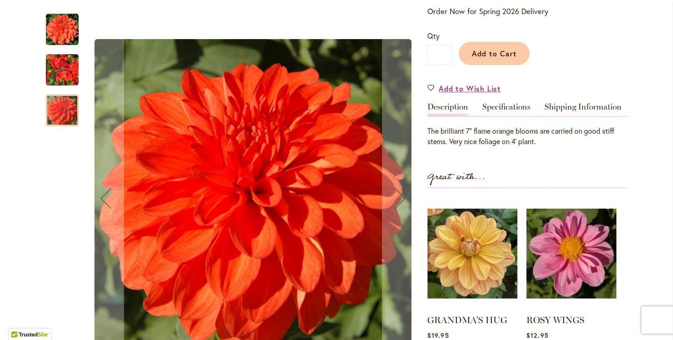
click at [59, 25] on img "Swan's Olympic Flame" at bounding box center [62, 29] width 33 height 33
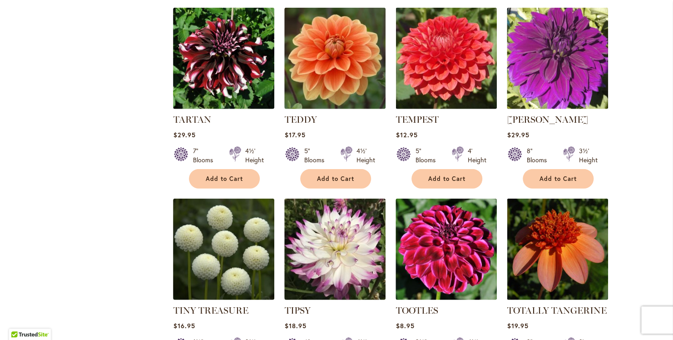
scroll to position [1182, 0]
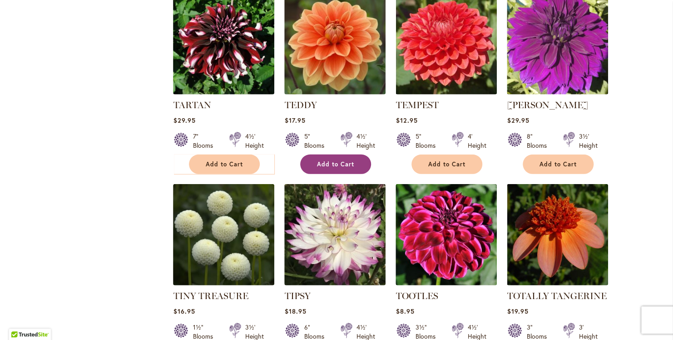
click at [338, 160] on span "Add to Cart" at bounding box center [335, 164] width 37 height 8
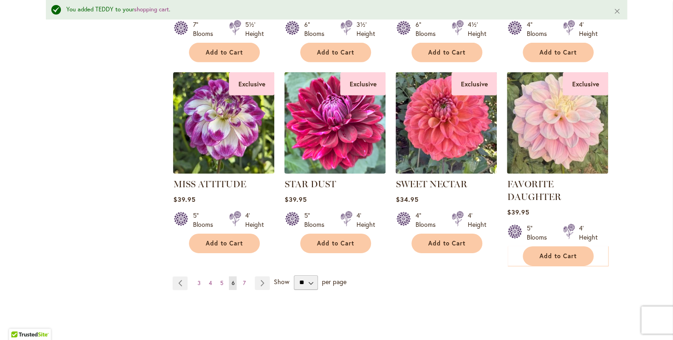
scroll to position [3068, 0]
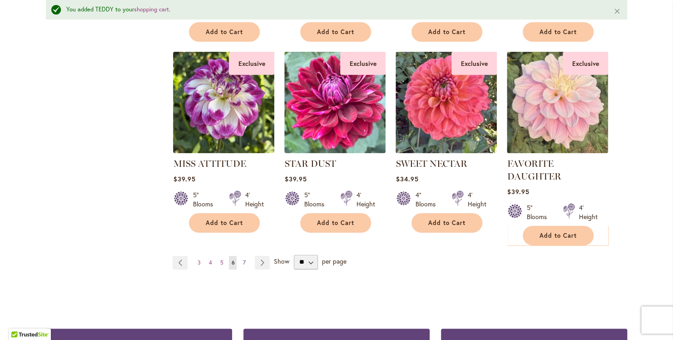
click at [240, 256] on link "Page 7" at bounding box center [243, 263] width 7 height 14
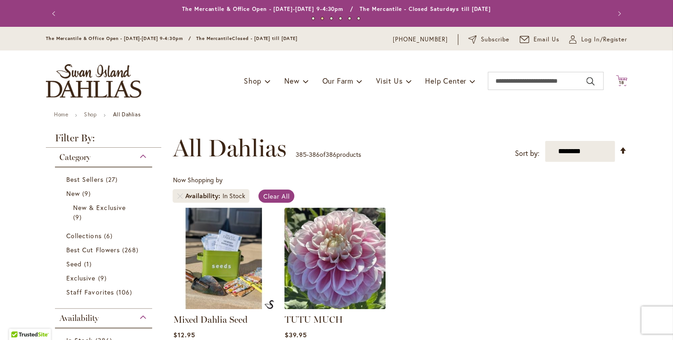
click at [619, 81] on span "18" at bounding box center [621, 83] width 5 height 6
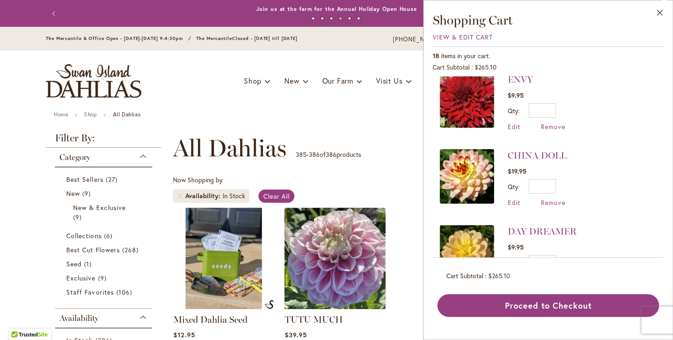
scroll to position [1022, 0]
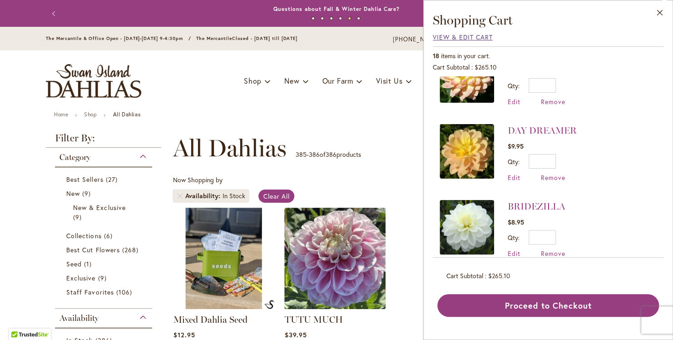
click at [466, 36] on span "View & Edit Cart" at bounding box center [463, 37] width 60 height 9
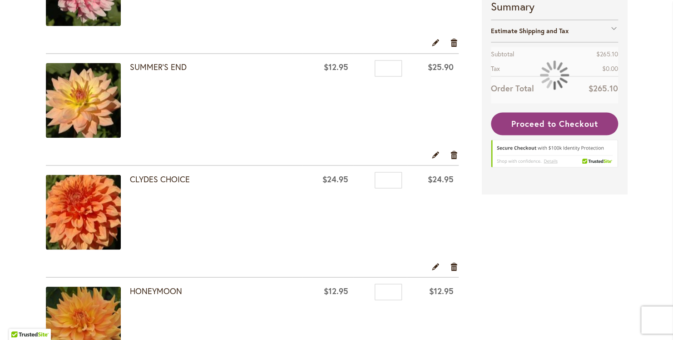
scroll to position [682, 0]
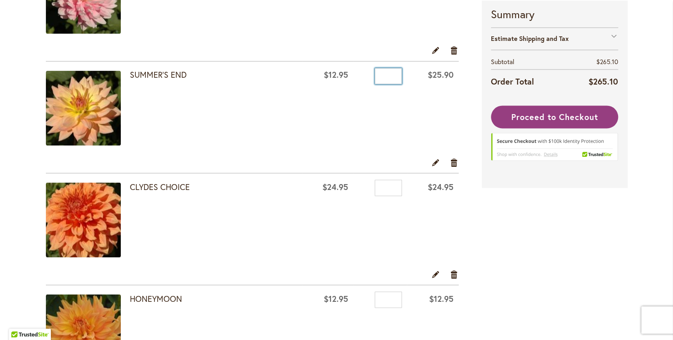
click at [383, 76] on input "*" at bounding box center [388, 76] width 27 height 16
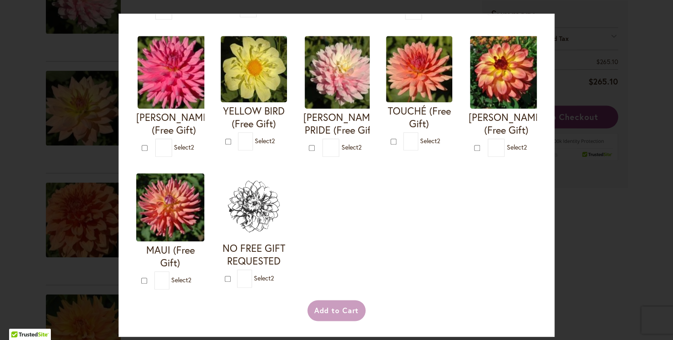
scroll to position [491, 0]
click at [44, 159] on div "Your Order Qualifies for Bonus Dahlias ( Select 2 ) Add to Cart I'M A HOTTIE (F…" at bounding box center [336, 170] width 673 height 340
click at [305, 79] on img at bounding box center [341, 72] width 73 height 73
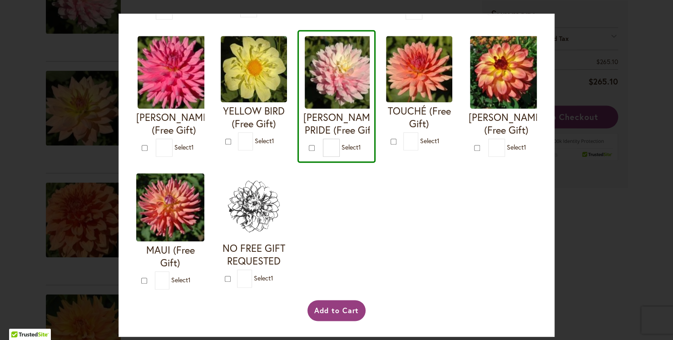
scroll to position [446, 0]
click at [304, 136] on h4 "CHILSON'S PRIDE (Free Gift)" at bounding box center [341, 123] width 75 height 25
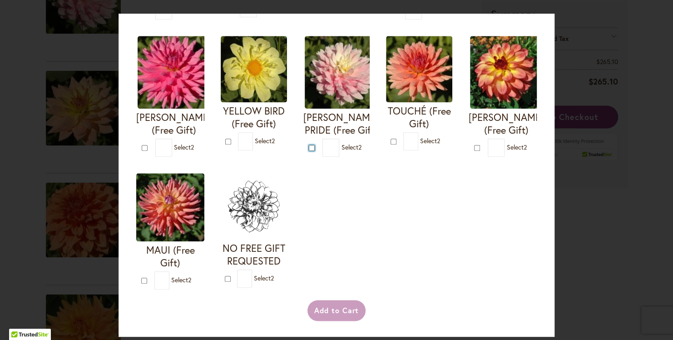
type input "*"
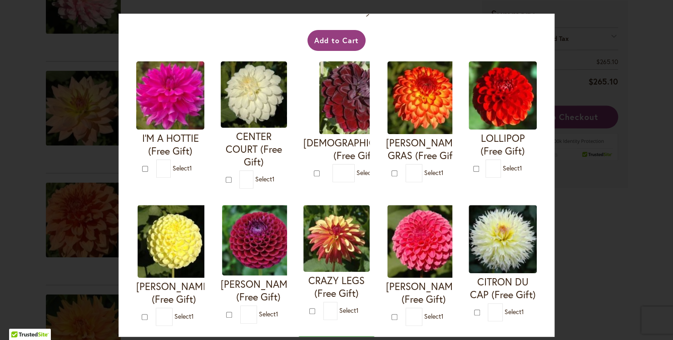
scroll to position [37, 0]
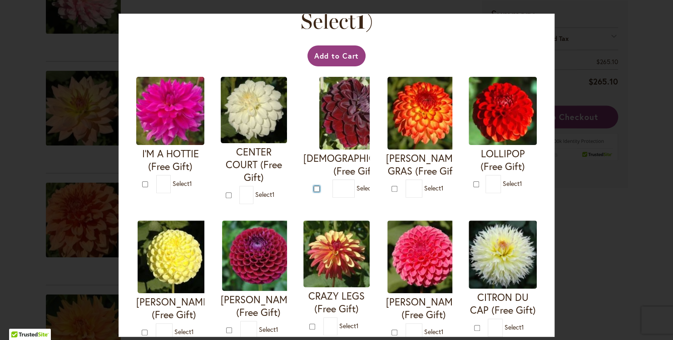
type input "*"
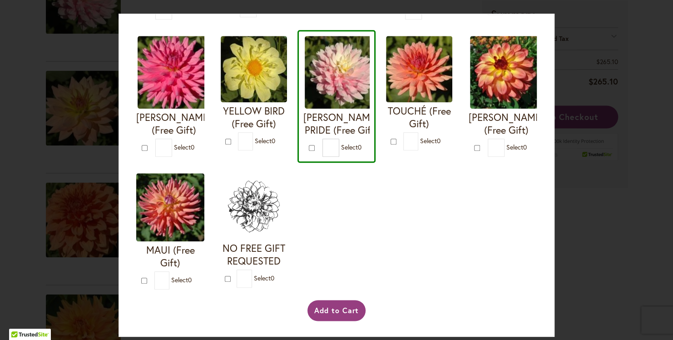
scroll to position [491, 0]
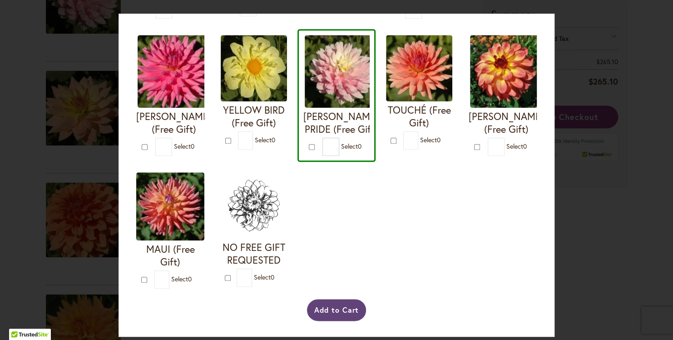
click at [336, 314] on button "Add to Cart" at bounding box center [337, 310] width 60 height 22
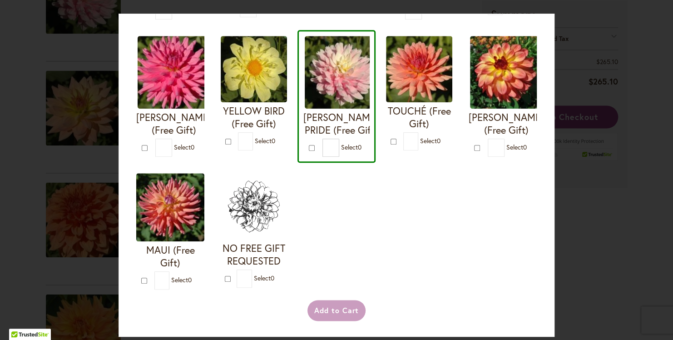
click at [326, 313] on div "Add to Cart" at bounding box center [337, 310] width 404 height 21
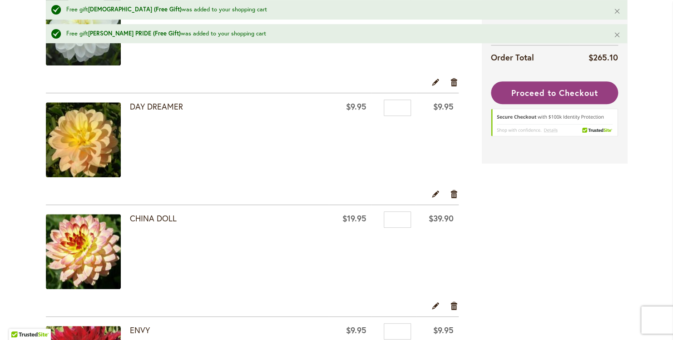
scroll to position [273, 0]
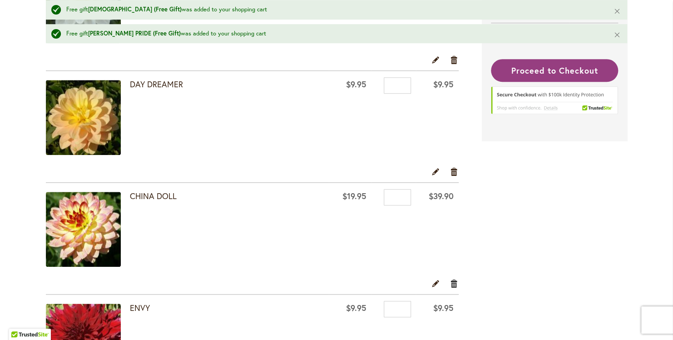
click at [451, 281] on link "Remove item" at bounding box center [454, 283] width 9 height 10
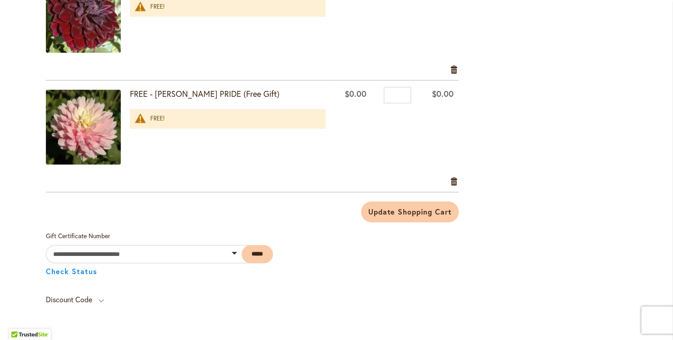
scroll to position [1818, 0]
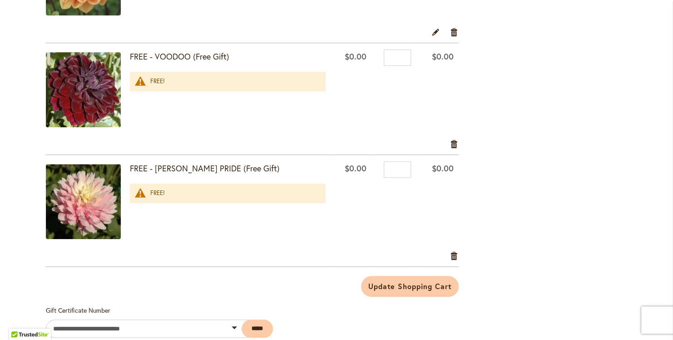
click at [150, 80] on div "FREE!" at bounding box center [233, 81] width 166 height 9
click at [159, 77] on div "FREE!" at bounding box center [233, 81] width 166 height 9
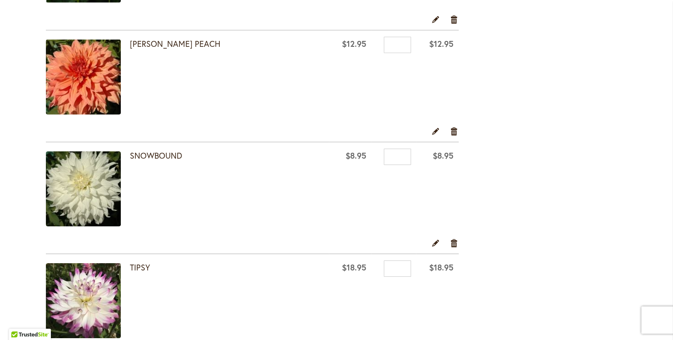
scroll to position [1363, 0]
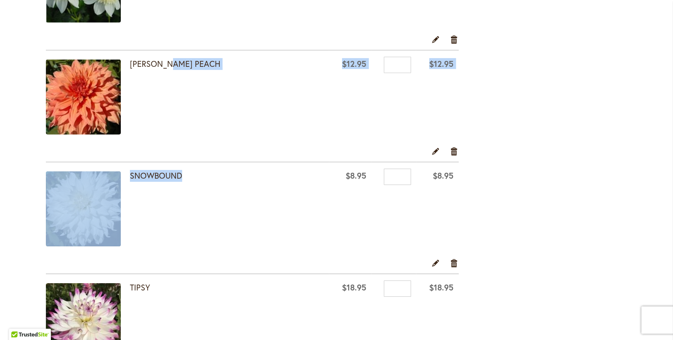
drag, startPoint x: 257, startPoint y: 197, endPoint x: 174, endPoint y: 117, distance: 115.1
drag, startPoint x: 174, startPoint y: 117, endPoint x: 194, endPoint y: 125, distance: 22.4
click at [194, 125] on div "SHERWOOD'S PEACH" at bounding box center [227, 98] width 195 height 77
click at [242, 125] on div "SHERWOOD'S PEACH" at bounding box center [227, 98] width 195 height 77
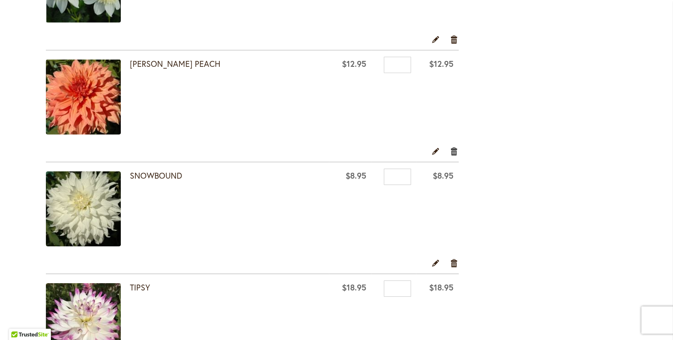
click at [450, 147] on link "Remove item" at bounding box center [454, 151] width 9 height 10
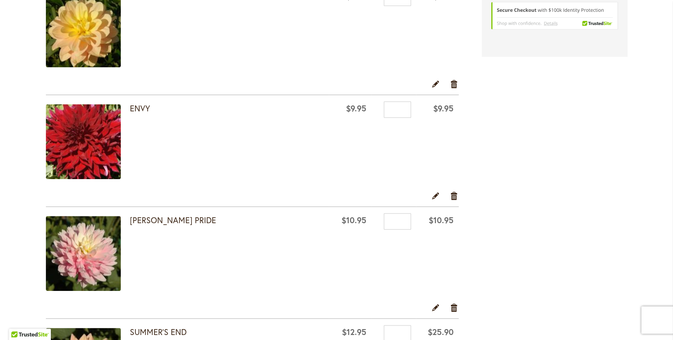
scroll to position [318, 0]
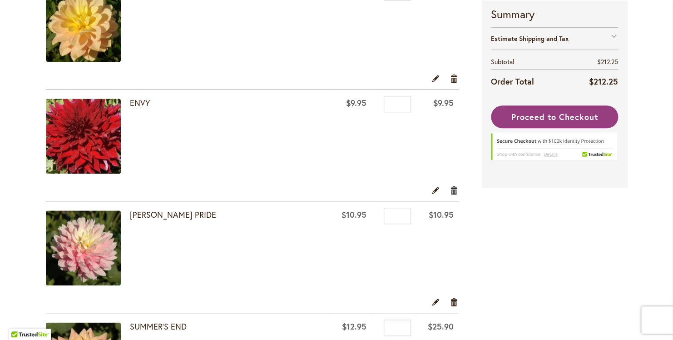
click at [451, 189] on link "Remove item" at bounding box center [454, 190] width 9 height 10
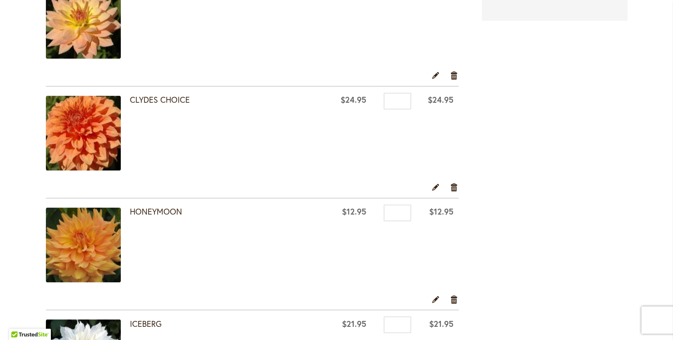
scroll to position [545, 0]
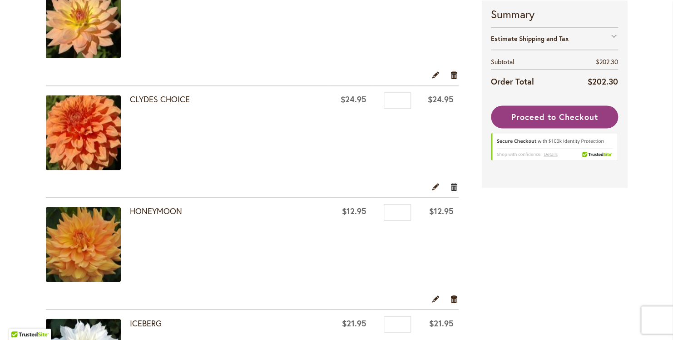
click at [452, 182] on link "Remove item" at bounding box center [454, 186] width 9 height 10
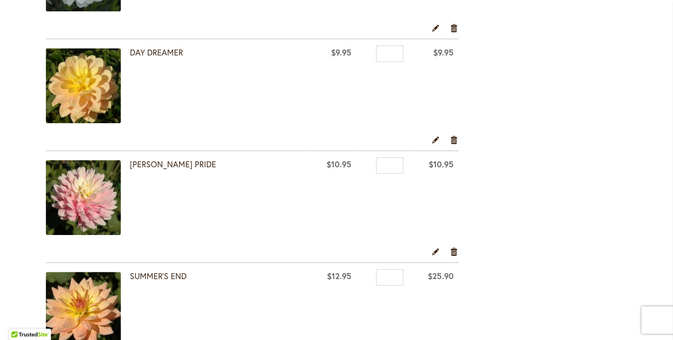
scroll to position [273, 0]
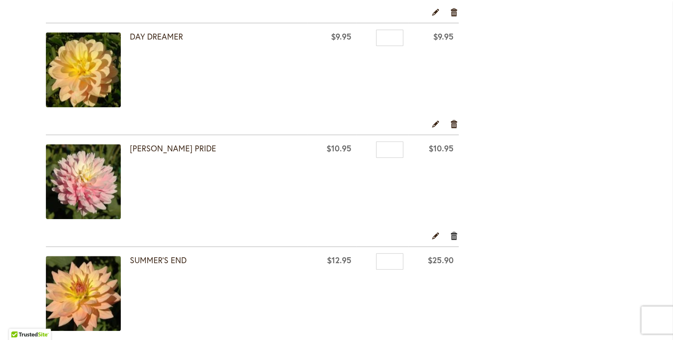
click at [452, 234] on link "Remove item" at bounding box center [454, 235] width 9 height 10
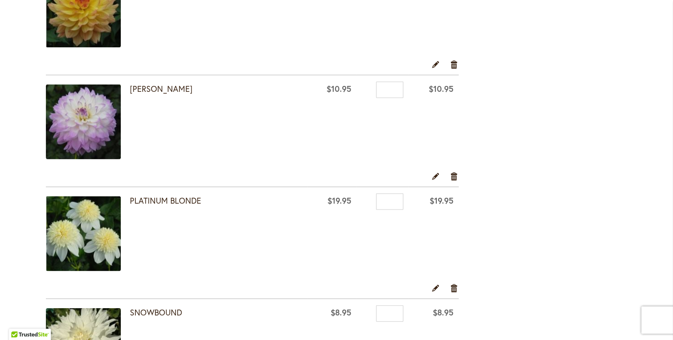
scroll to position [773, 0]
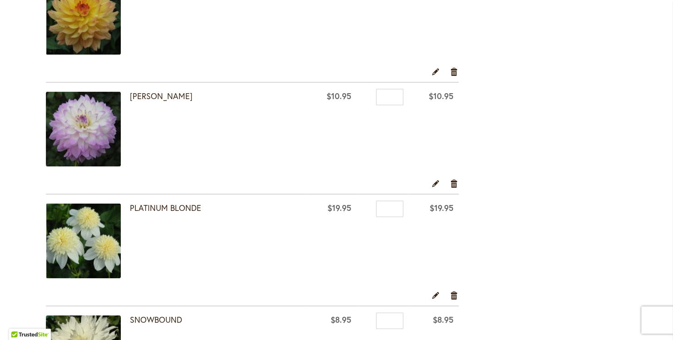
click at [70, 127] on img at bounding box center [83, 128] width 75 height 75
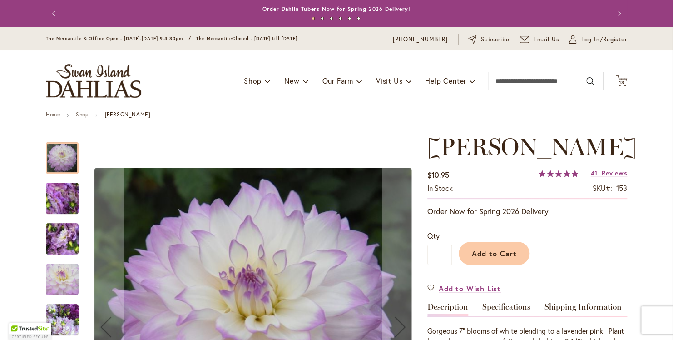
click at [63, 187] on img "MIKAYLA MIRANDA" at bounding box center [62, 198] width 65 height 49
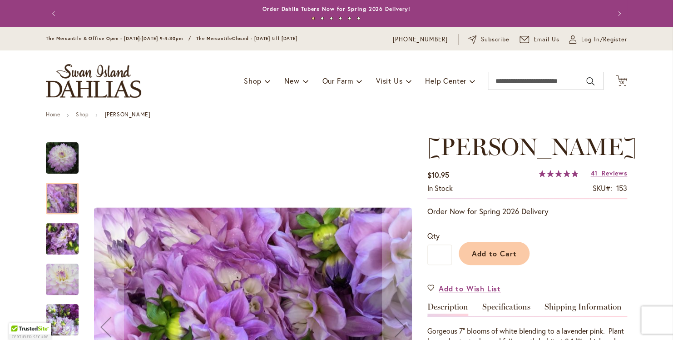
click at [59, 232] on img "MIKAYLA MIRANDA" at bounding box center [62, 238] width 65 height 49
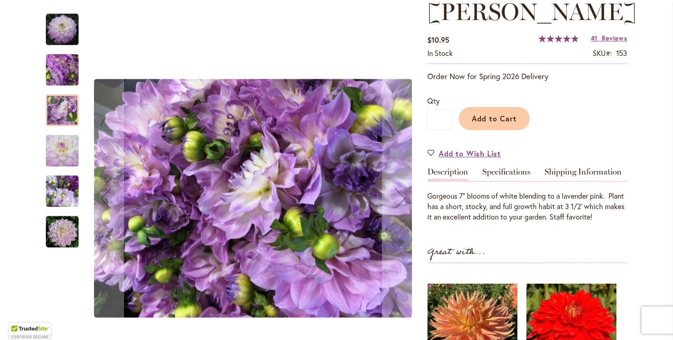
scroll to position [136, 0]
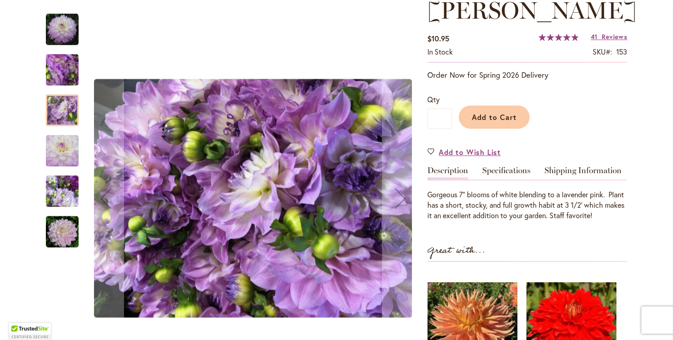
click at [57, 149] on img "MIKAYLA MIRANDA" at bounding box center [62, 151] width 33 height 33
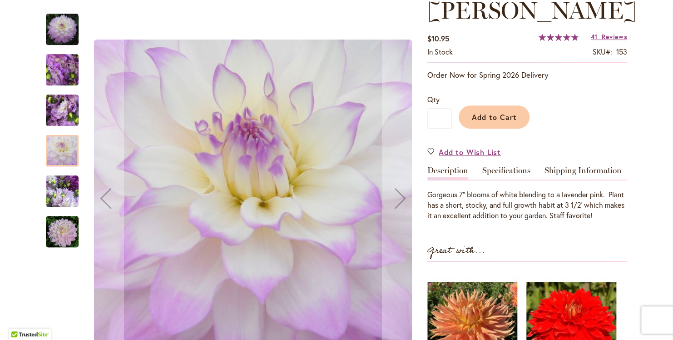
click at [60, 191] on img "MIKAYLA MIRANDA" at bounding box center [62, 191] width 33 height 33
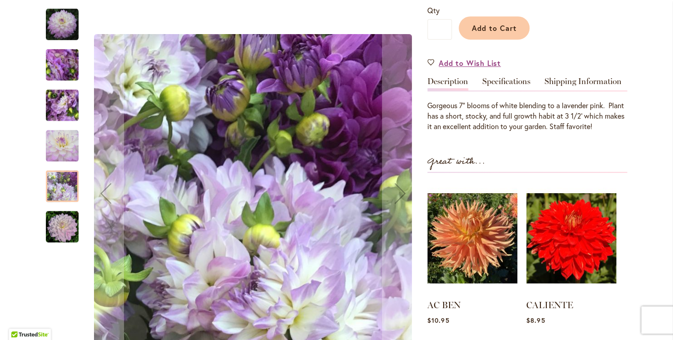
scroll to position [227, 0]
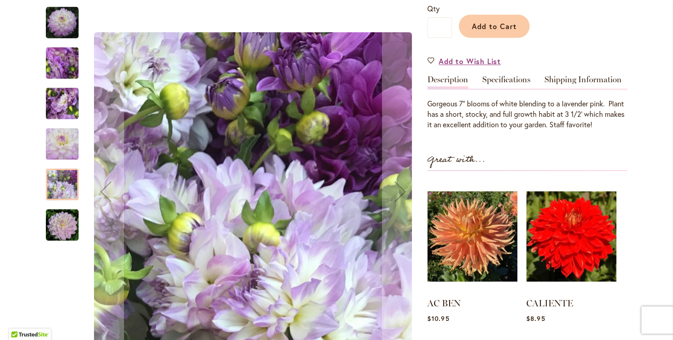
click at [62, 234] on img "MIKAYLA MIRANDA" at bounding box center [62, 225] width 33 height 33
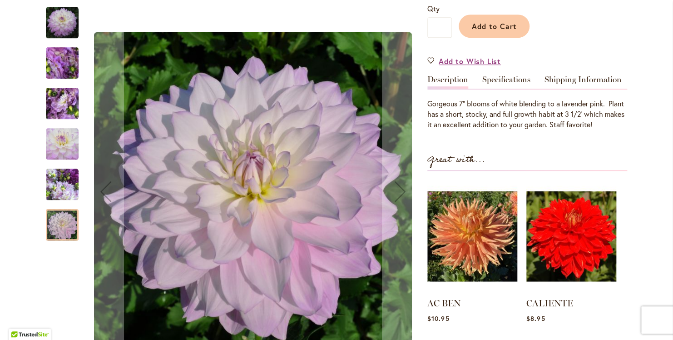
click at [64, 32] on img "MIKAYLA MIRANDA" at bounding box center [62, 22] width 33 height 33
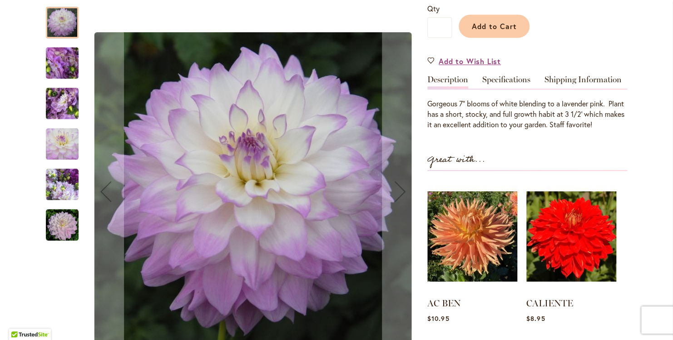
click at [71, 230] on img "MIKAYLA MIRANDA" at bounding box center [62, 225] width 33 height 33
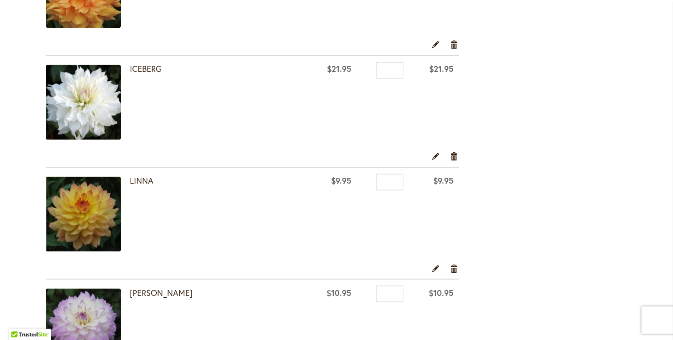
scroll to position [591, 0]
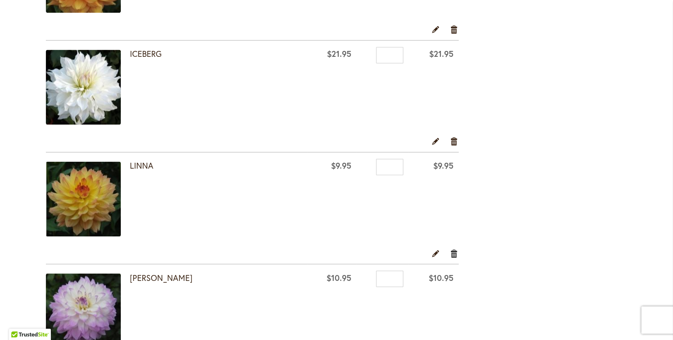
click at [450, 253] on link "Remove item" at bounding box center [454, 253] width 9 height 10
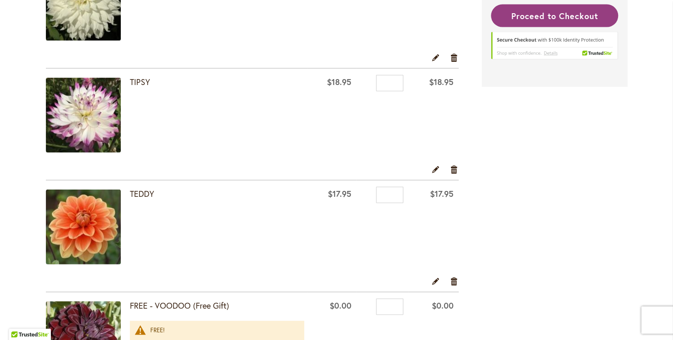
scroll to position [1091, 0]
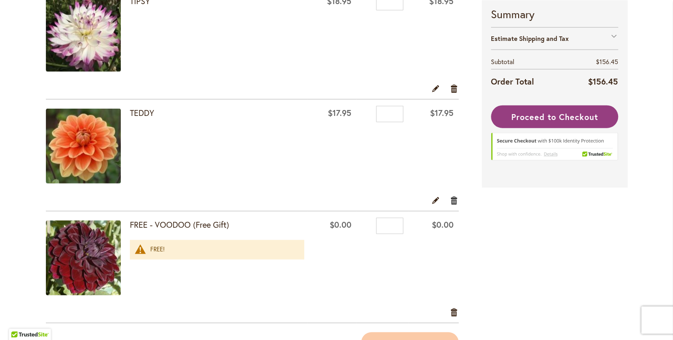
click at [450, 198] on link "Remove item" at bounding box center [454, 200] width 9 height 10
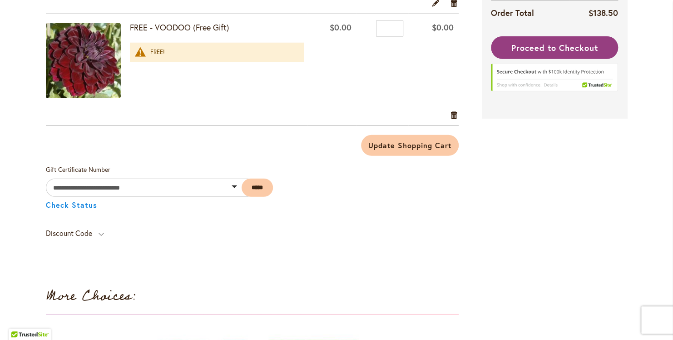
scroll to position [1182, 0]
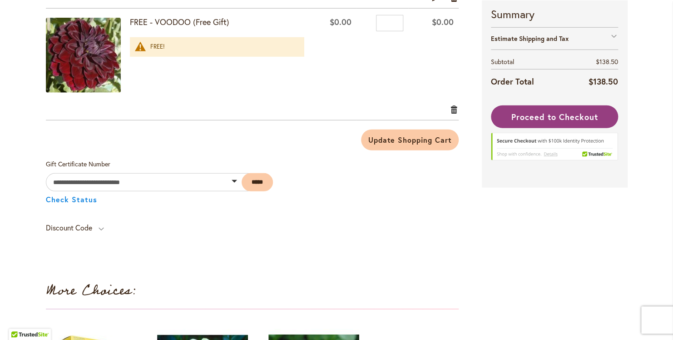
click at [450, 106] on link "Remove item" at bounding box center [454, 109] width 9 height 10
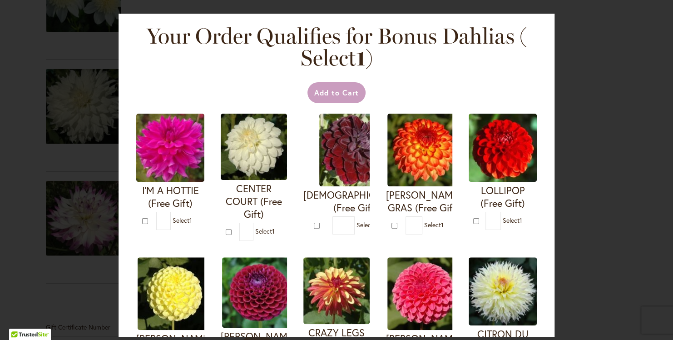
scroll to position [931, 0]
click at [639, 148] on div "Your Order Qualifies for Bonus Dahlias ( Select 1 ) Add to Cart I'M A HOTTIE (F…" at bounding box center [336, 170] width 673 height 340
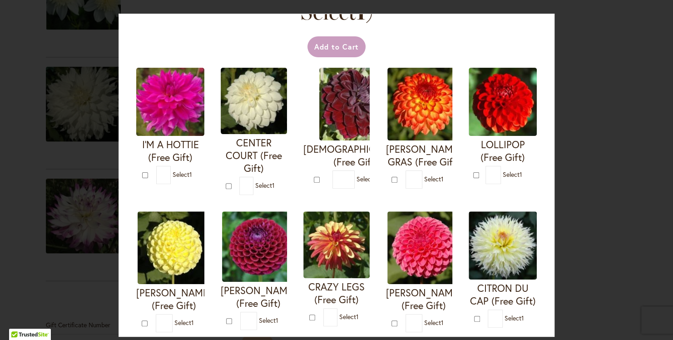
scroll to position [45, 0]
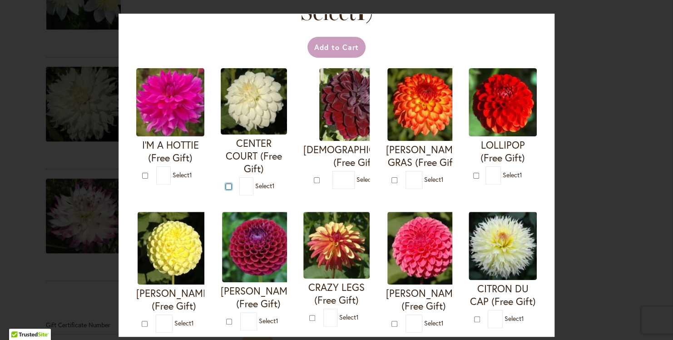
type input "*"
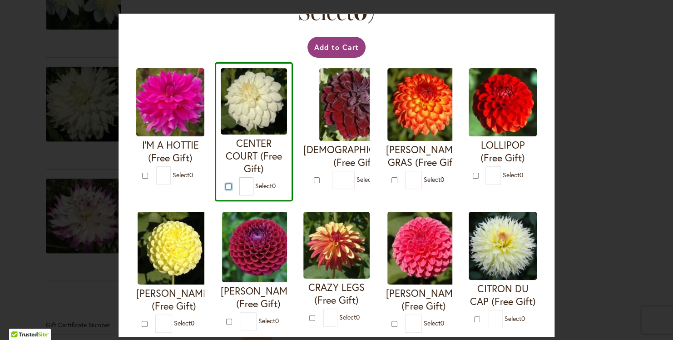
scroll to position [0, 0]
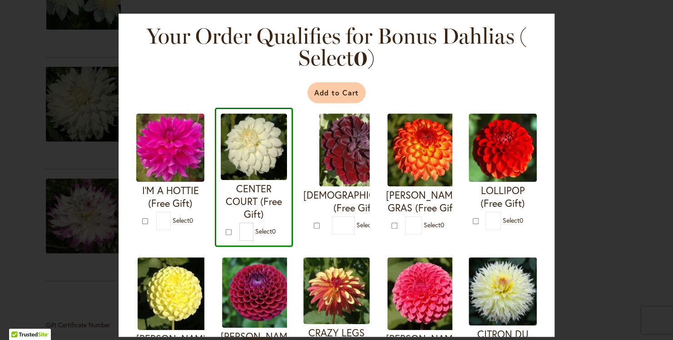
click at [337, 89] on button "Add to Cart" at bounding box center [337, 92] width 59 height 21
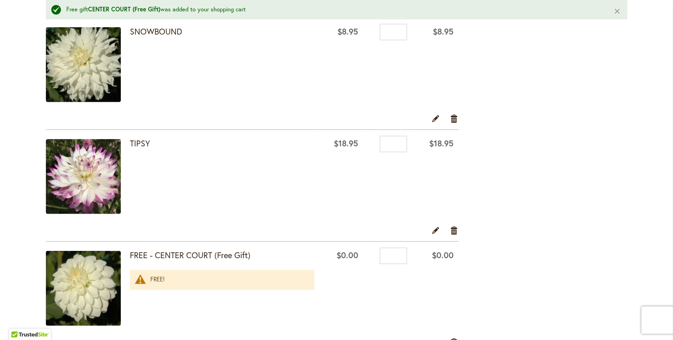
scroll to position [1000, 0]
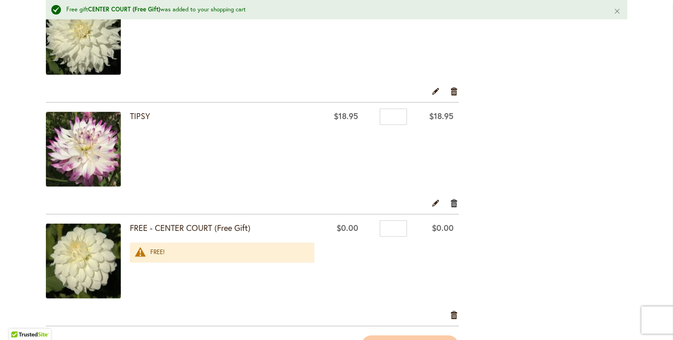
click at [450, 199] on link "Remove item" at bounding box center [454, 203] width 9 height 10
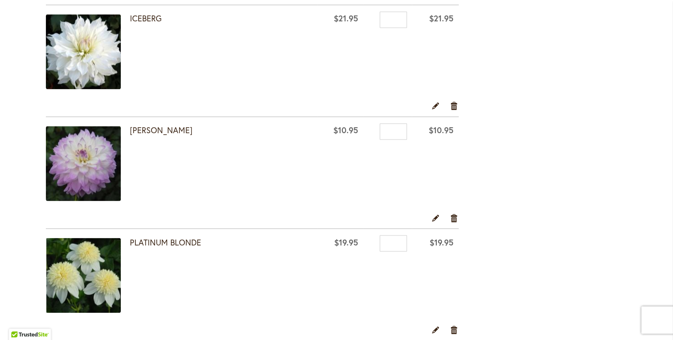
scroll to position [636, 0]
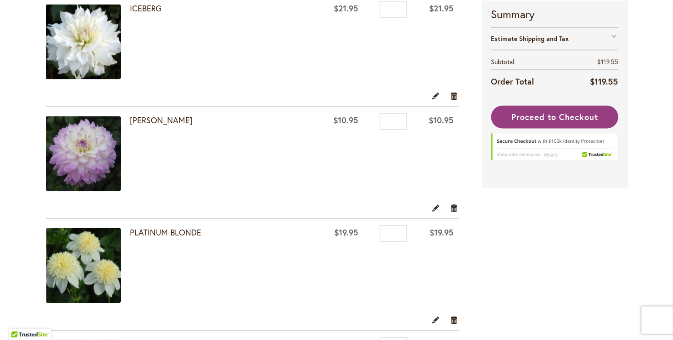
click at [453, 204] on link "Remove item" at bounding box center [454, 207] width 9 height 10
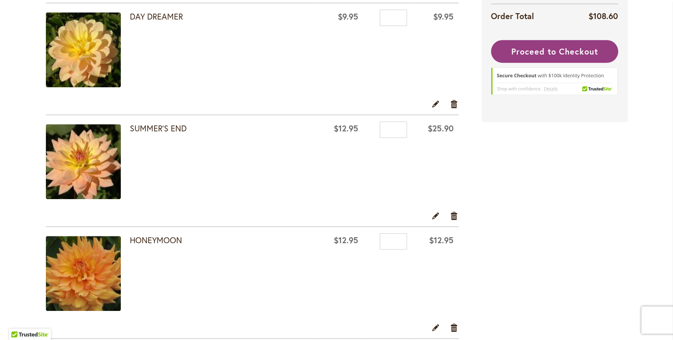
scroll to position [227, 0]
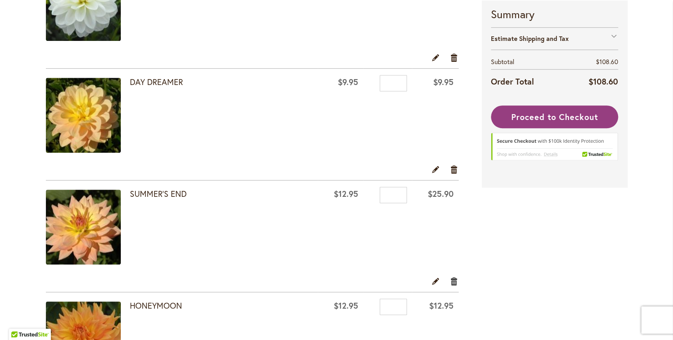
click at [450, 278] on link "Remove item" at bounding box center [454, 281] width 9 height 10
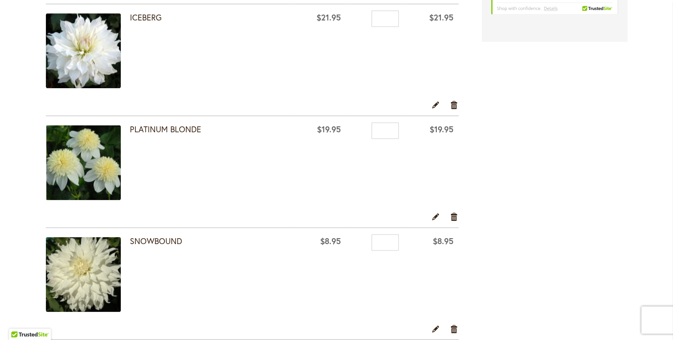
scroll to position [500, 0]
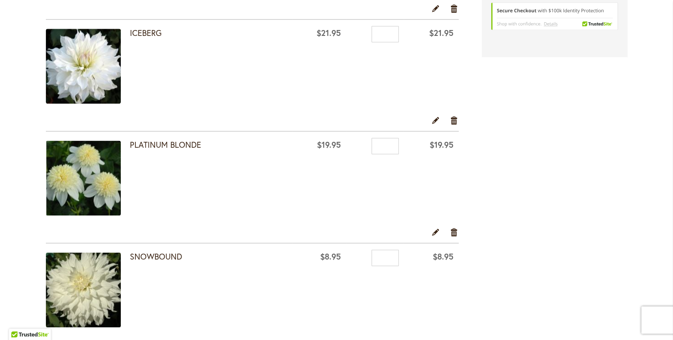
click at [88, 288] on img at bounding box center [83, 289] width 75 height 75
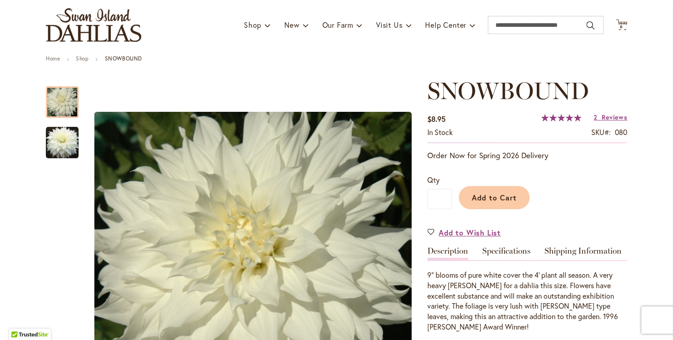
scroll to position [91, 0]
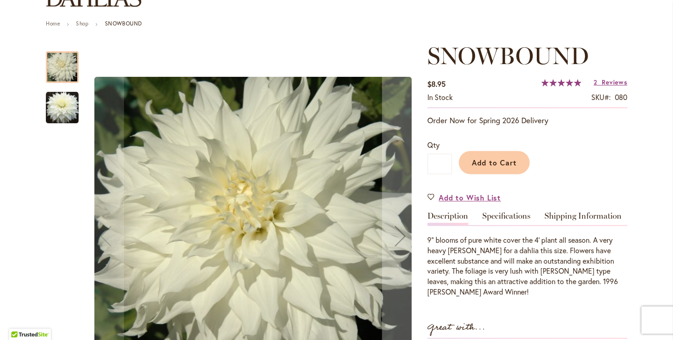
click at [55, 107] on img "Snowbound" at bounding box center [62, 107] width 33 height 33
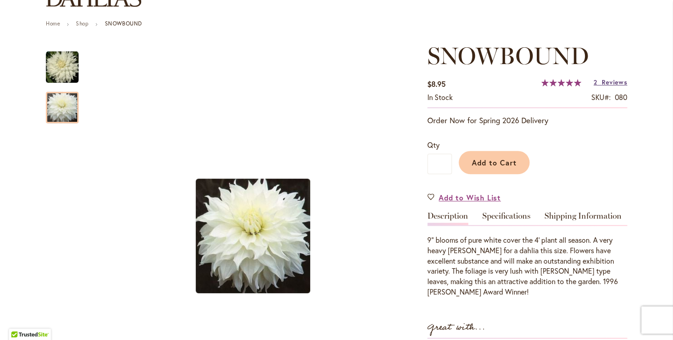
click at [613, 82] on span "Reviews" at bounding box center [614, 82] width 25 height 9
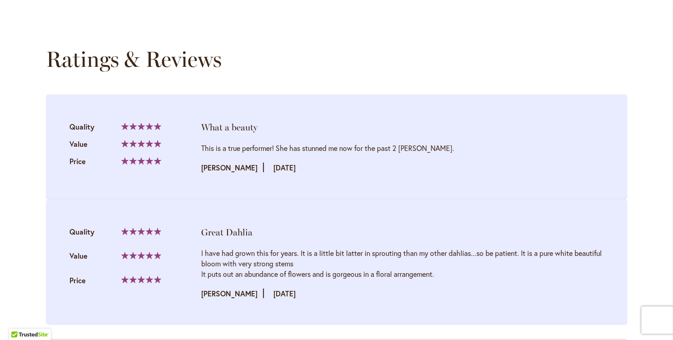
scroll to position [938, 0]
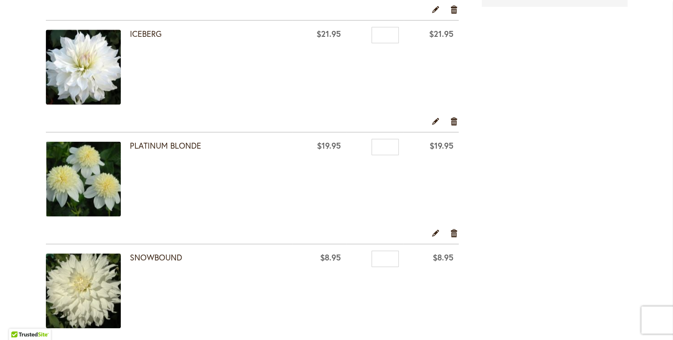
scroll to position [500, 0]
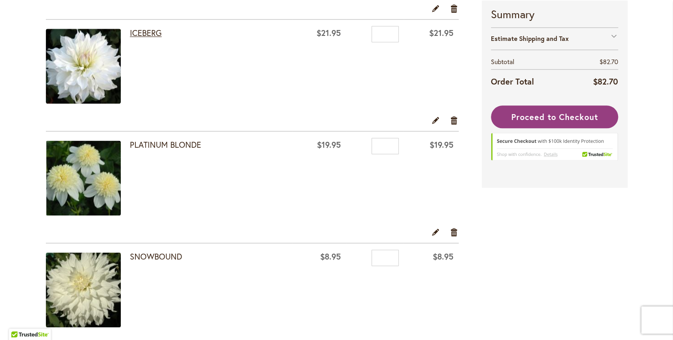
click at [146, 31] on link "ICEBERG" at bounding box center [146, 32] width 32 height 11
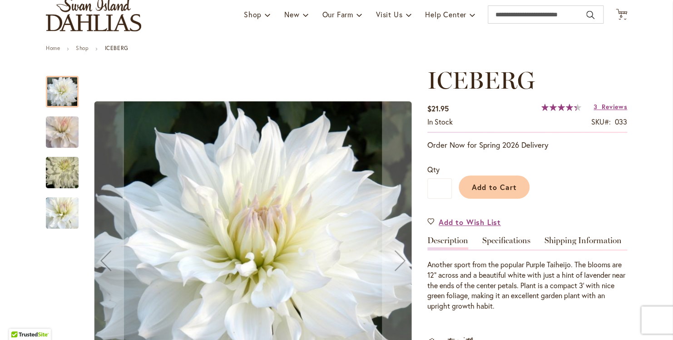
scroll to position [91, 0]
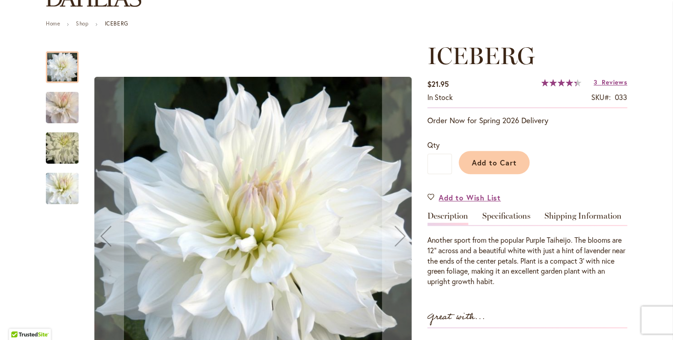
click at [56, 154] on img "ICEBERG" at bounding box center [62, 148] width 65 height 44
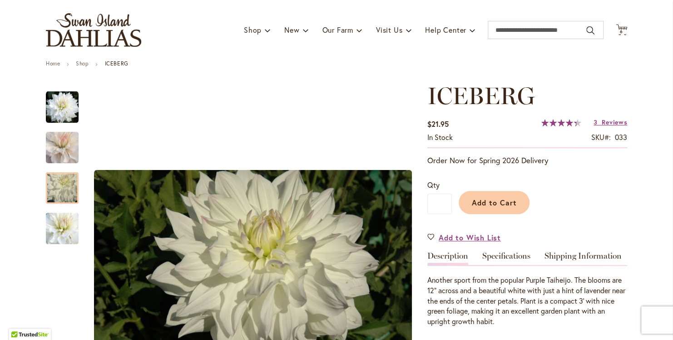
scroll to position [45, 0]
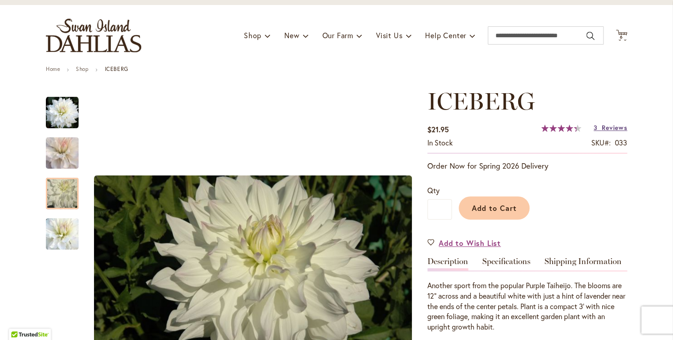
click at [610, 129] on span "Reviews" at bounding box center [614, 127] width 25 height 9
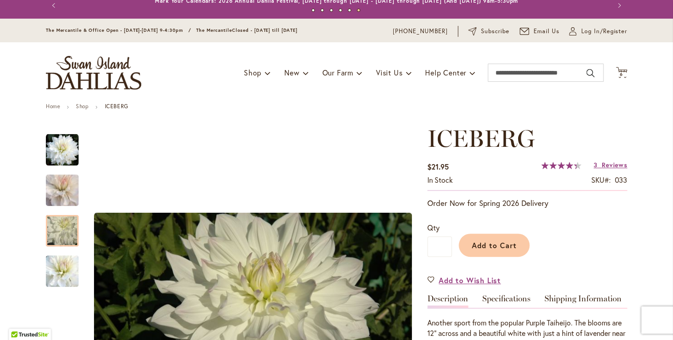
scroll to position [0, 0]
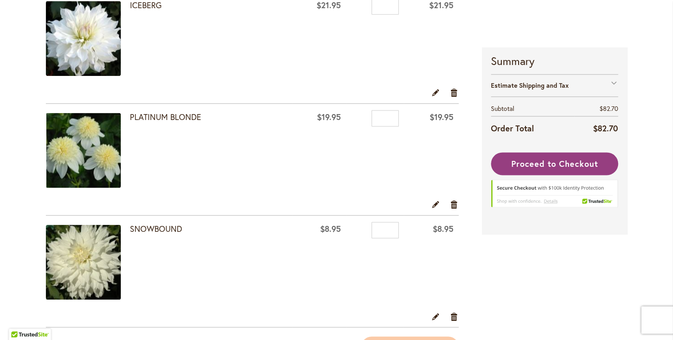
scroll to position [500, 0]
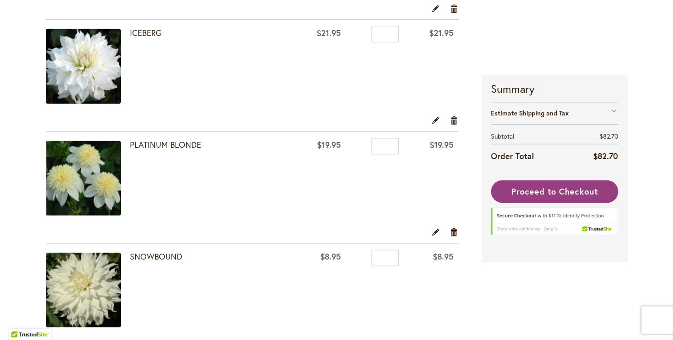
click at [450, 119] on link "Remove item" at bounding box center [454, 120] width 9 height 10
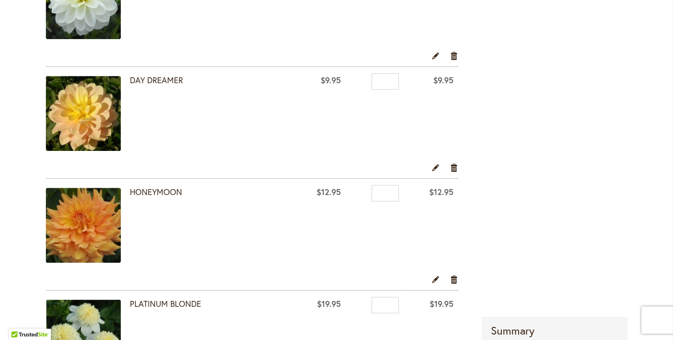
scroll to position [227, 0]
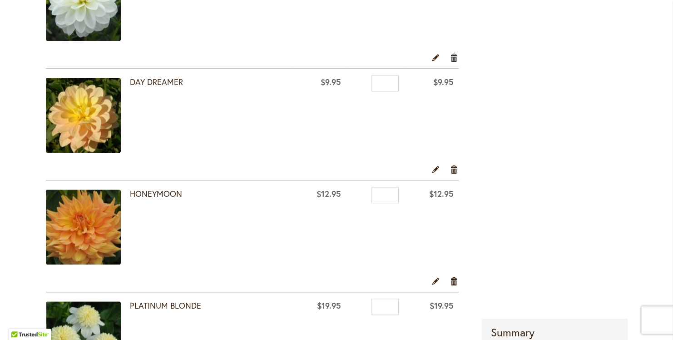
click at [452, 54] on link "Remove item" at bounding box center [454, 57] width 9 height 10
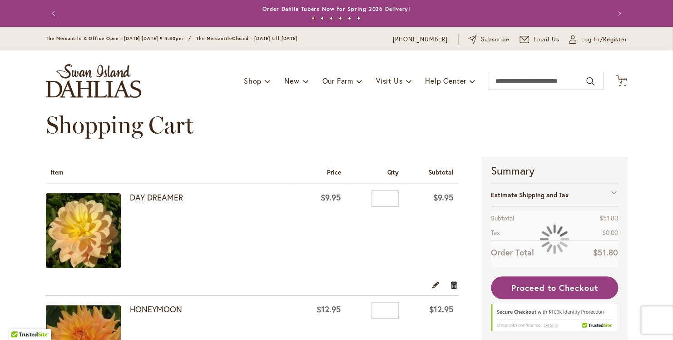
click at [452, 281] on link "Remove item" at bounding box center [454, 284] width 9 height 10
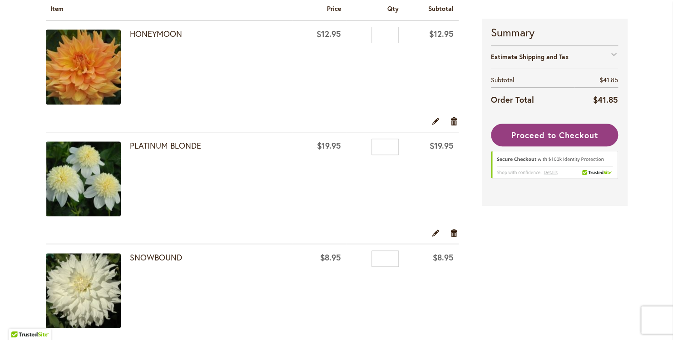
scroll to position [182, 0]
